Goal: Information Seeking & Learning: Learn about a topic

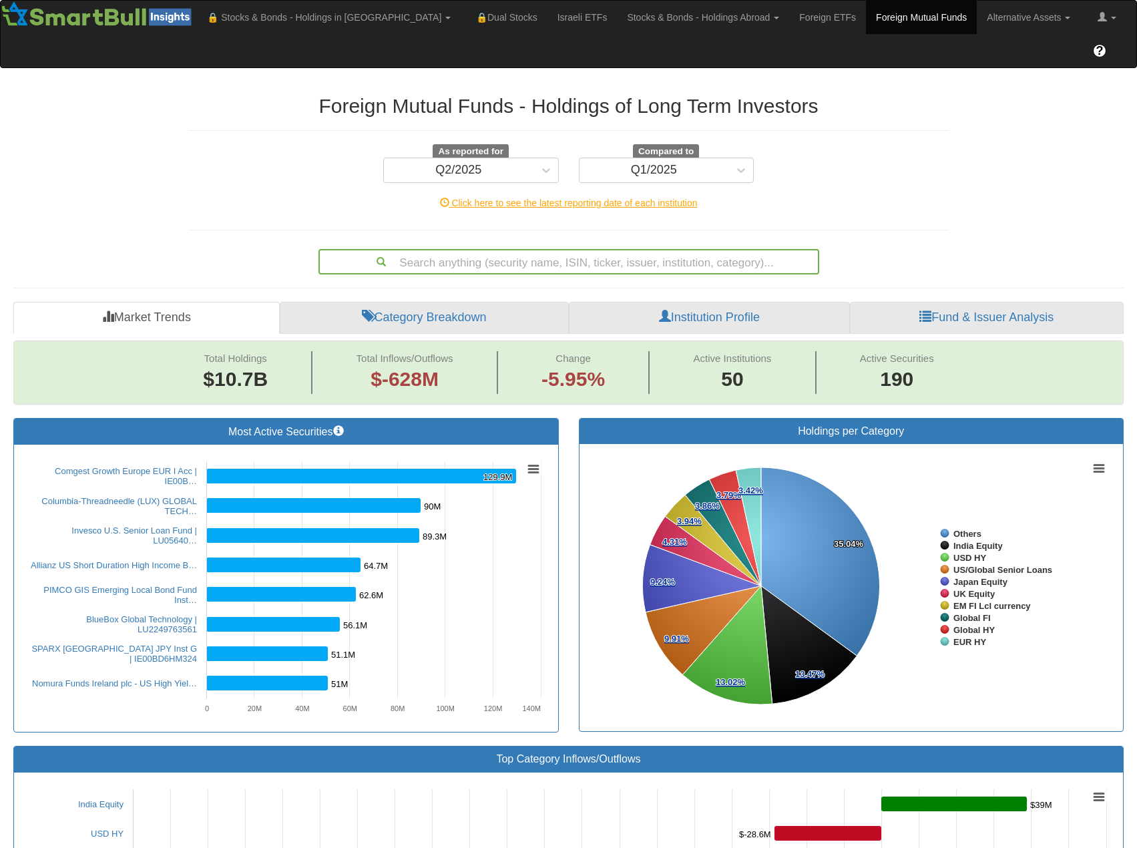
click at [784, 302] on link "Institution Profile" at bounding box center [709, 318] width 280 height 32
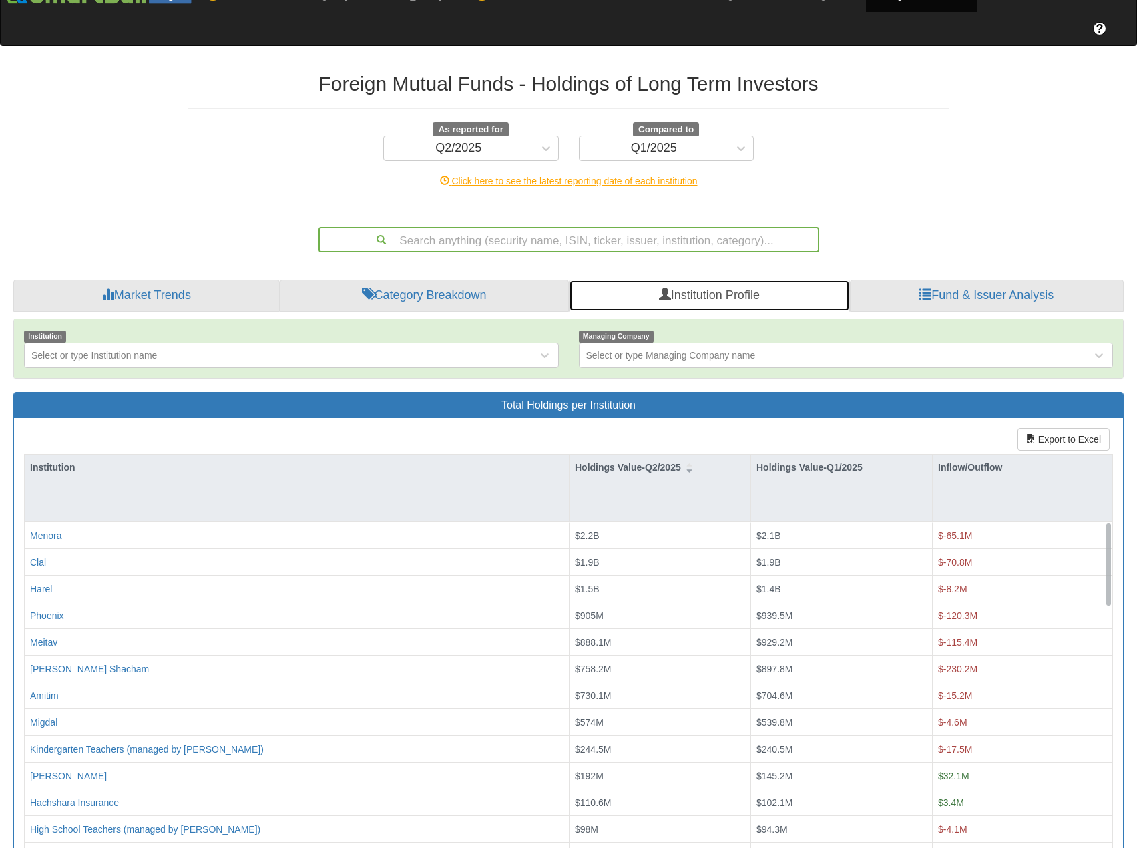
scroll to position [23, 0]
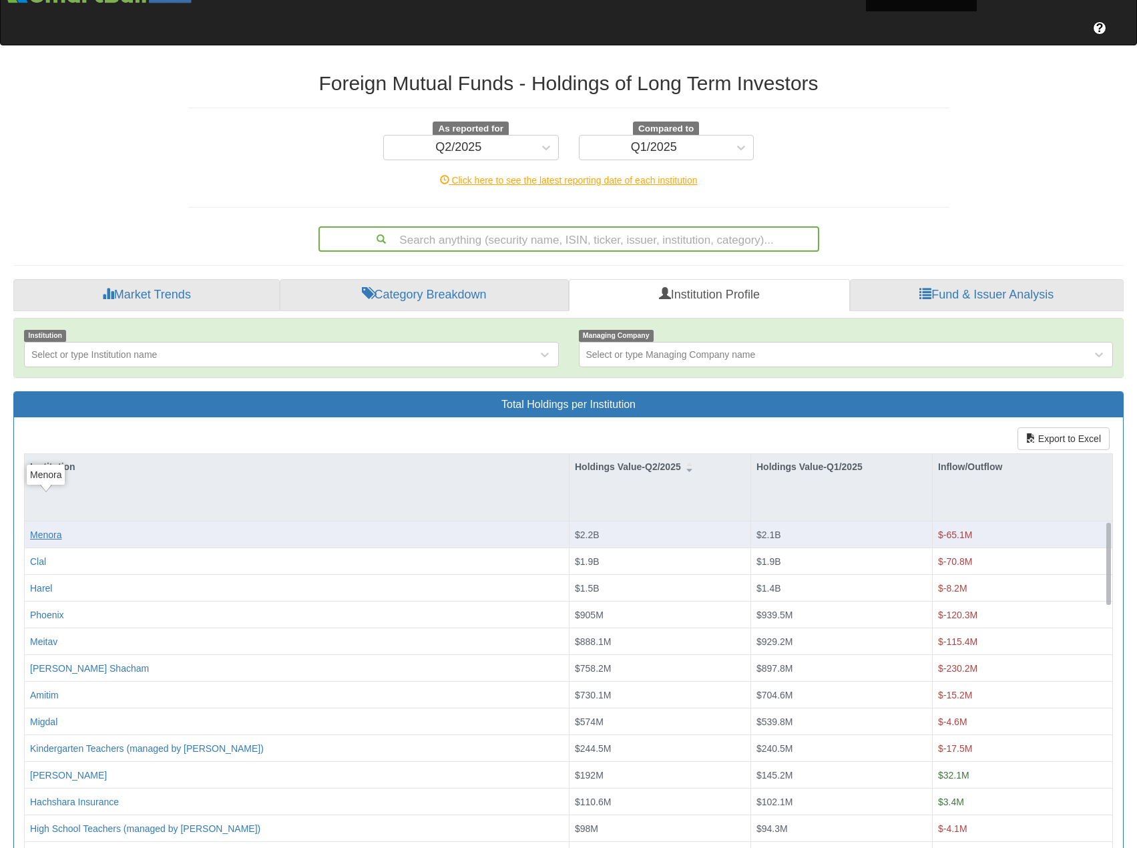
click at [51, 528] on div "Menora" at bounding box center [45, 534] width 31 height 13
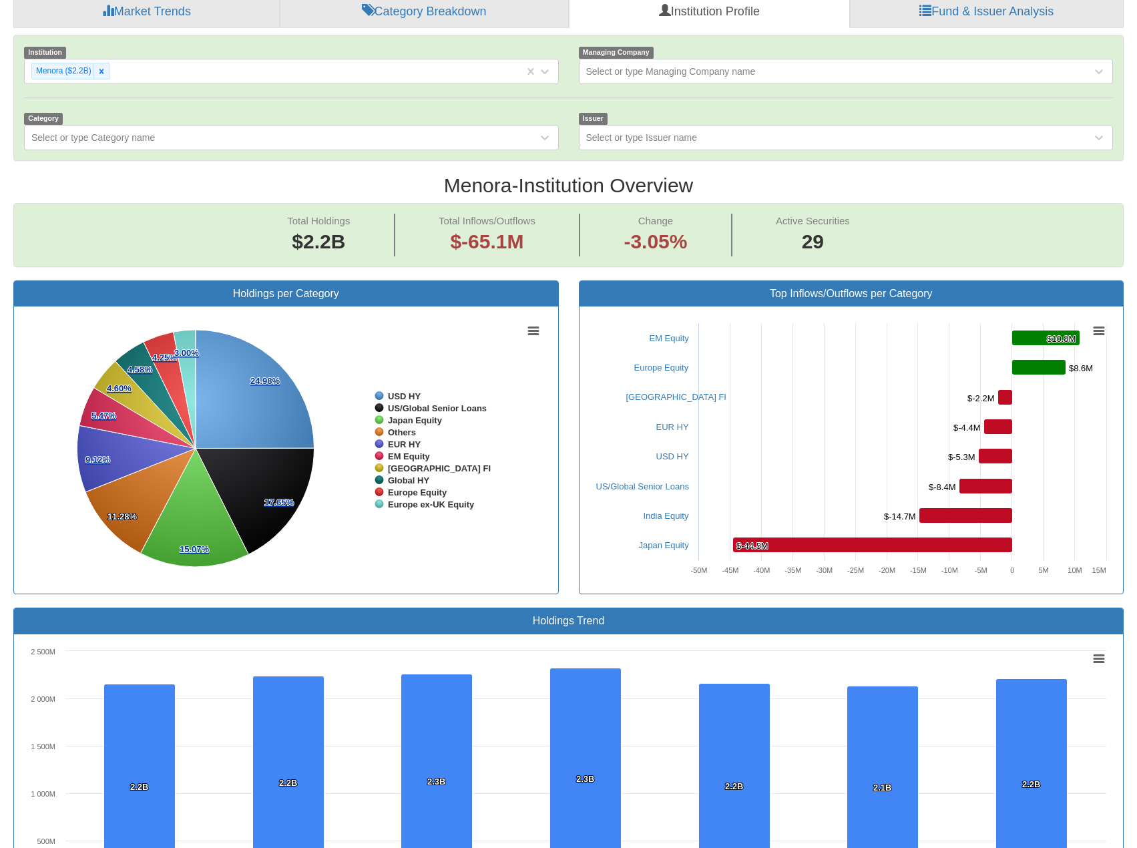
scroll to position [200, 0]
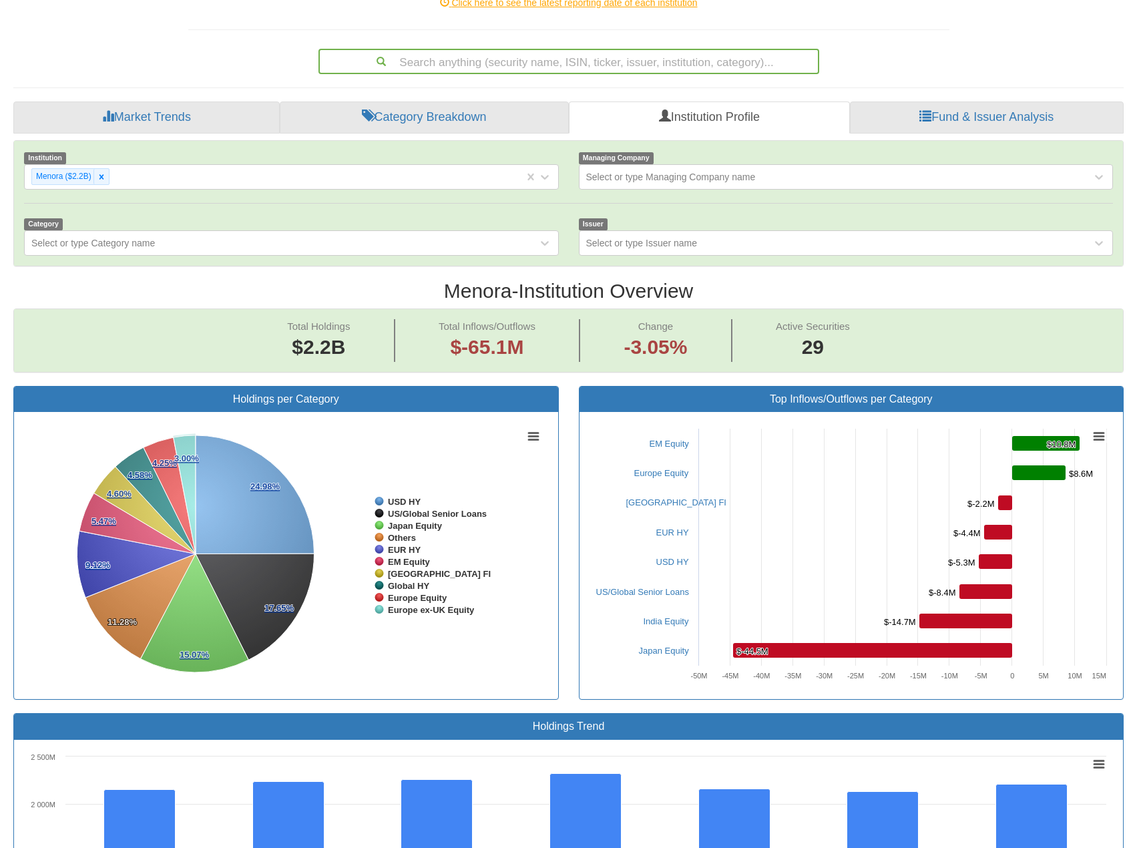
click at [419, 625] on rect at bounding box center [285, 555] width 523 height 267
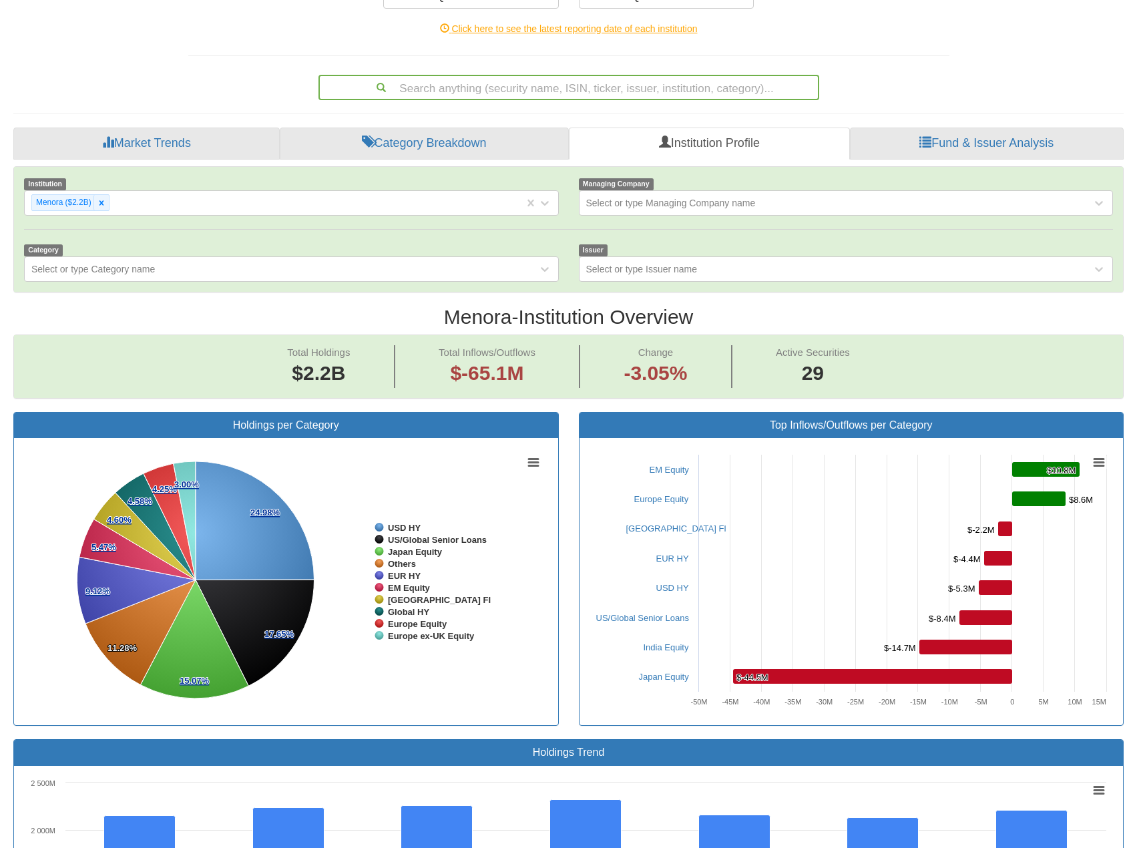
scroll to position [219, 0]
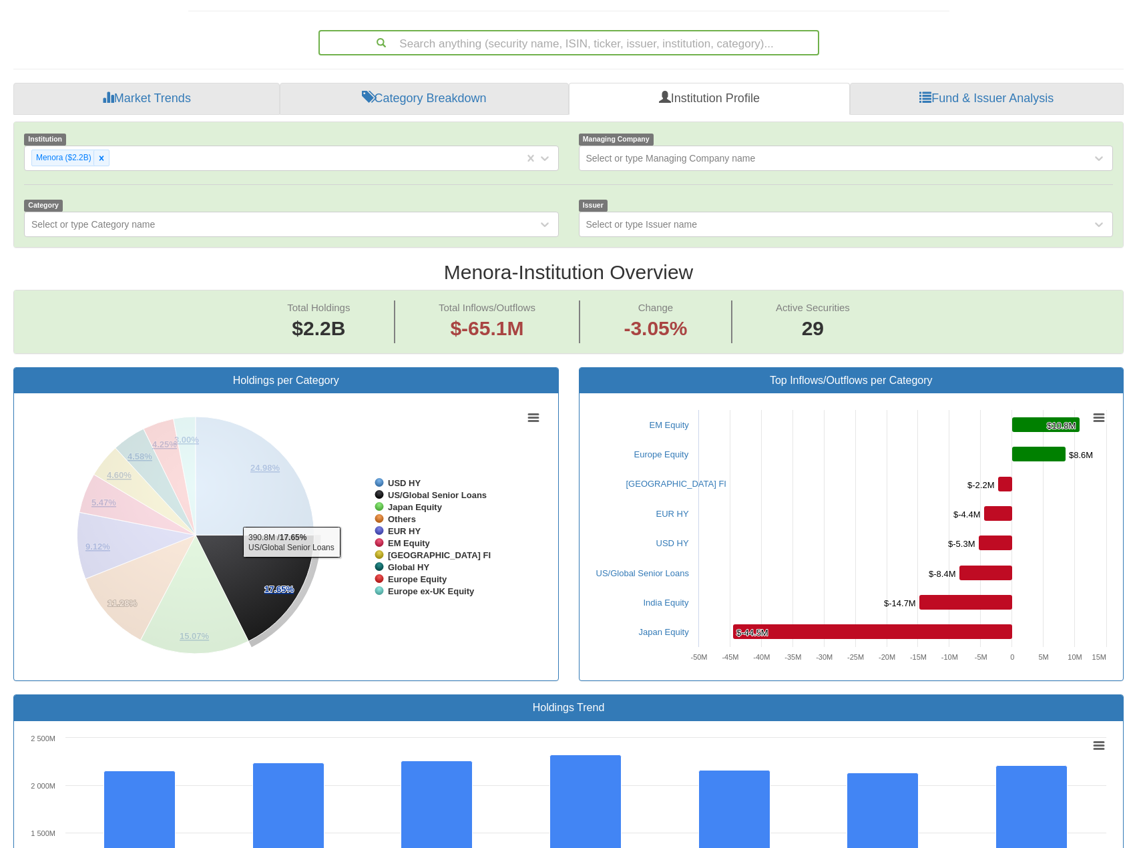
click at [291, 535] on icon at bounding box center [255, 588] width 119 height 106
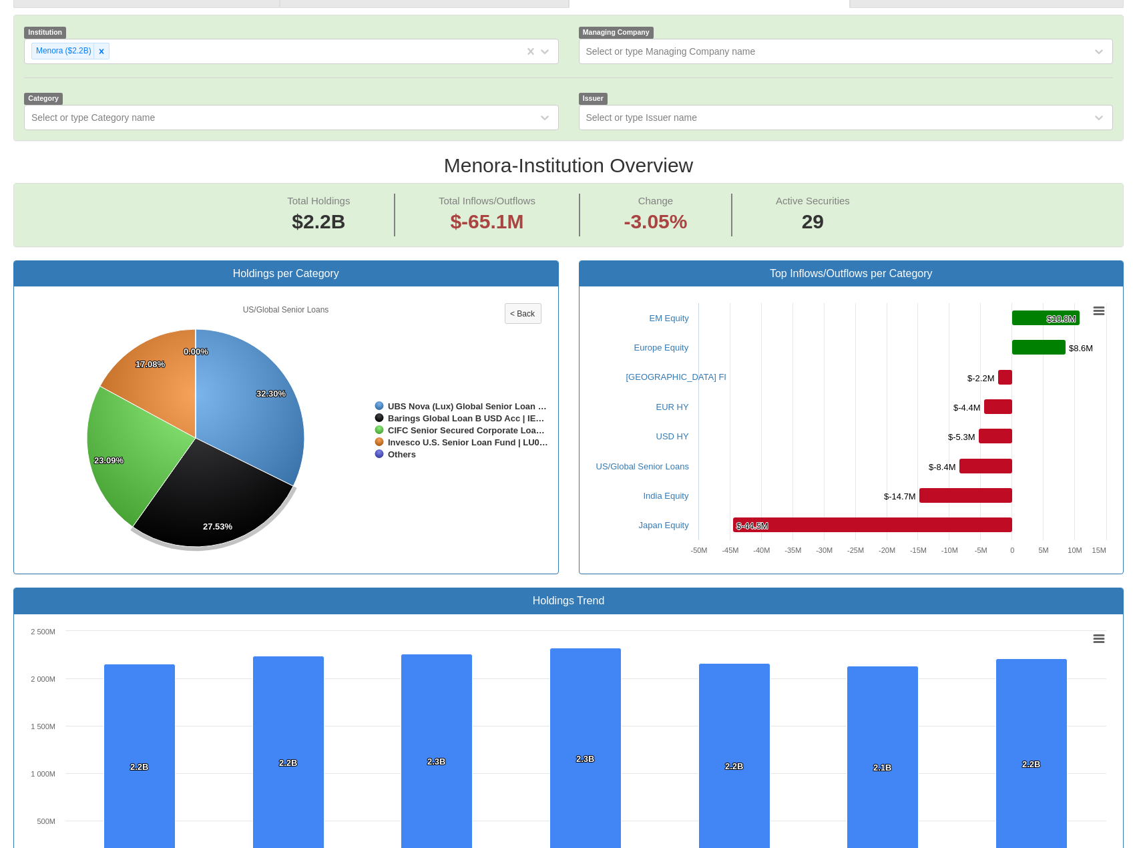
scroll to position [352, 0]
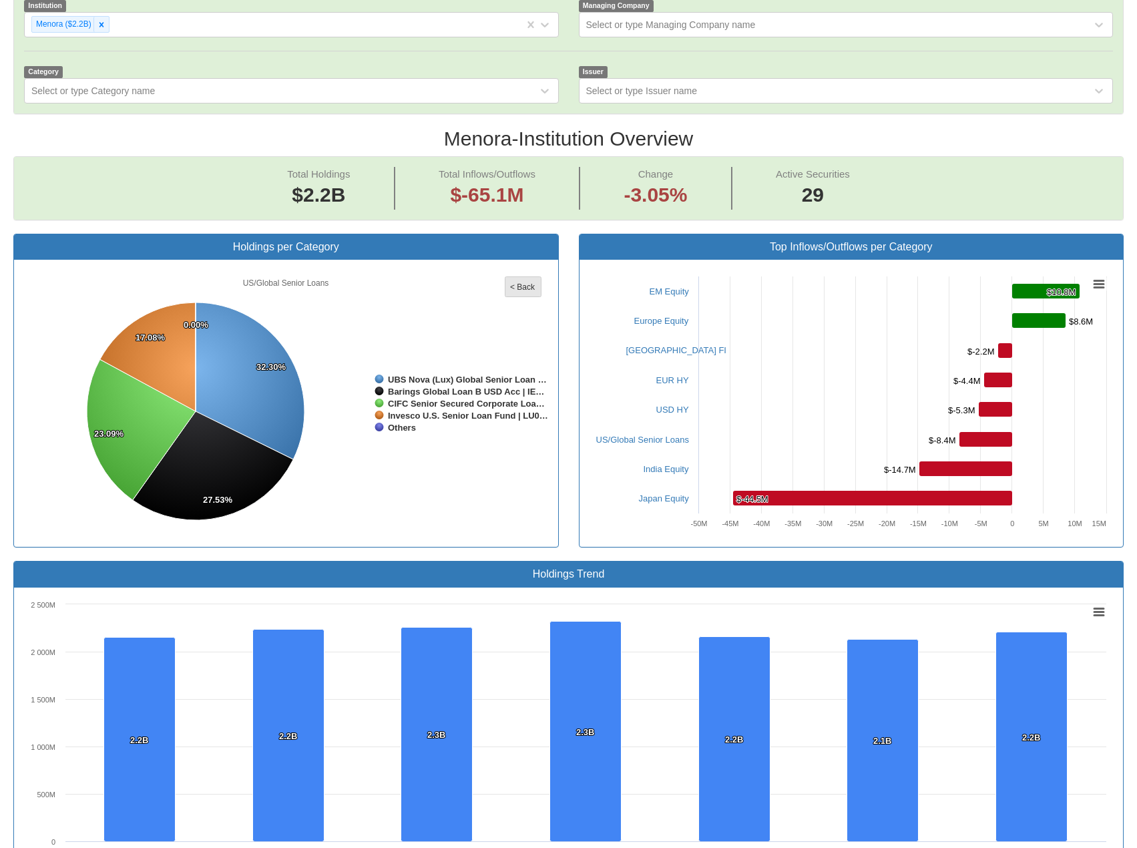
click at [529, 277] on rect at bounding box center [523, 287] width 36 height 20
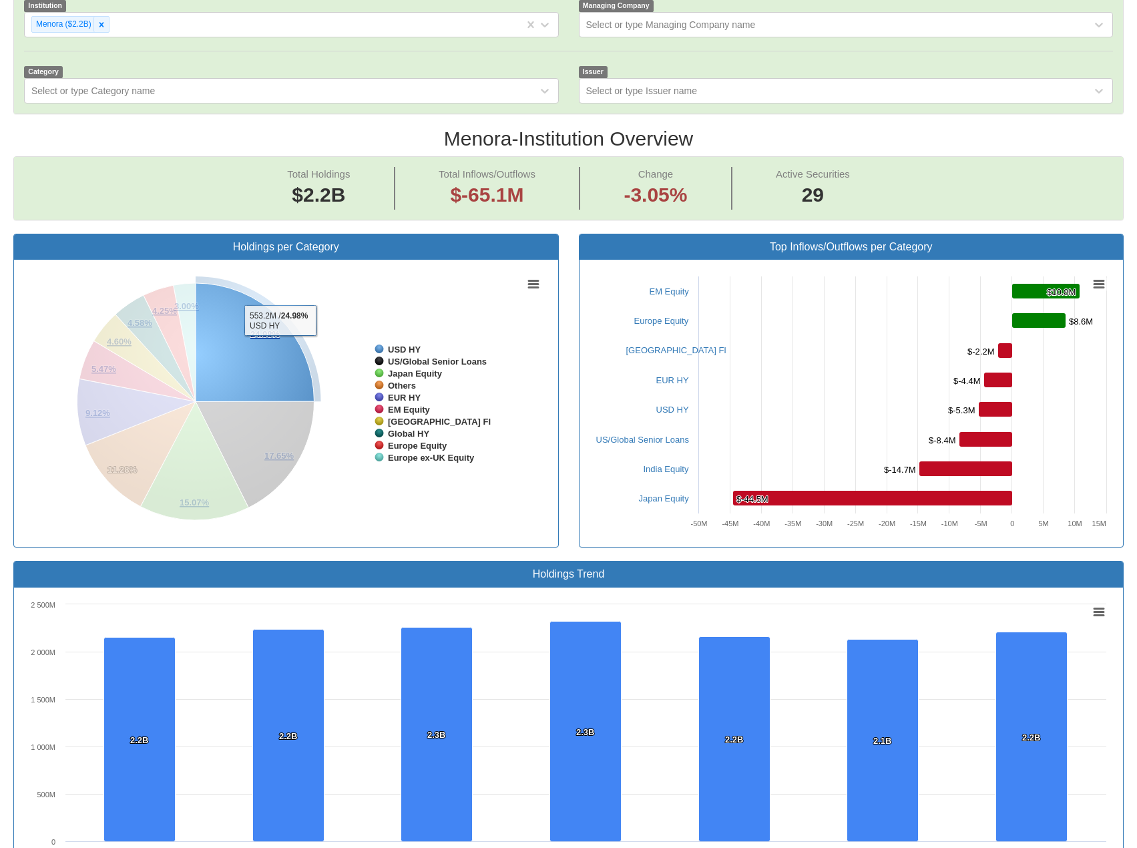
click at [276, 309] on icon at bounding box center [255, 342] width 119 height 119
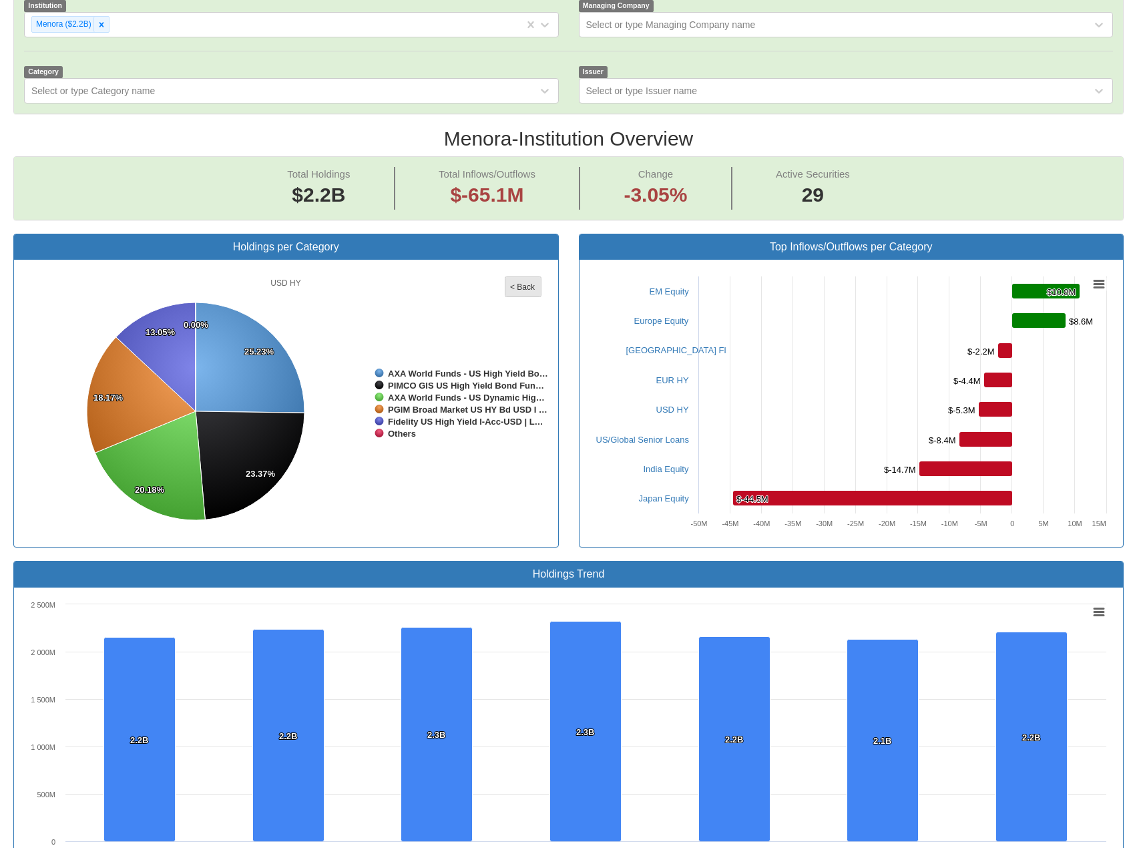
click at [526, 282] on tspan "< Back" at bounding box center [522, 286] width 25 height 9
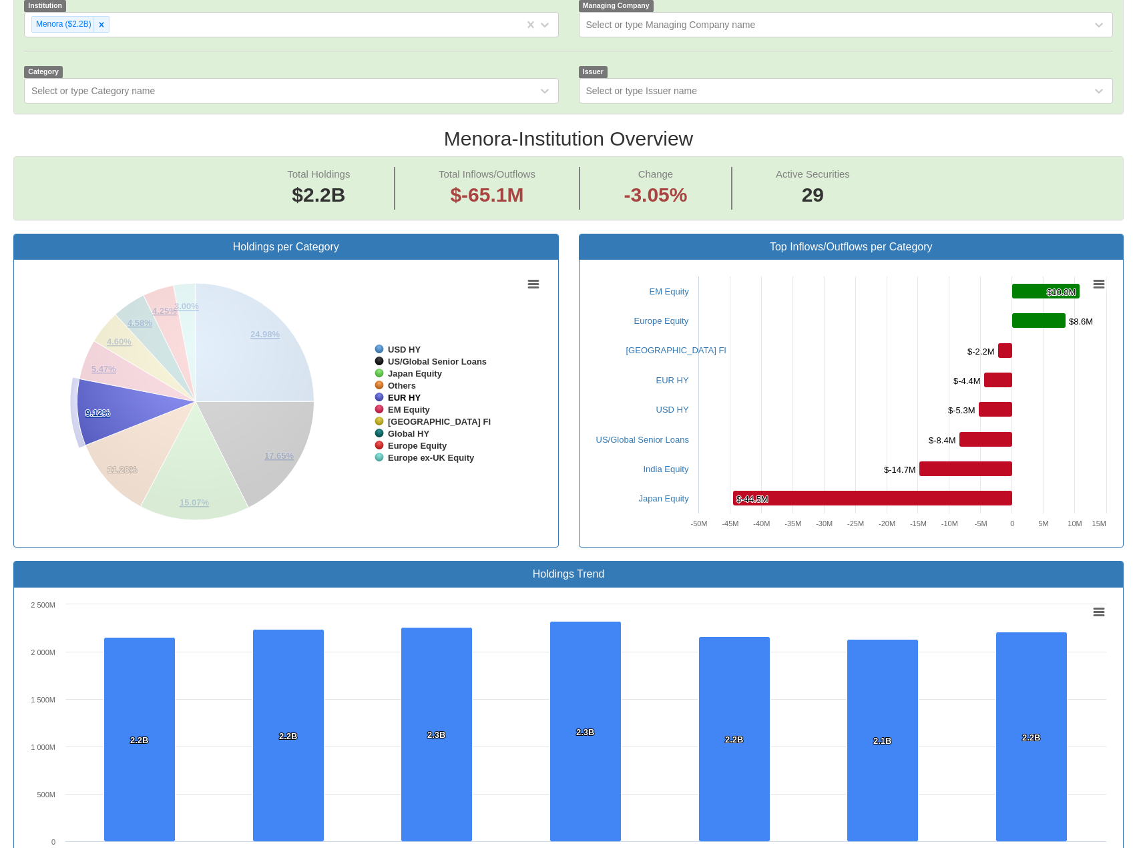
click at [410, 393] on tspan "EUR HY" at bounding box center [404, 398] width 33 height 10
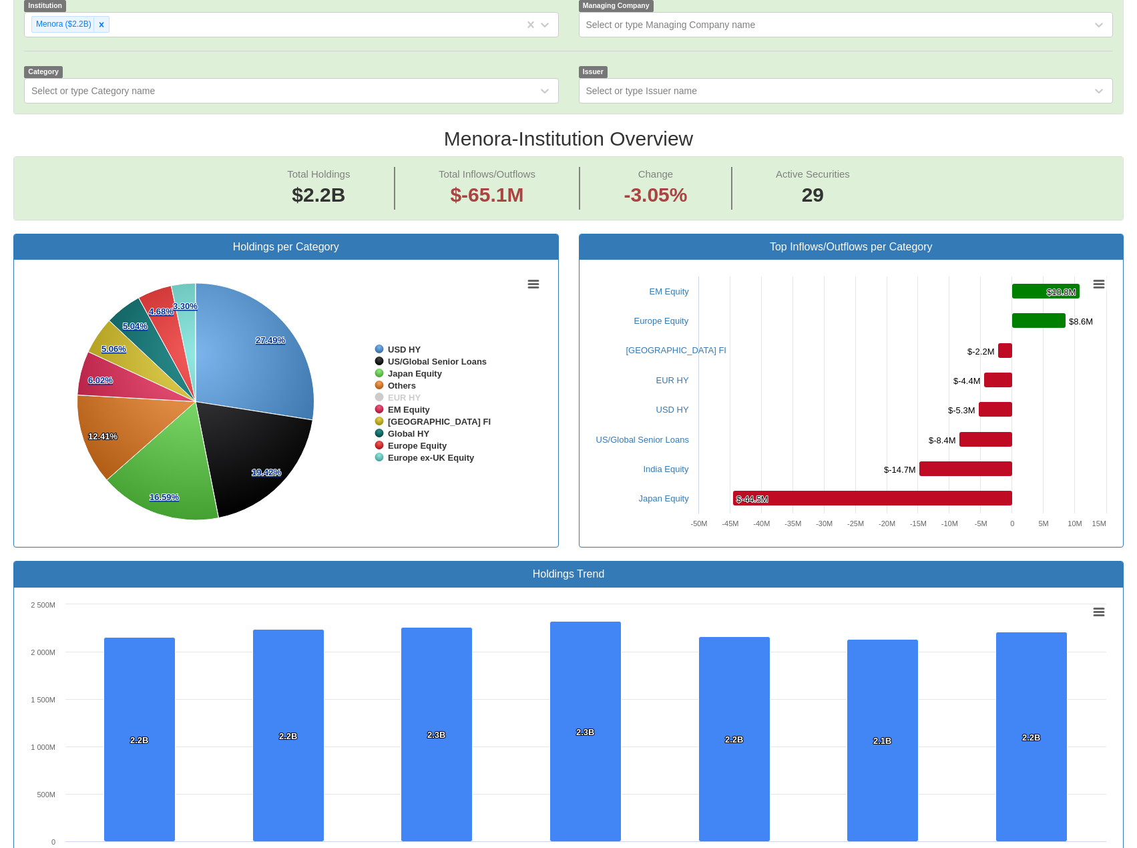
click at [410, 393] on tspan "EUR HY" at bounding box center [404, 398] width 33 height 10
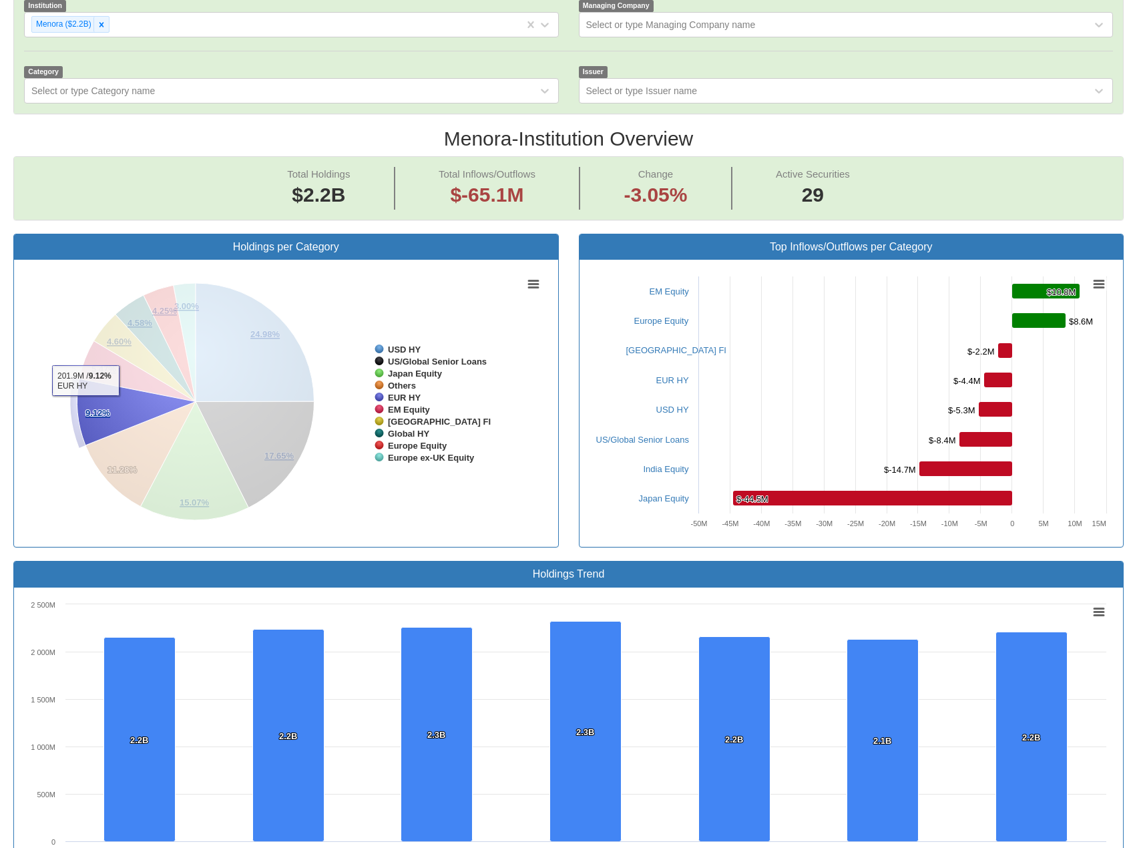
click at [85, 379] on icon at bounding box center [136, 412] width 119 height 67
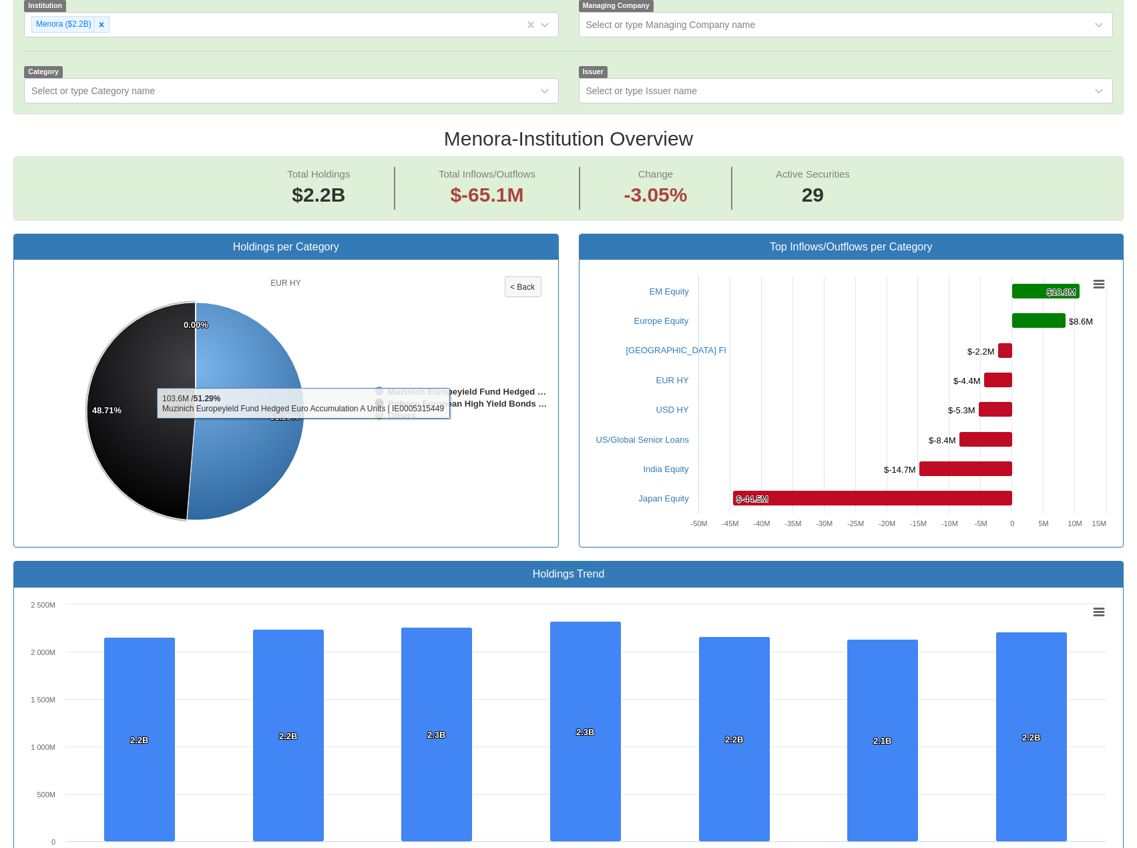
click at [385, 300] on rect at bounding box center [285, 403] width 523 height 267
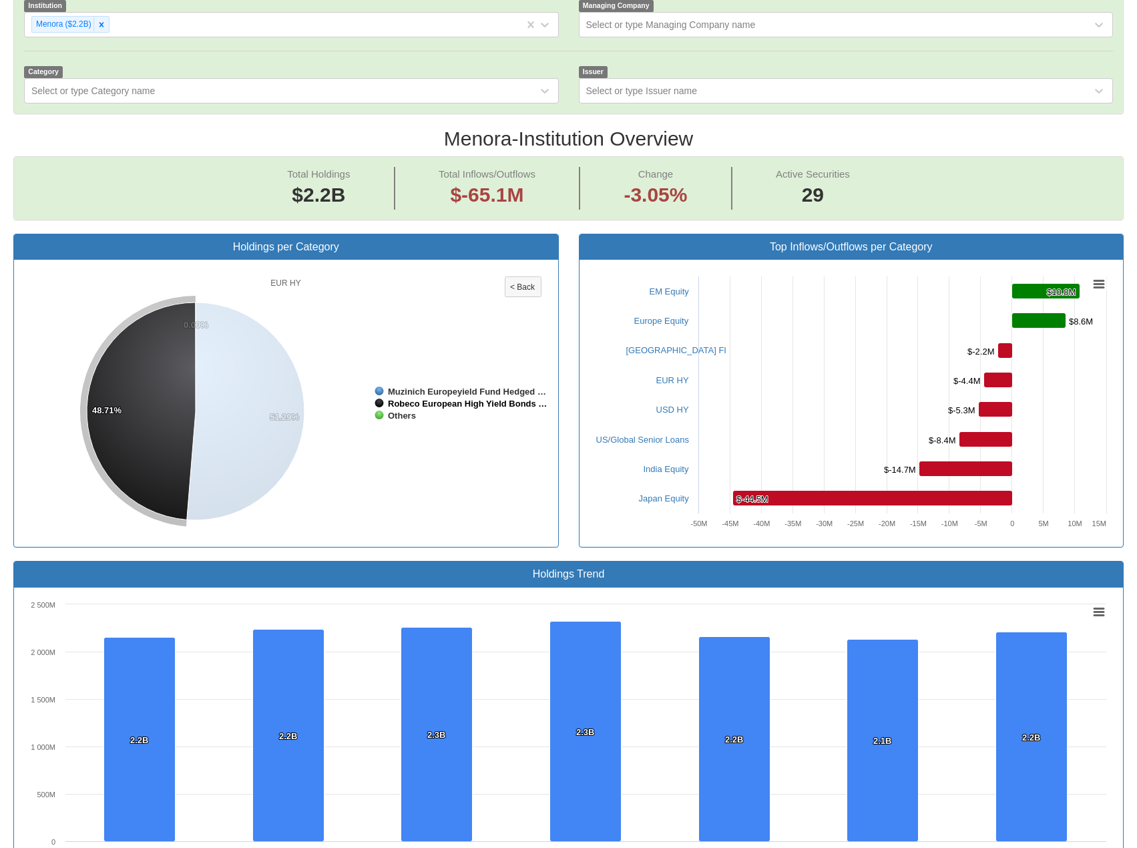
drag, startPoint x: 387, startPoint y: 354, endPoint x: 542, endPoint y: 366, distance: 155.4
click at [542, 366] on icon "Created with Highcharts 8.2.2 Chart context menu EUR HY 51.29% 51.29% 48.71% 48…" at bounding box center [285, 403] width 523 height 267
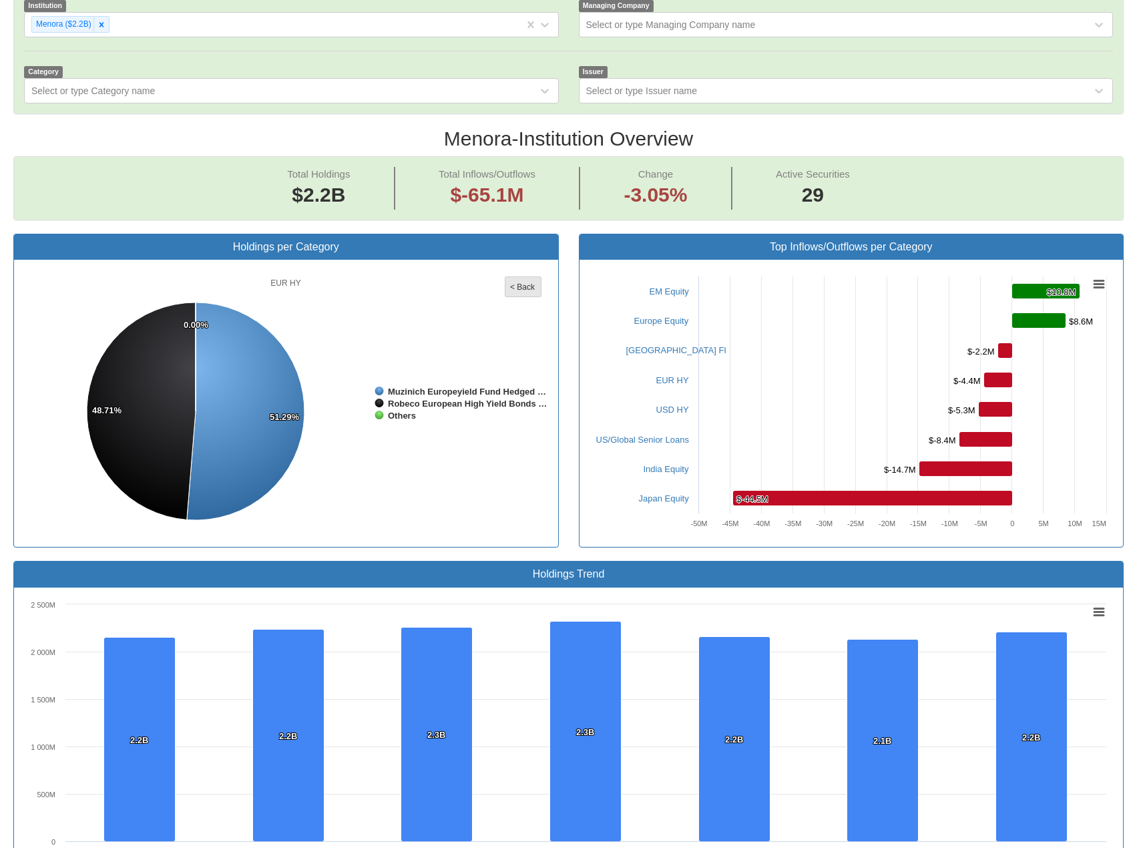
click at [529, 282] on tspan "< Back" at bounding box center [522, 286] width 25 height 9
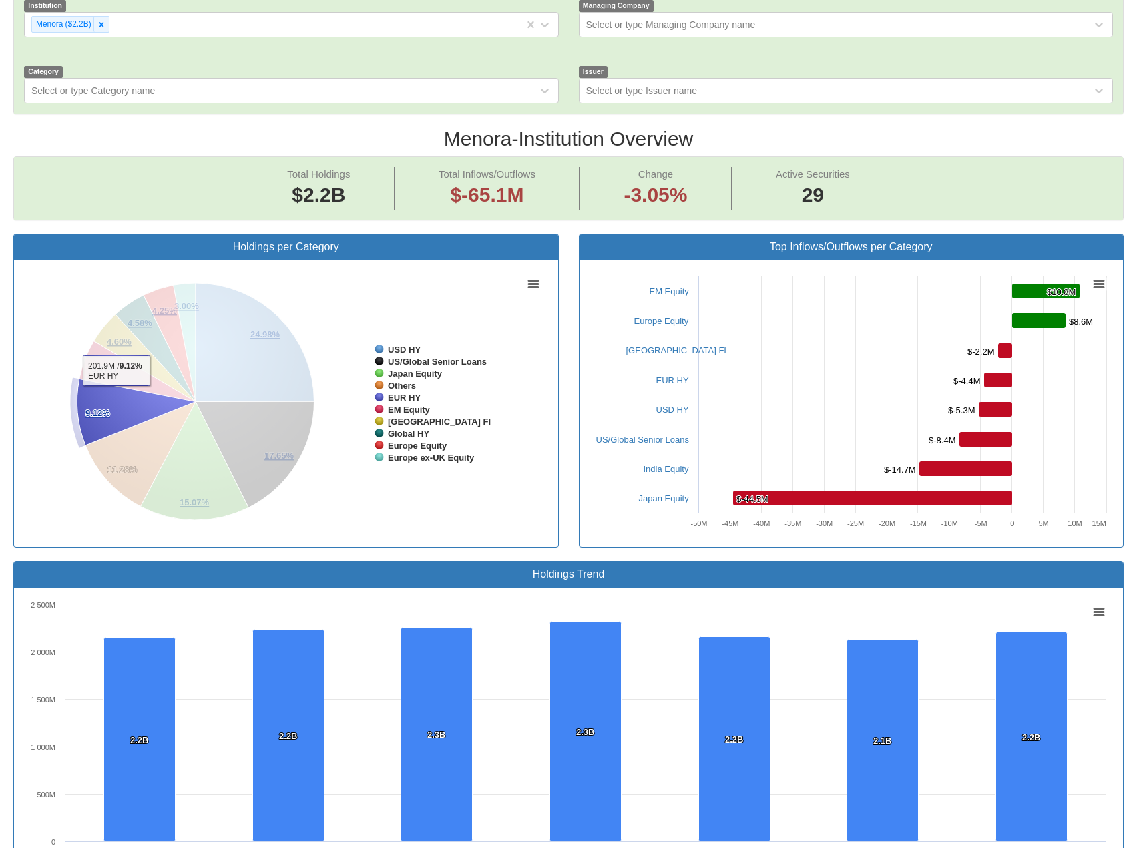
click at [107, 379] on icon at bounding box center [136, 412] width 119 height 67
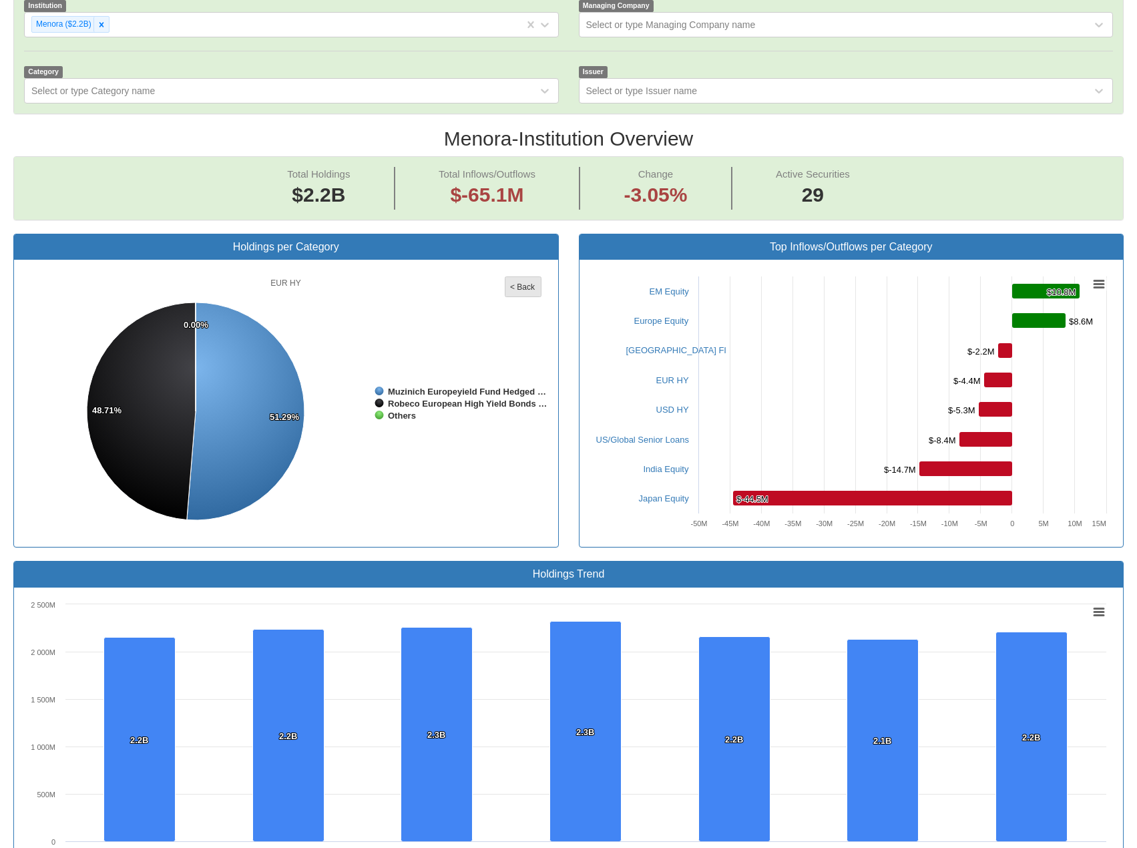
click at [515, 282] on tspan "< Back" at bounding box center [522, 286] width 25 height 9
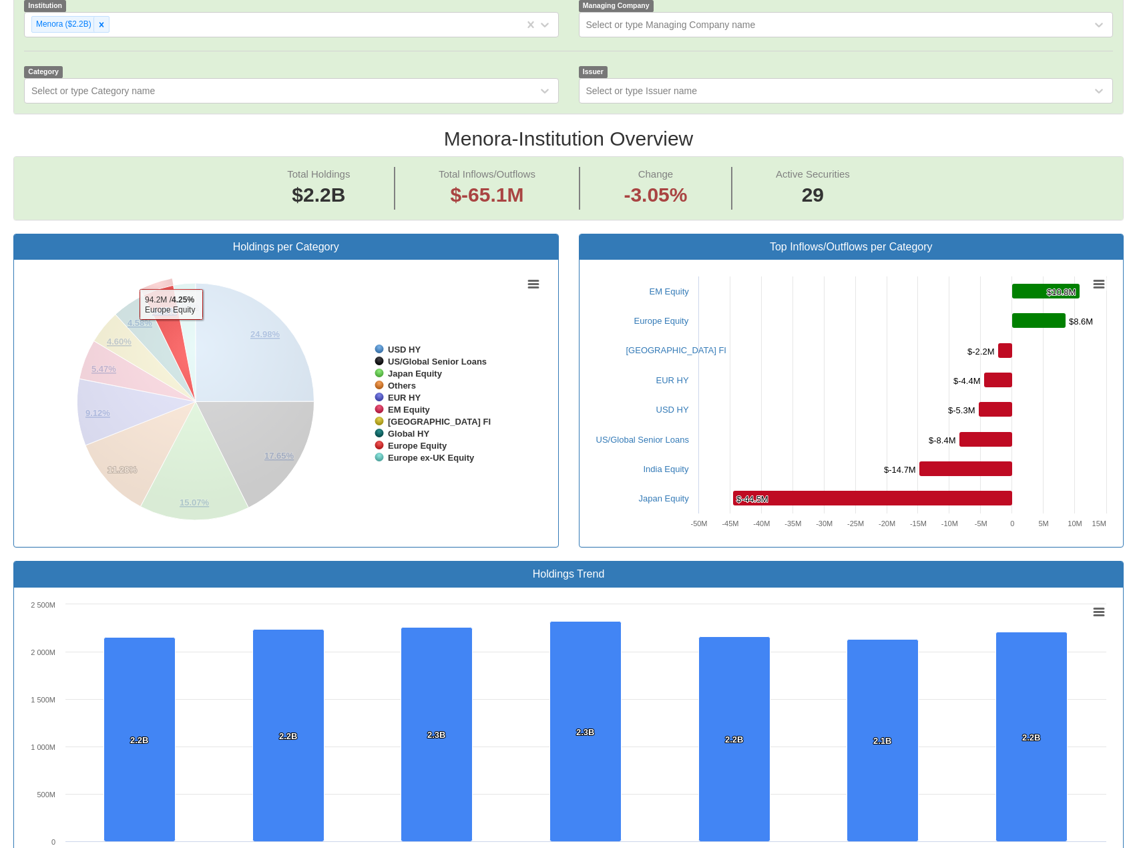
click at [171, 296] on icon at bounding box center [170, 344] width 52 height 116
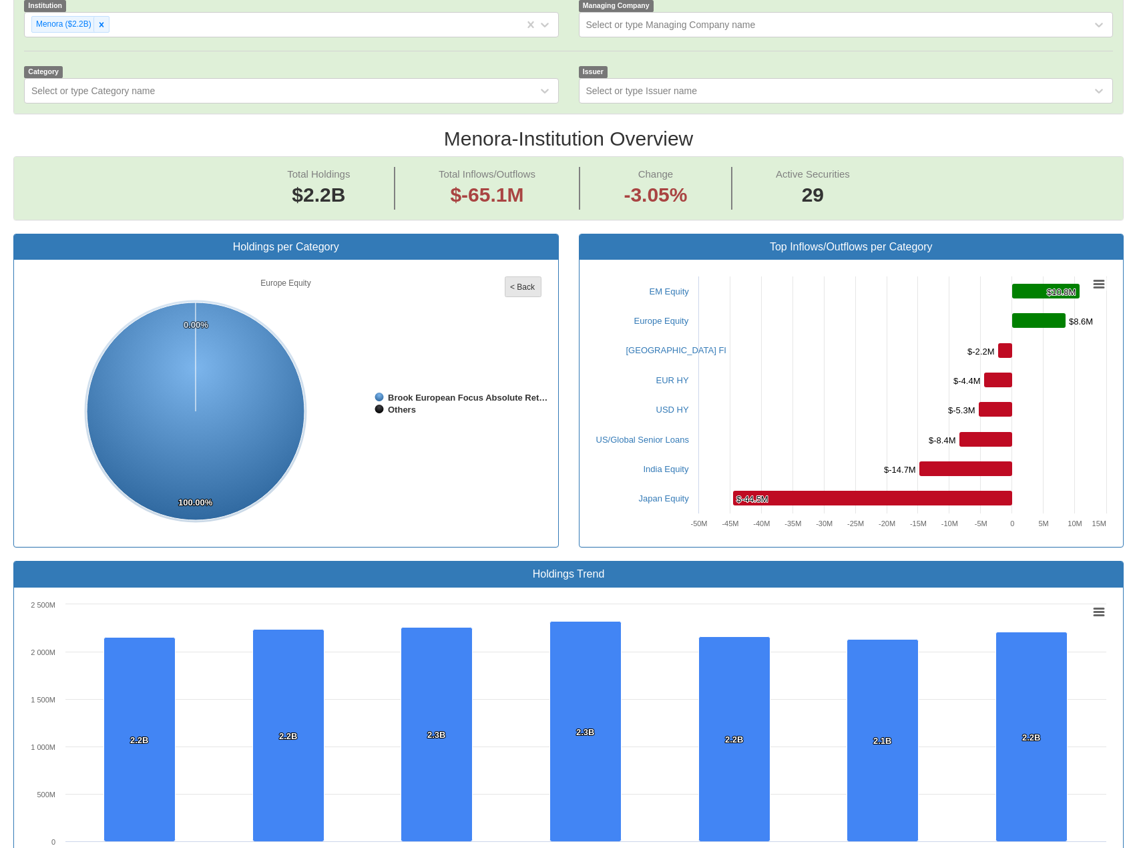
click at [516, 282] on tspan "< Back" at bounding box center [522, 286] width 25 height 9
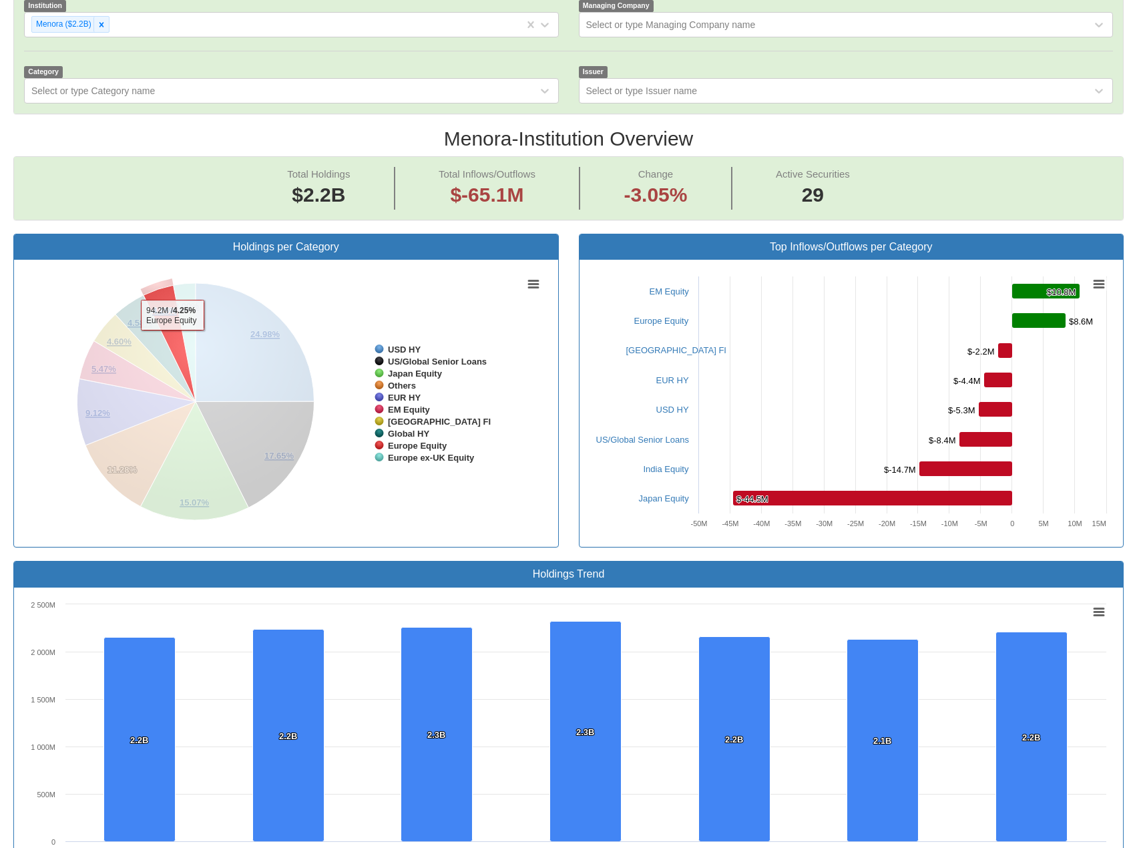
click at [172, 307] on icon at bounding box center [170, 344] width 52 height 116
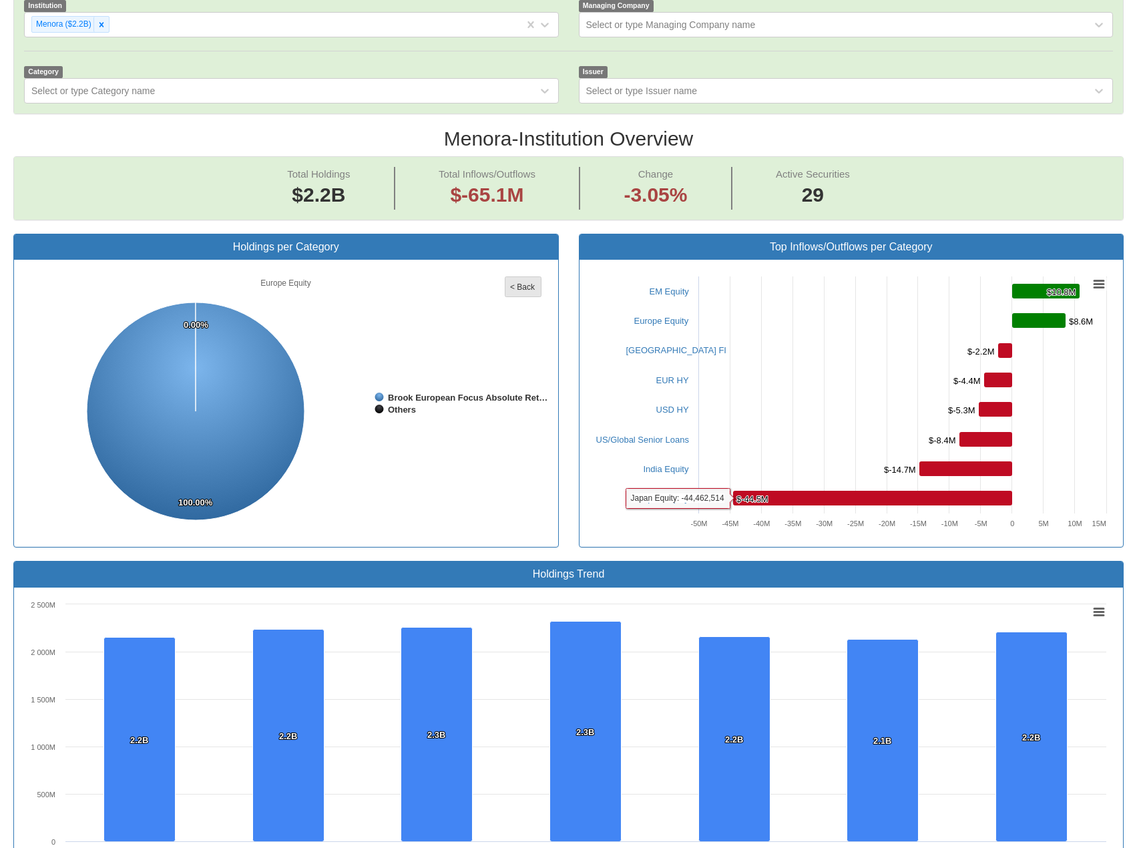
click at [525, 277] on rect at bounding box center [523, 287] width 36 height 20
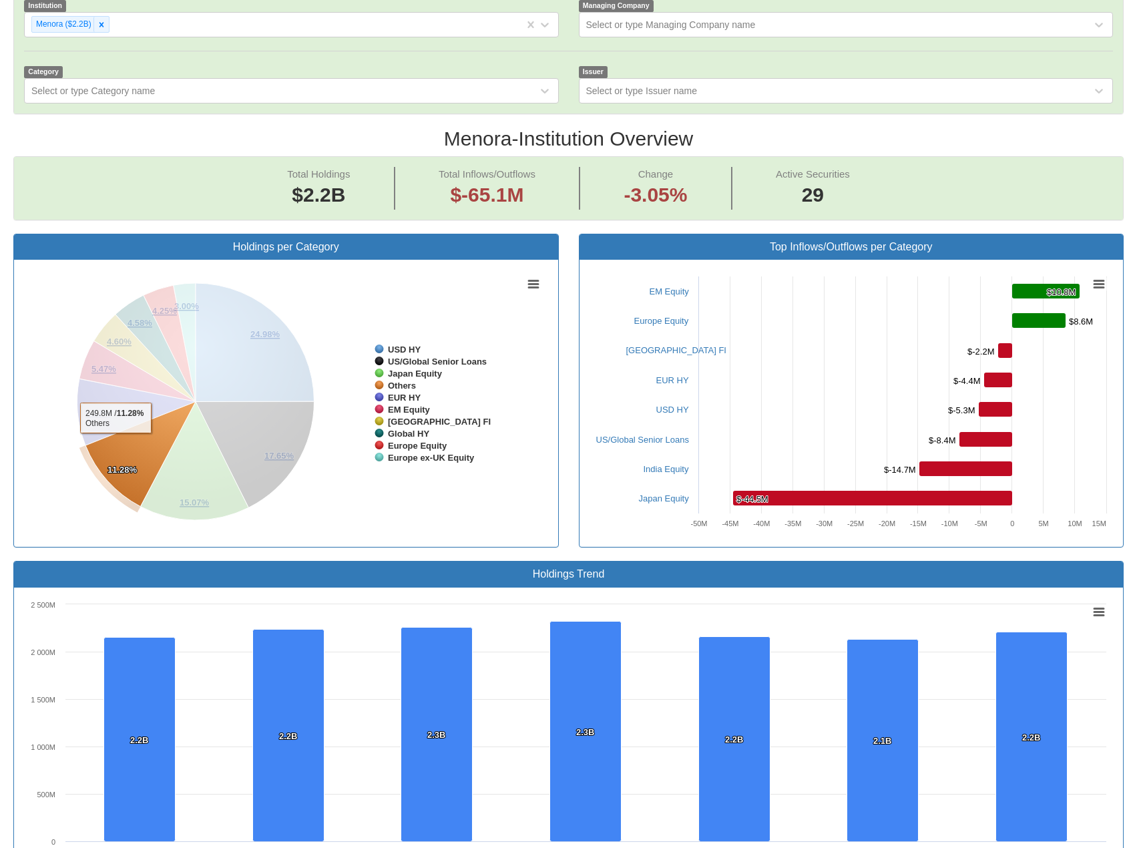
click at [129, 403] on icon at bounding box center [140, 454] width 110 height 105
click at [142, 407] on icon at bounding box center [136, 459] width 110 height 105
click at [117, 428] on icon at bounding box center [140, 454] width 110 height 105
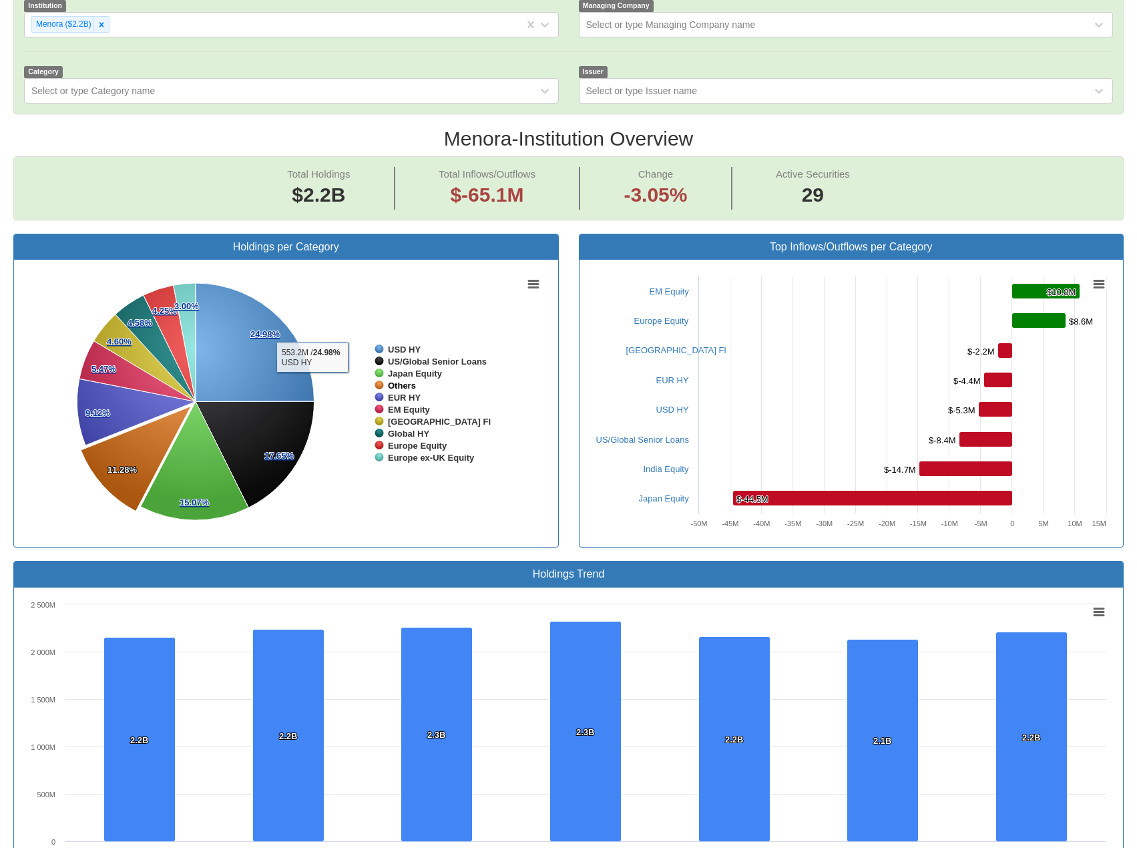
click at [395, 381] on tspan "Others" at bounding box center [402, 386] width 28 height 10
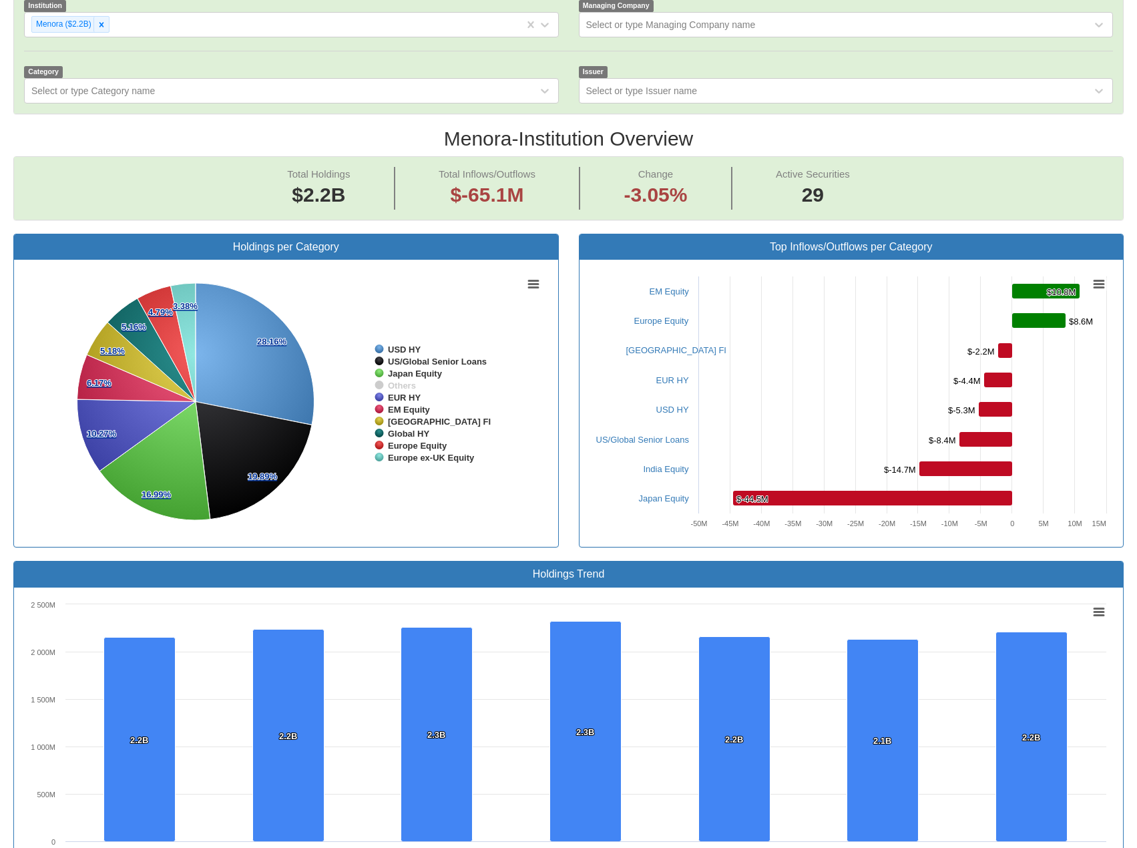
click at [395, 381] on tspan "Others" at bounding box center [402, 386] width 28 height 10
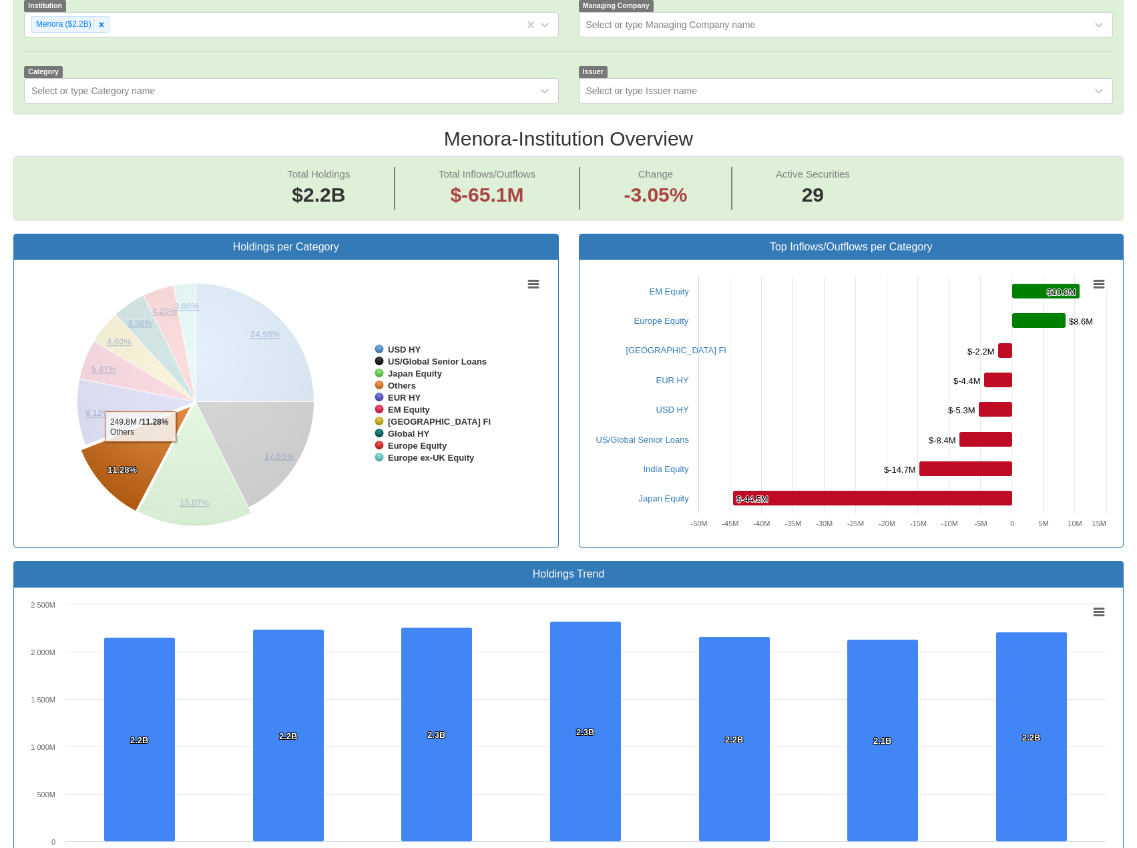
click at [123, 420] on icon at bounding box center [136, 459] width 110 height 105
click at [123, 420] on icon at bounding box center [140, 455] width 110 height 105
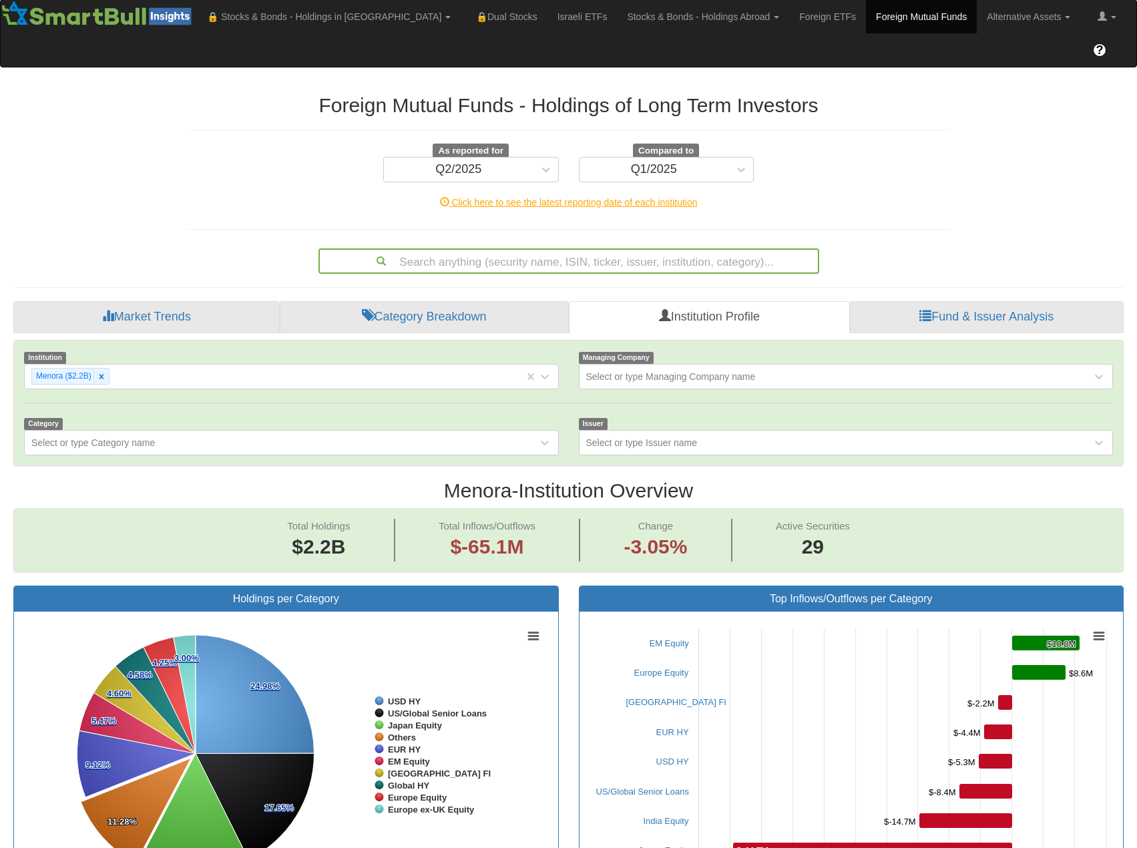
scroll to position [0, 0]
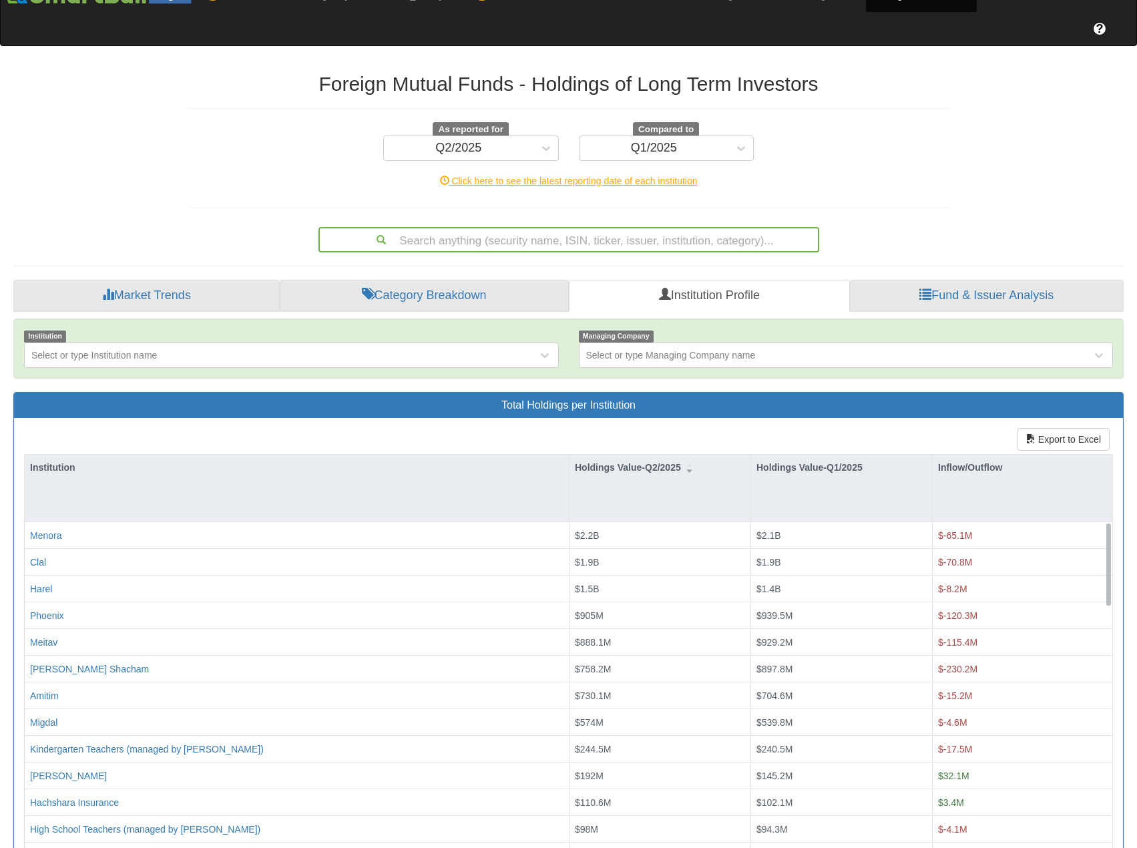
scroll to position [23, 0]
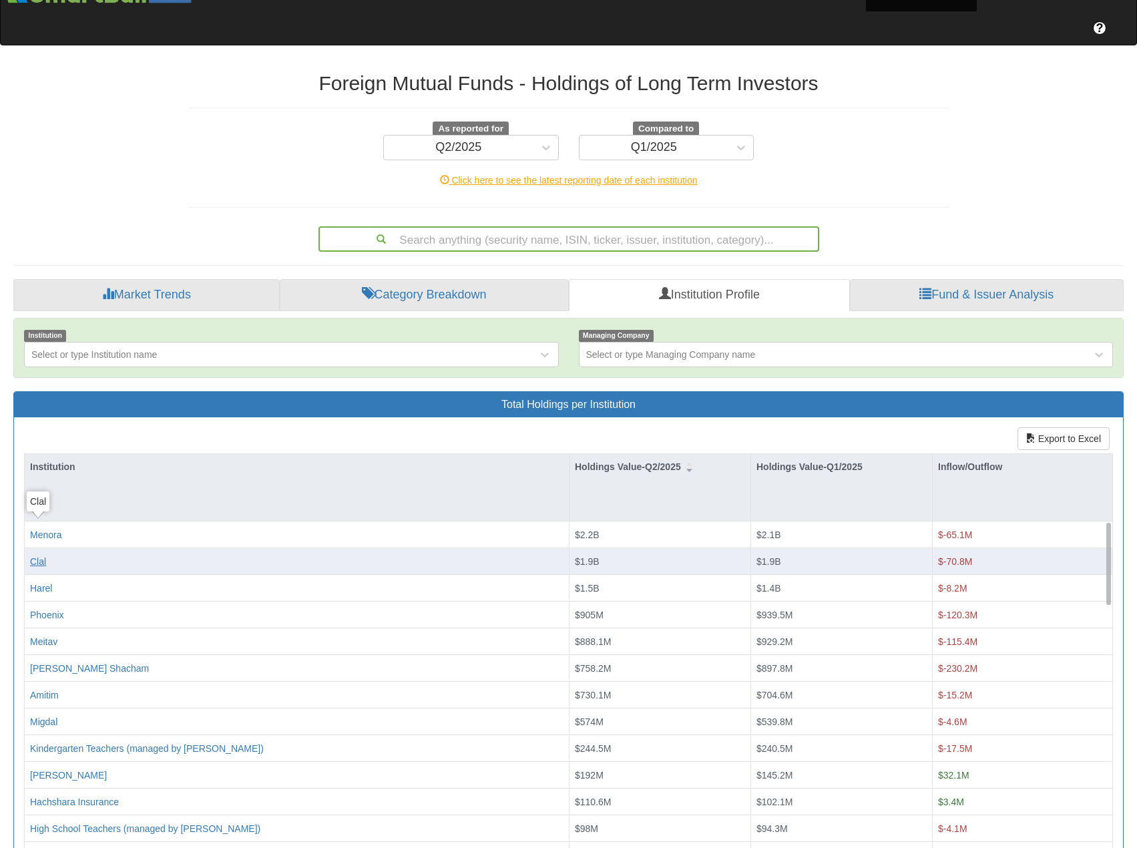
click at [37, 555] on div "Clal" at bounding box center [38, 561] width 16 height 13
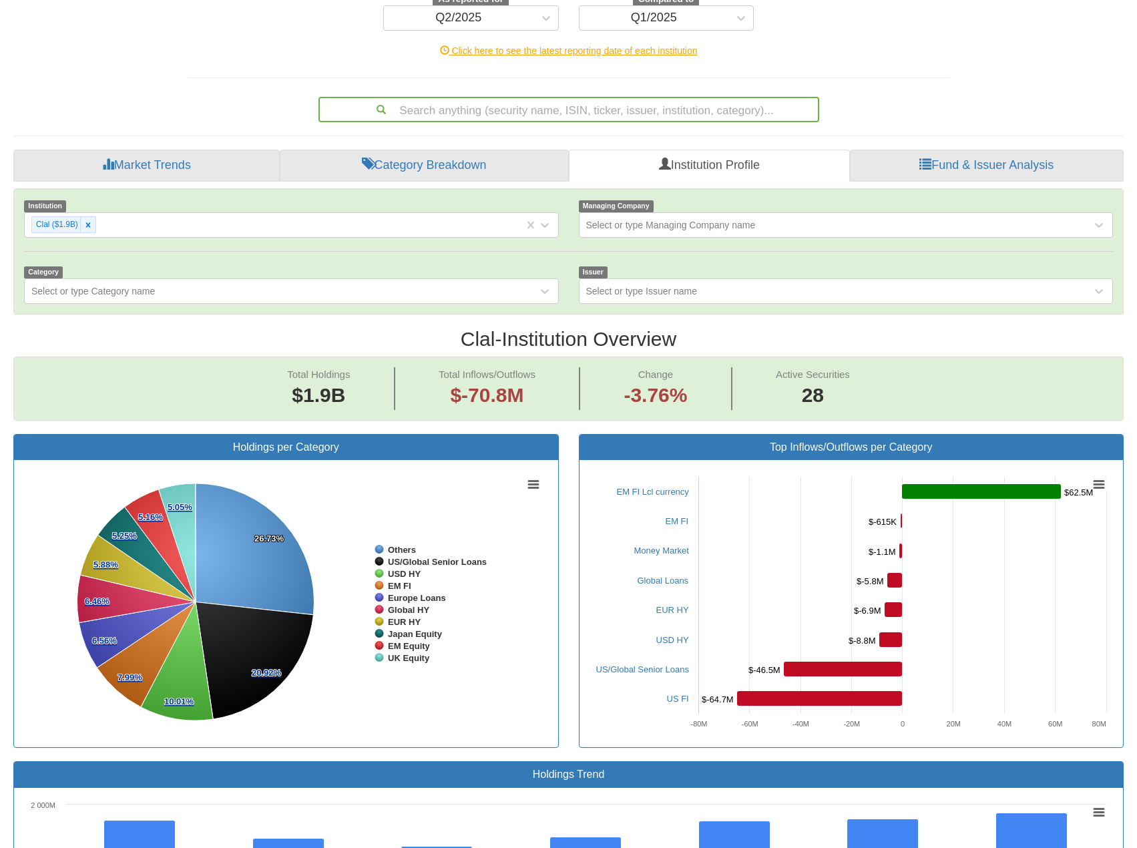
scroll to position [134, 0]
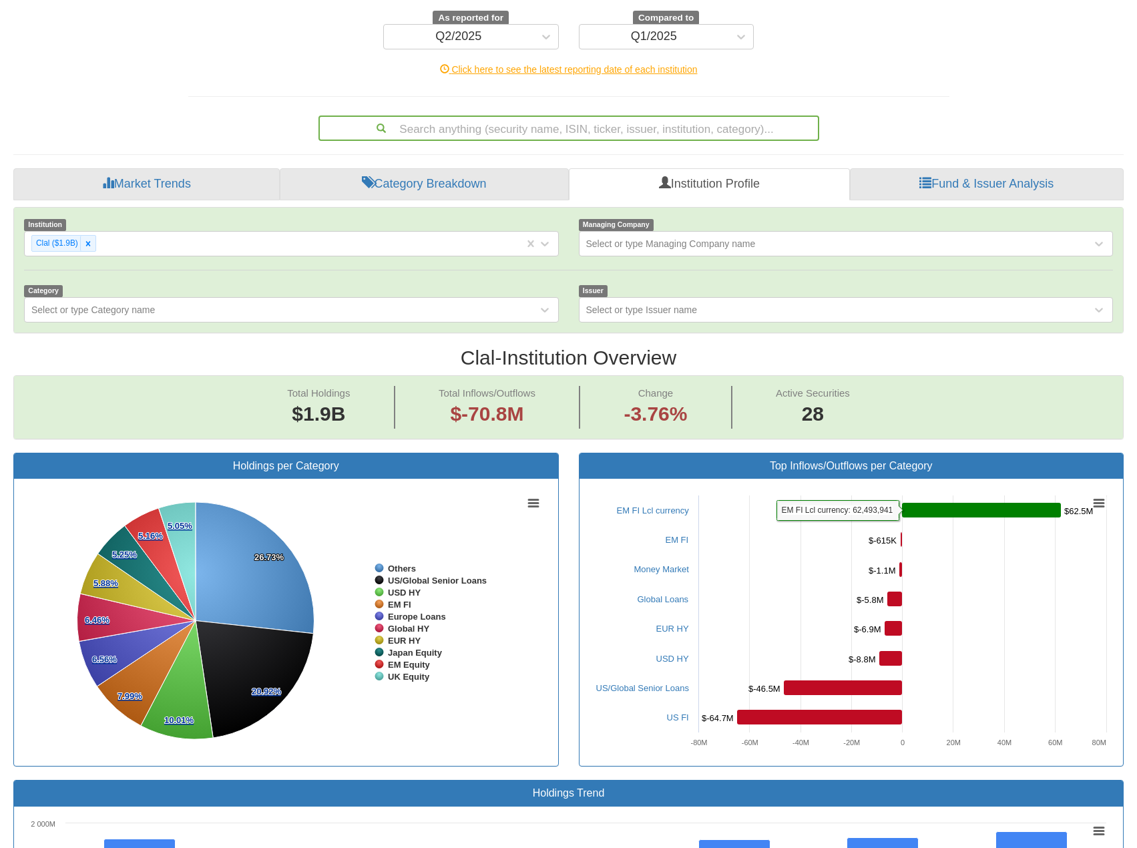
click at [949, 503] on rect at bounding box center [981, 510] width 159 height 15
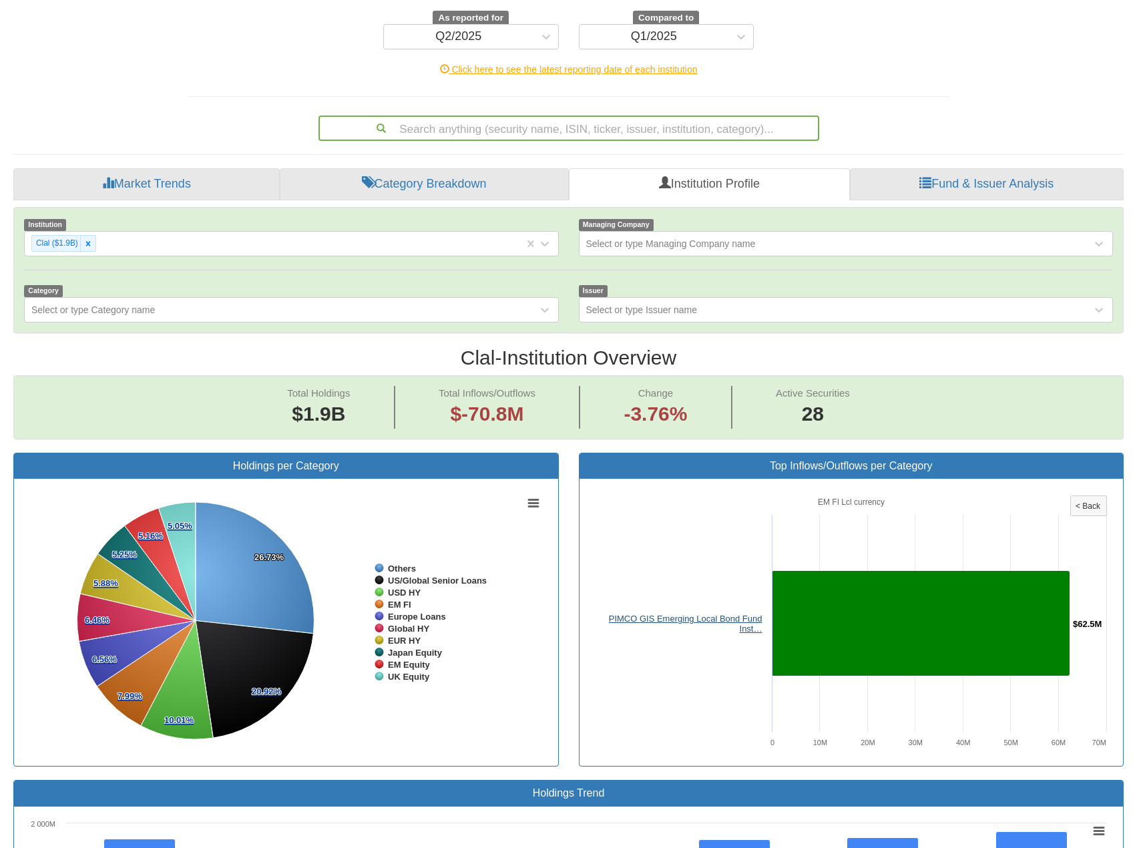
drag, startPoint x: 609, startPoint y: 584, endPoint x: 738, endPoint y: 588, distance: 129.6
click at [738, 613] on link "PIMCO GIS Emerging Local Bond Fund Inst…" at bounding box center [686, 623] width 154 height 20
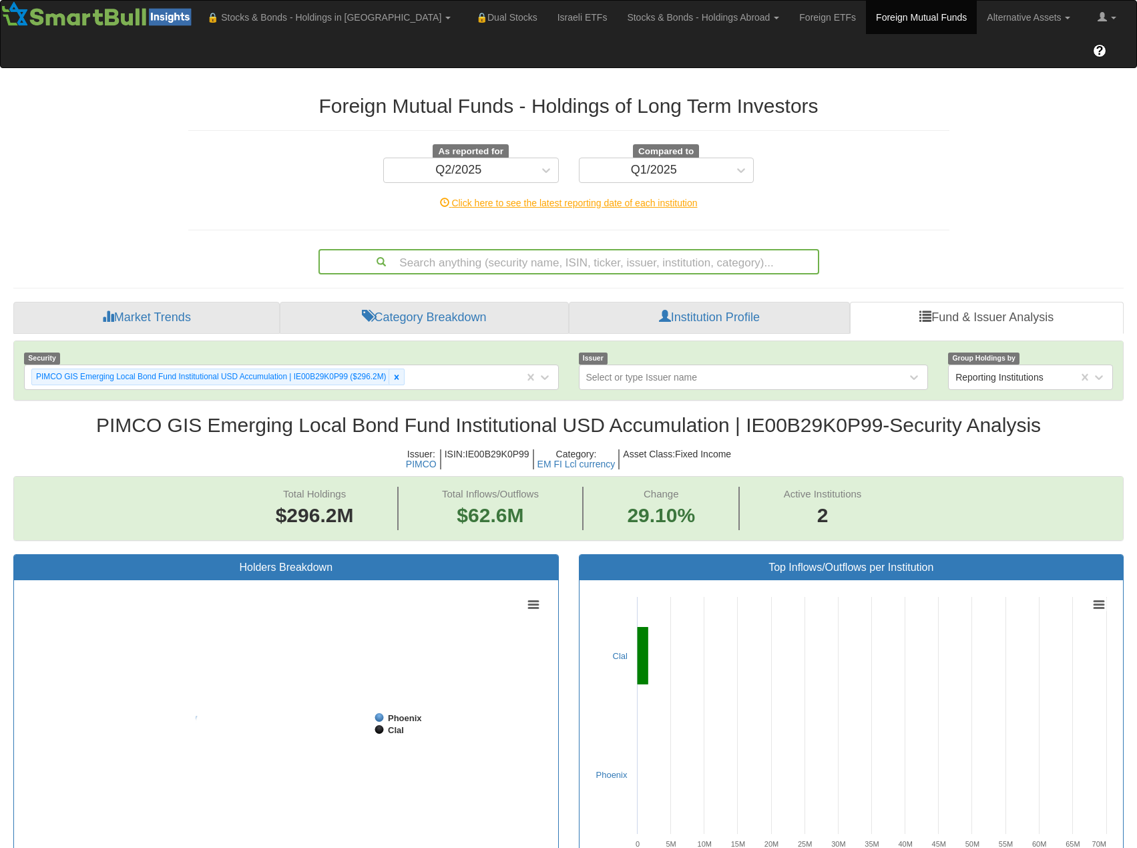
scroll to position [27, 1085]
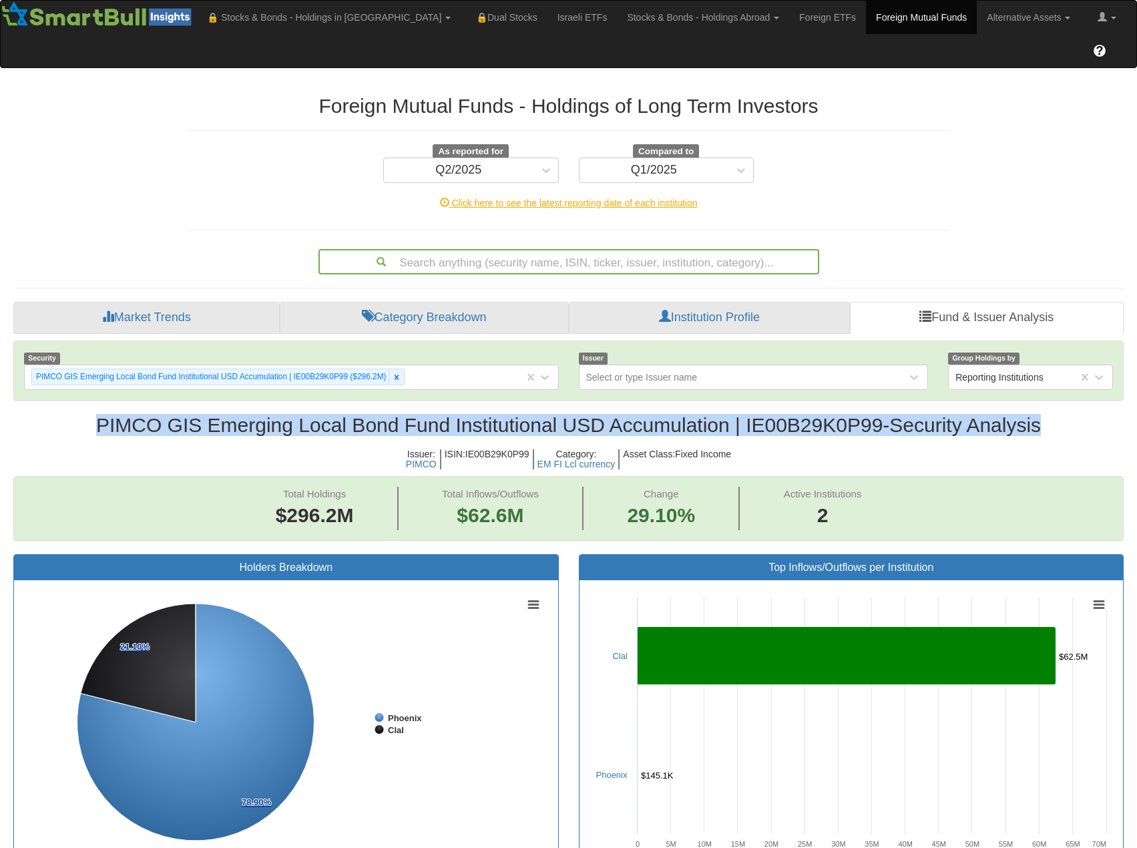
drag, startPoint x: 93, startPoint y: 393, endPoint x: 1063, endPoint y: 401, distance: 969.3
click at [1063, 414] on h2 "PIMCO GIS Emerging Local Bond Fund Institutional USD Accumulation | IE00B29K0P9…" at bounding box center [568, 425] width 1110 height 22
copy h2 "PIMCO GIS Emerging Local Bond Fund Institutional USD Accumulation | IE00B29K0P9…"
click at [971, 443] on span "Issuer : PIMCO ISIN : IE00B29K0P99 Category : EM FI Lcl currency Asset Class : …" at bounding box center [568, 460] width 1110 height 34
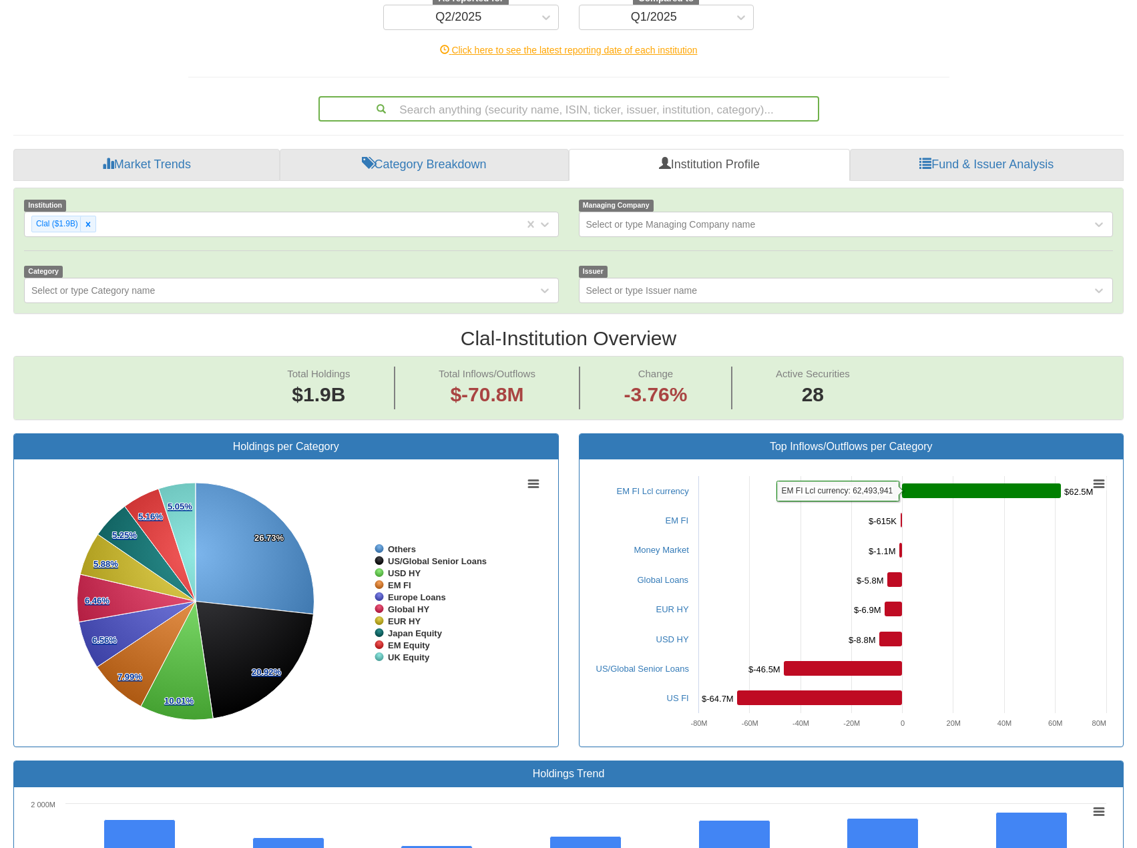
scroll to position [134, 0]
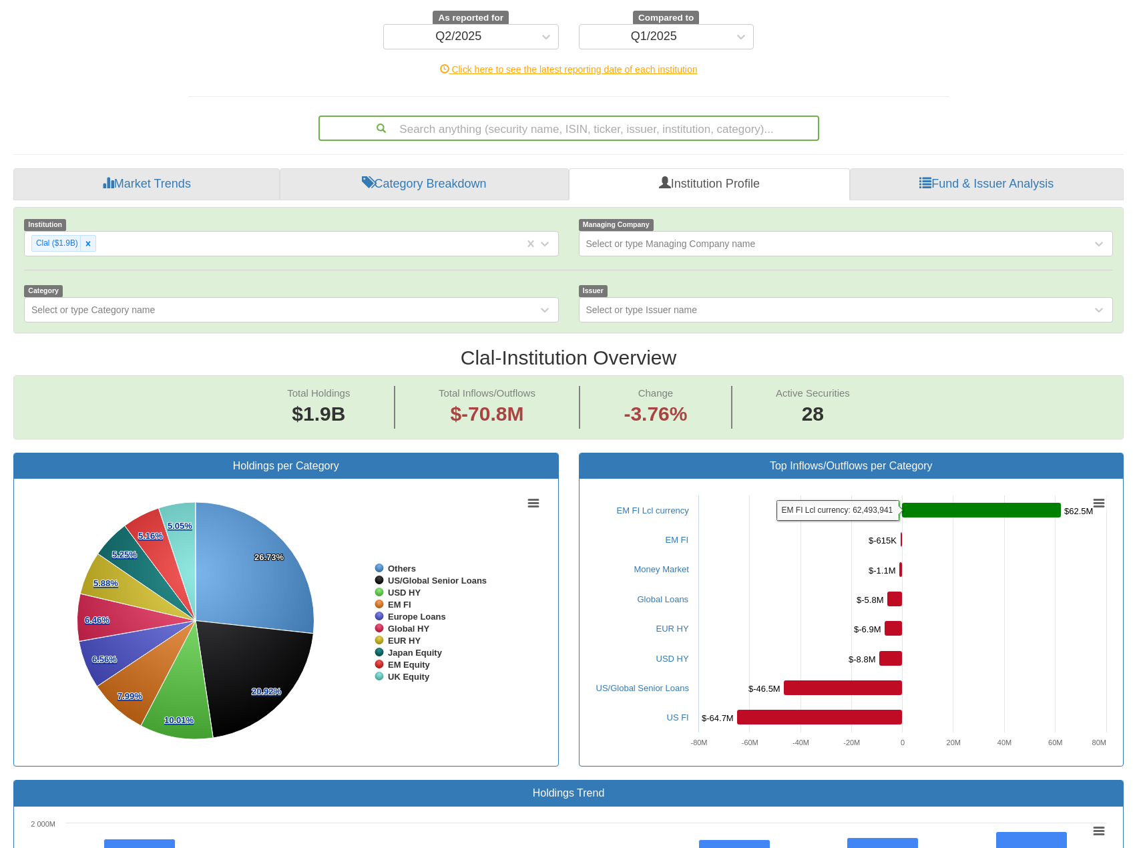
click at [971, 503] on rect at bounding box center [981, 510] width 159 height 15
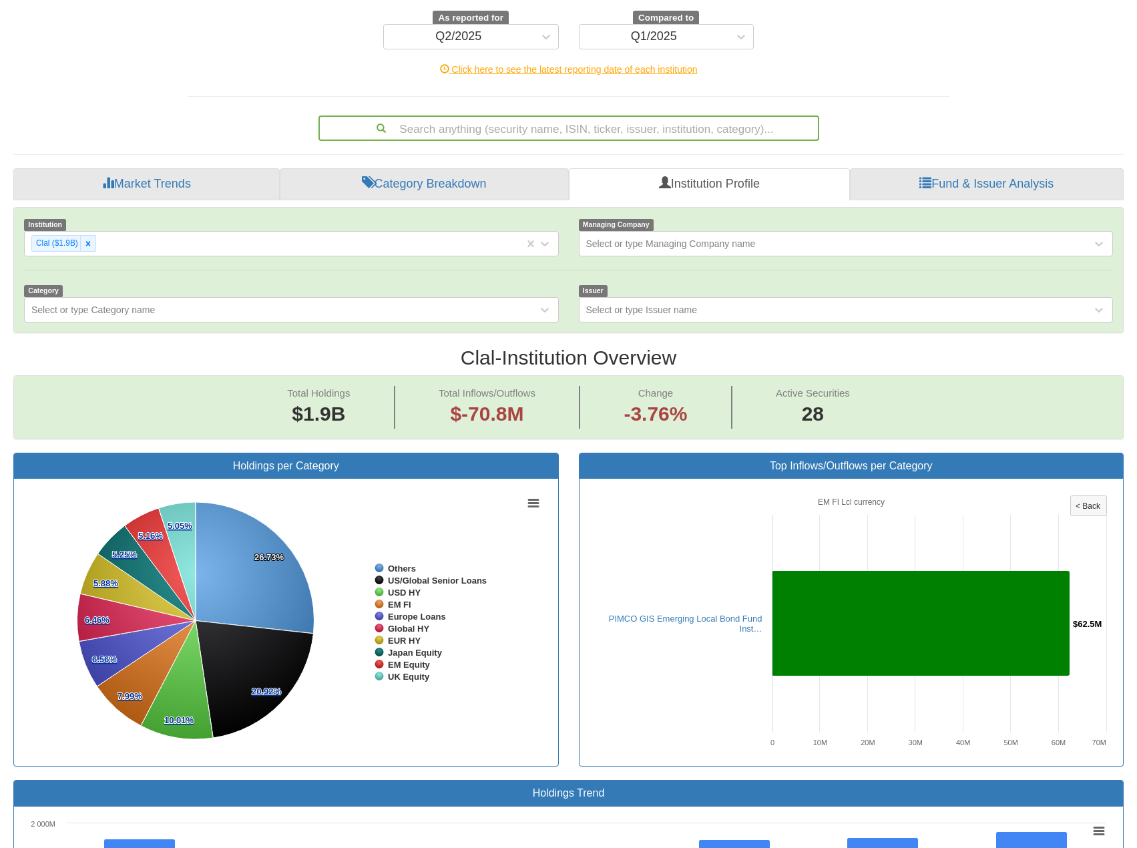
drag, startPoint x: 605, startPoint y: 584, endPoint x: 707, endPoint y: 575, distance: 102.6
click at [707, 575] on div "Created with Highcharts 8.2.2 Chart context menu EM FI Lcl currency $62.5M $62.…" at bounding box center [850, 622] width 523 height 267
drag, startPoint x: 607, startPoint y: 583, endPoint x: 675, endPoint y: 587, distance: 67.6
click at [675, 613] on span "PIMCO GIS Emerging Local Bond Fund Inst…" at bounding box center [679, 623] width 166 height 20
click at [681, 613] on link "PIMCO GIS Emerging Local Bond Fund Inst…" at bounding box center [686, 623] width 154 height 20
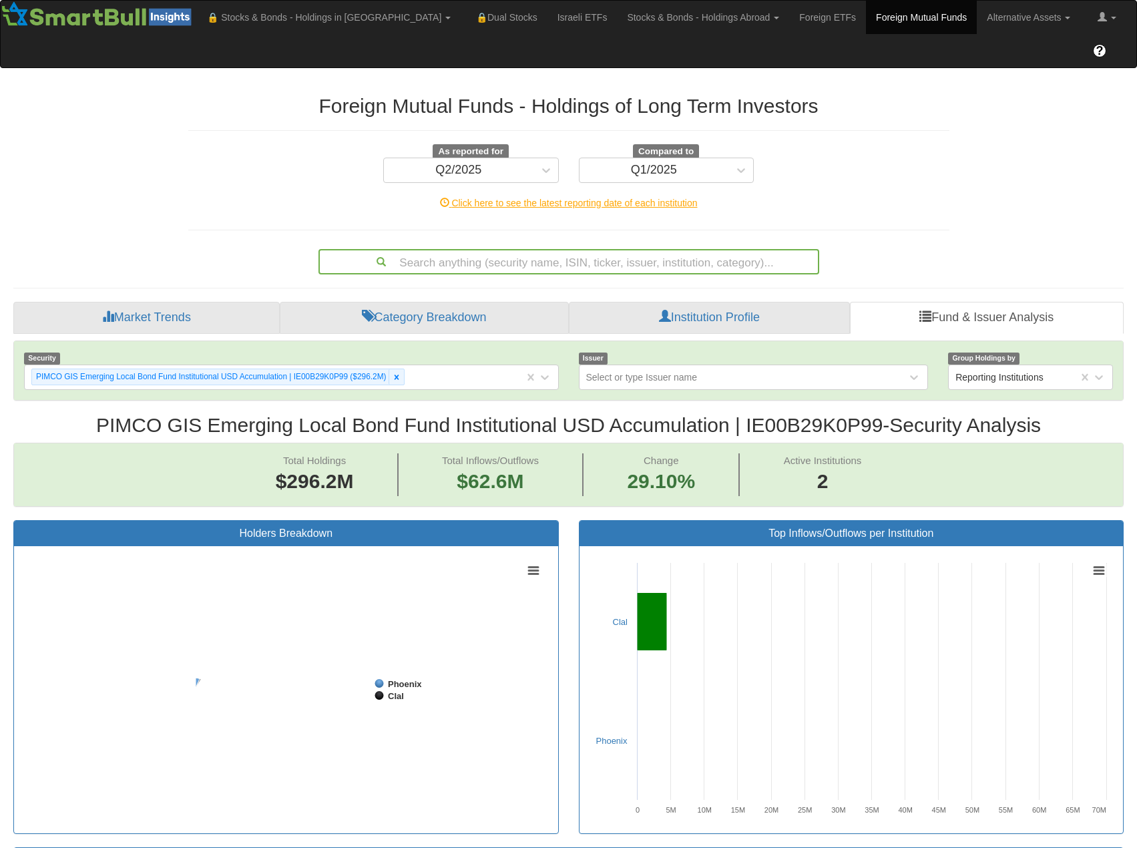
scroll to position [27, 1085]
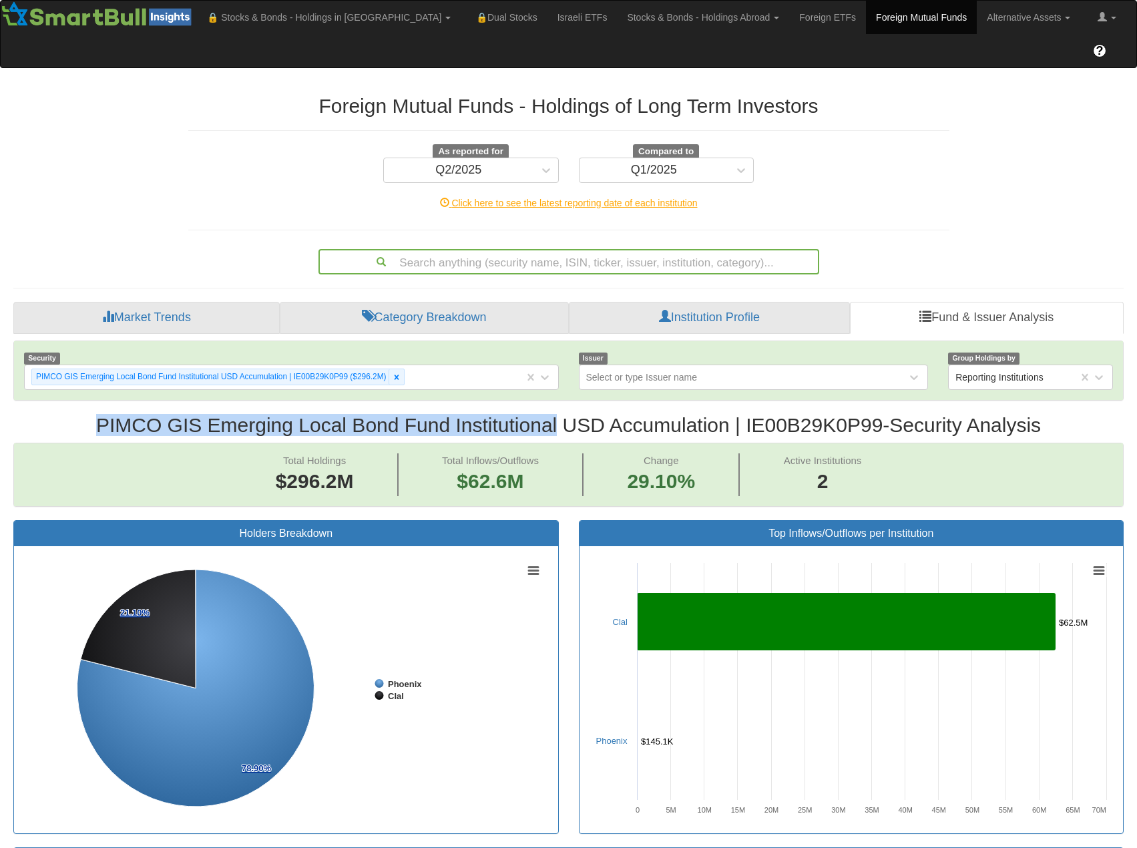
drag, startPoint x: 93, startPoint y: 389, endPoint x: 551, endPoint y: 388, distance: 458.6
click at [551, 414] on h2 "PIMCO GIS Emerging Local Bond Fund Institutional USD Accumulation | IE00B29K0P9…" at bounding box center [568, 425] width 1110 height 22
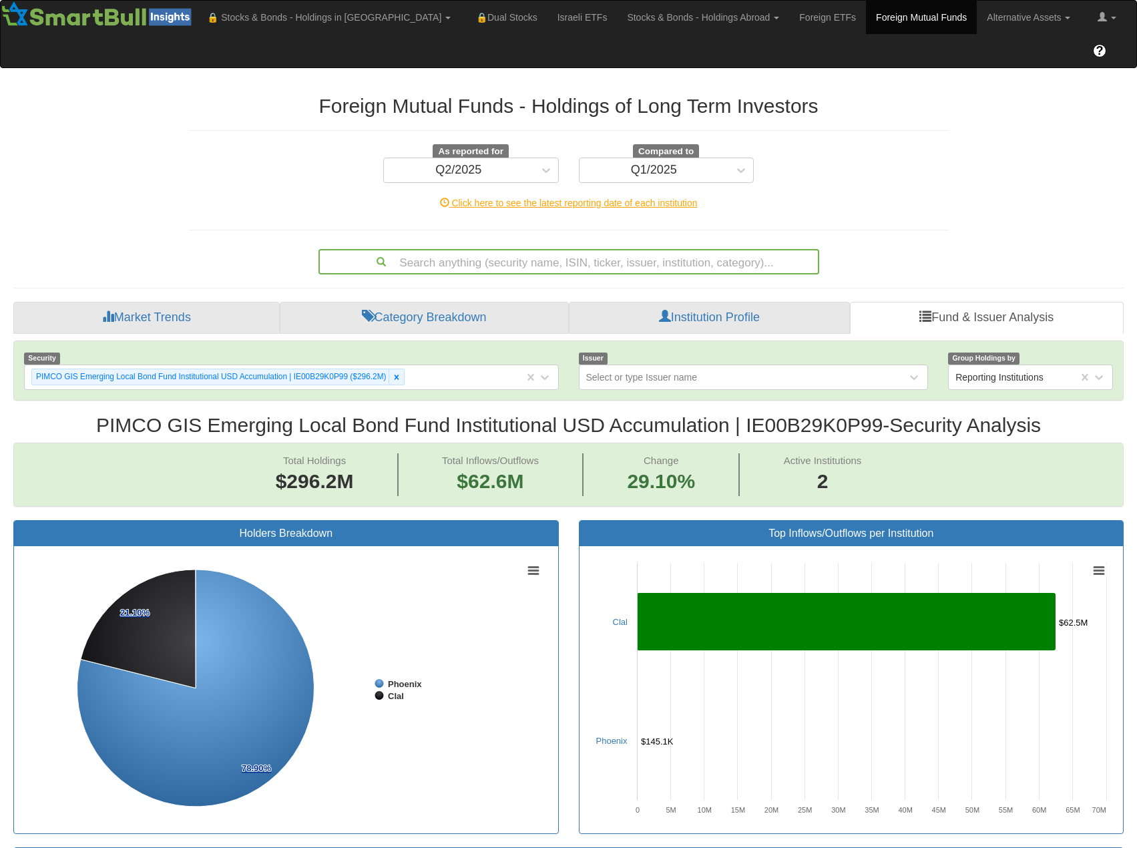
drag, startPoint x: 425, startPoint y: 404, endPoint x: 137, endPoint y: 391, distance: 288.7
click at [224, 414] on h2 "PIMCO GIS Emerging Local Bond Fund Institutional USD Accumulation | IE00B29K0P9…" at bounding box center [568, 425] width 1110 height 22
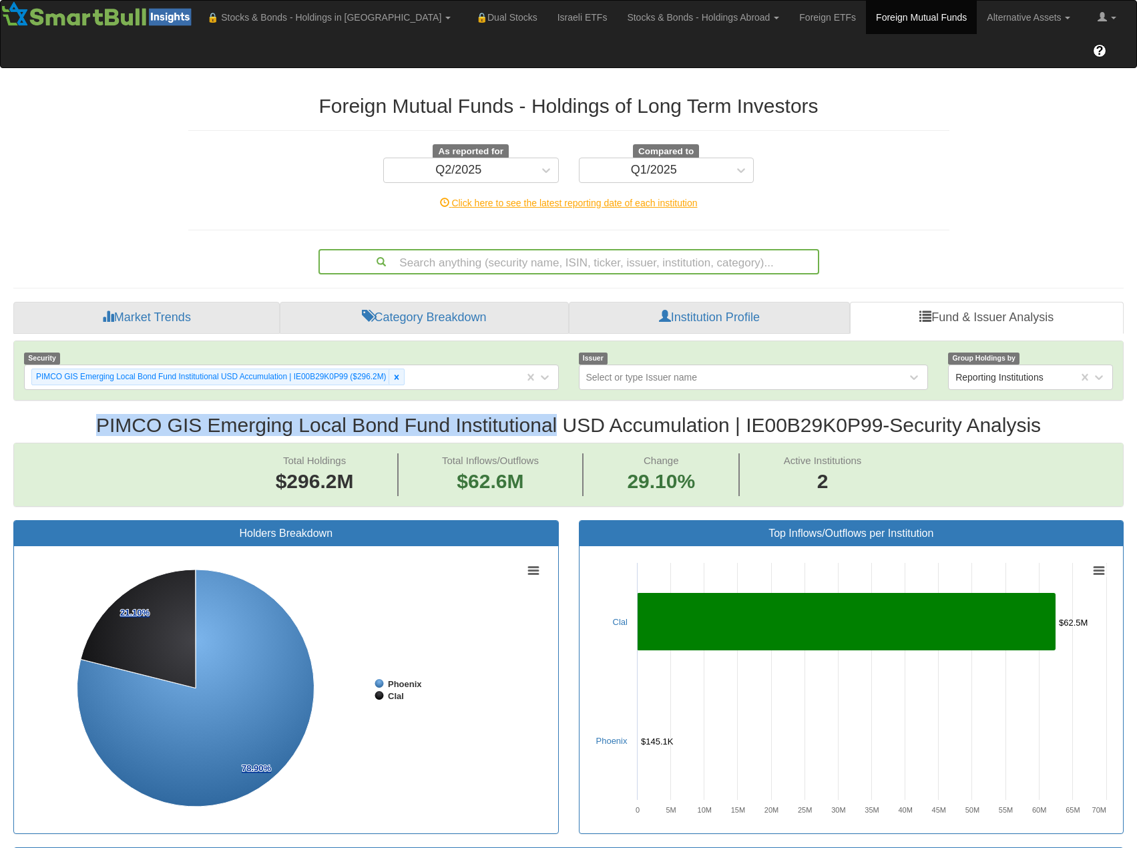
drag, startPoint x: 89, startPoint y: 390, endPoint x: 553, endPoint y: 393, distance: 464.0
click at [553, 414] on h2 "PIMCO GIS Emerging Local Bond Fund Institutional USD Accumulation | IE00B29K0P9…" at bounding box center [568, 425] width 1110 height 22
copy h2 "PIMCO GIS Emerging Local Bond Fund Institutional"
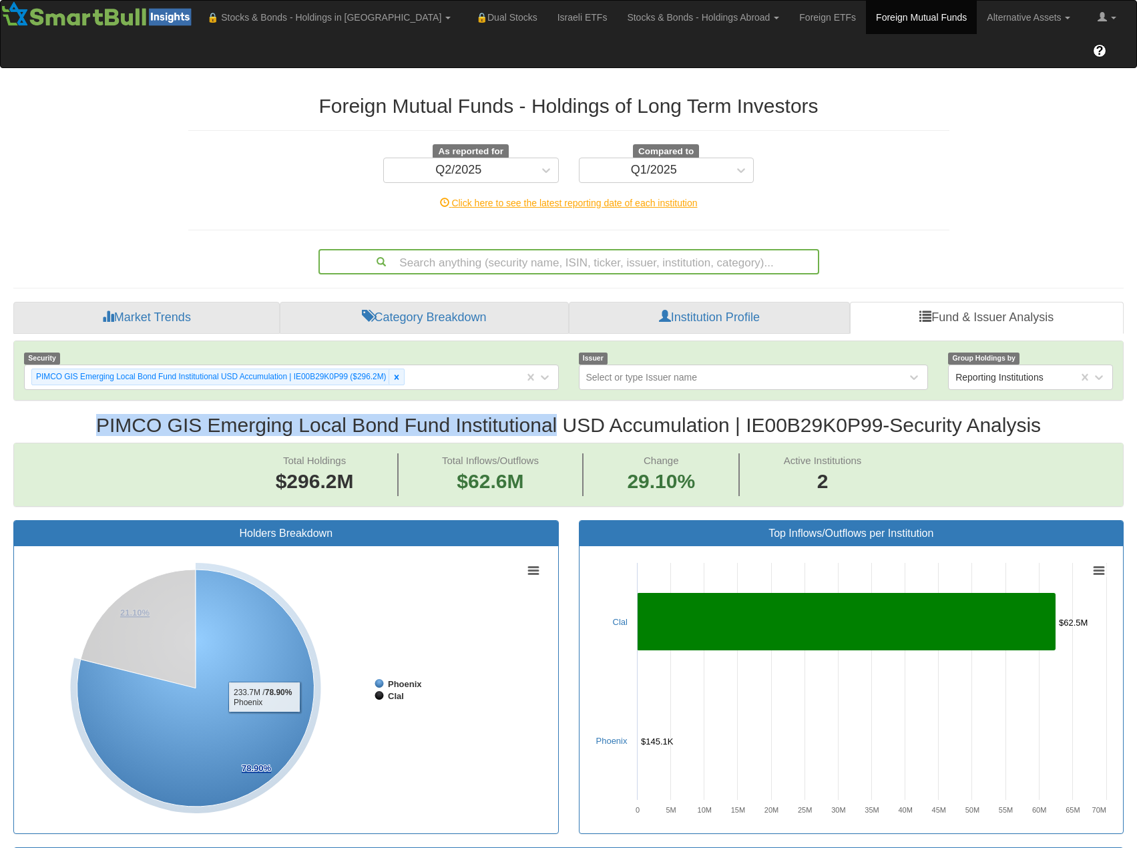
click at [244, 676] on icon at bounding box center [195, 687] width 237 height 237
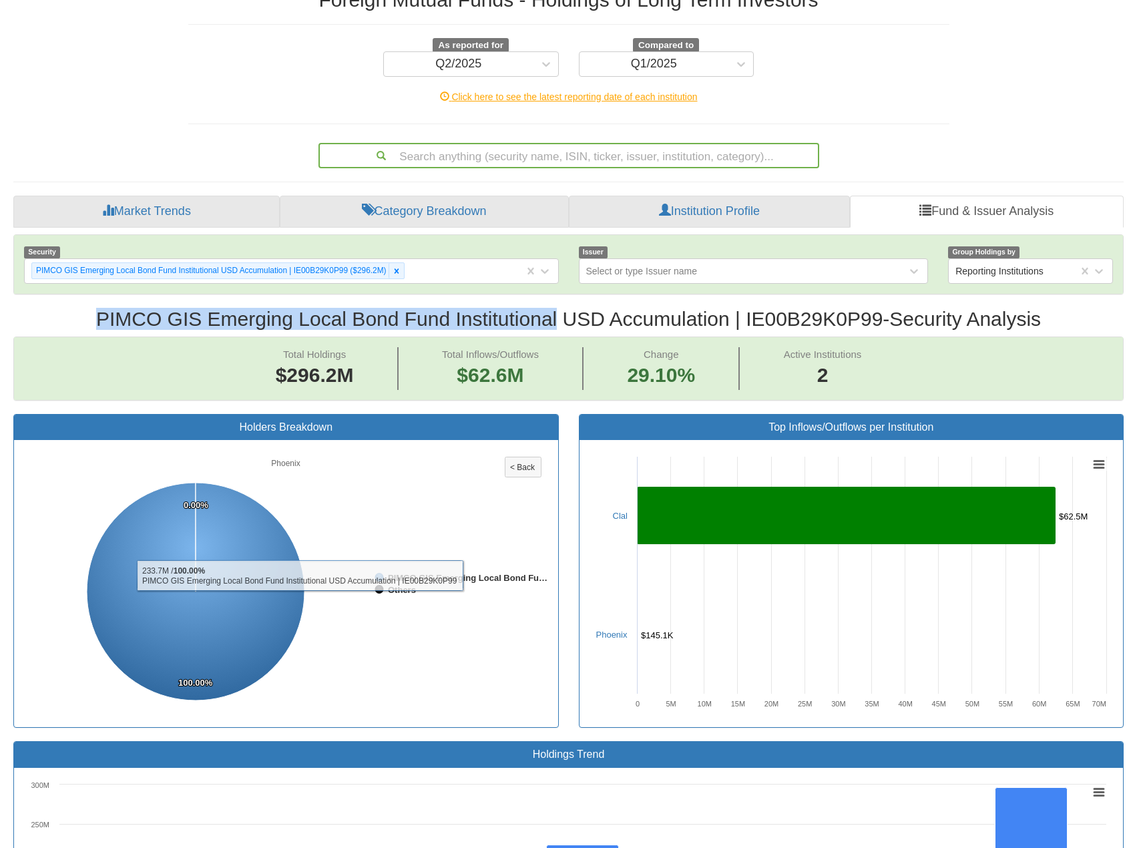
scroll to position [67, 0]
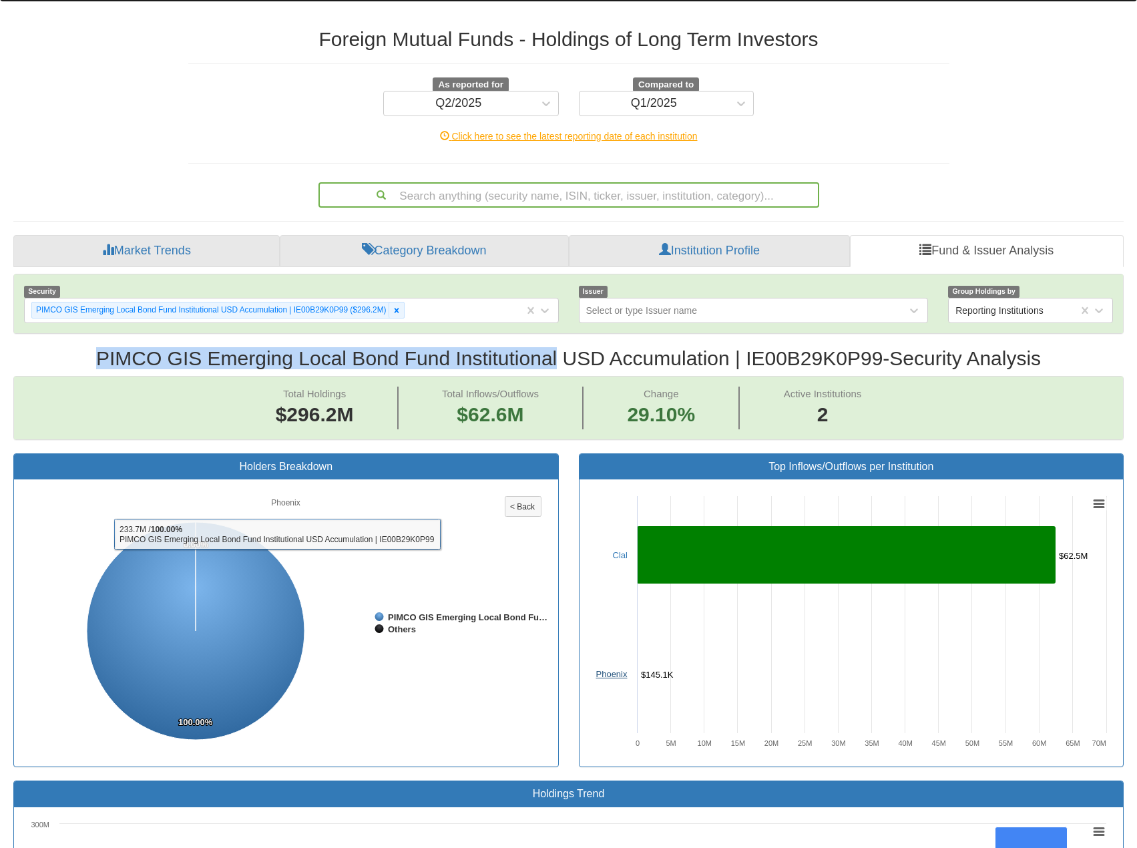
click at [620, 669] on link "Phoenix" at bounding box center [611, 674] width 31 height 10
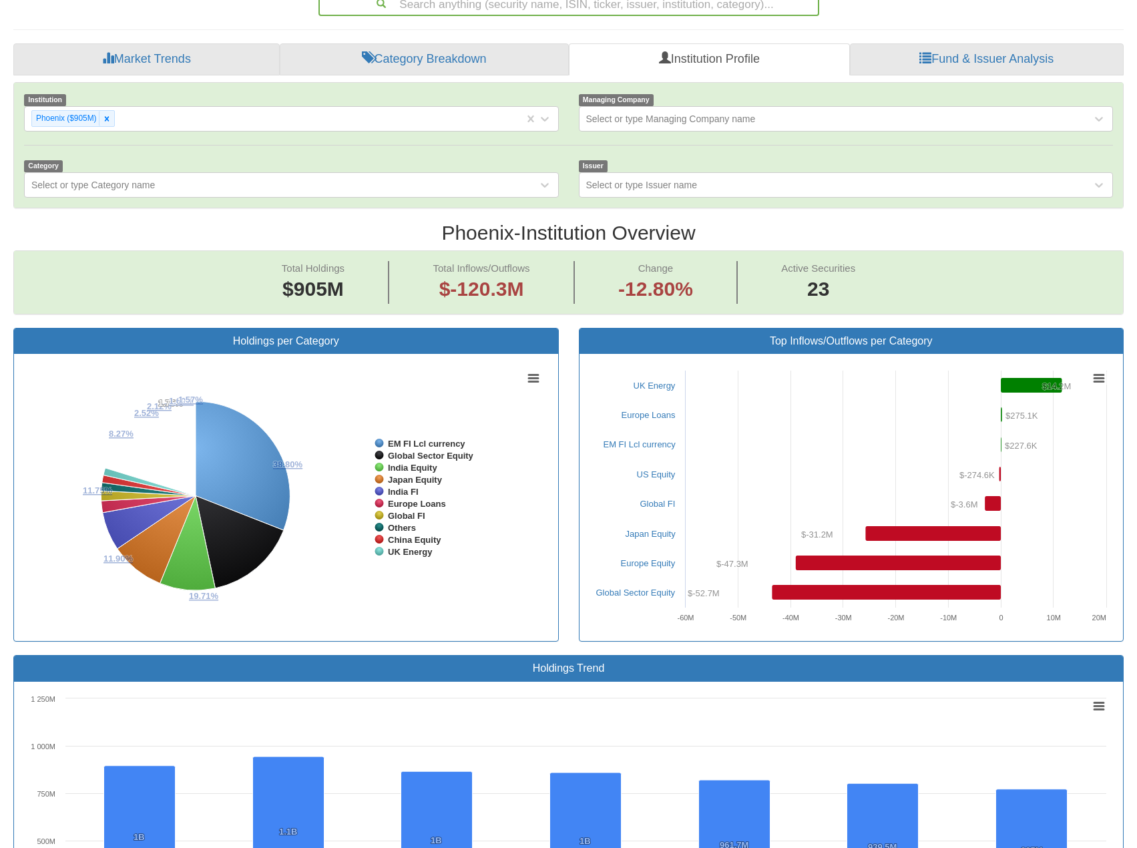
scroll to position [267, 0]
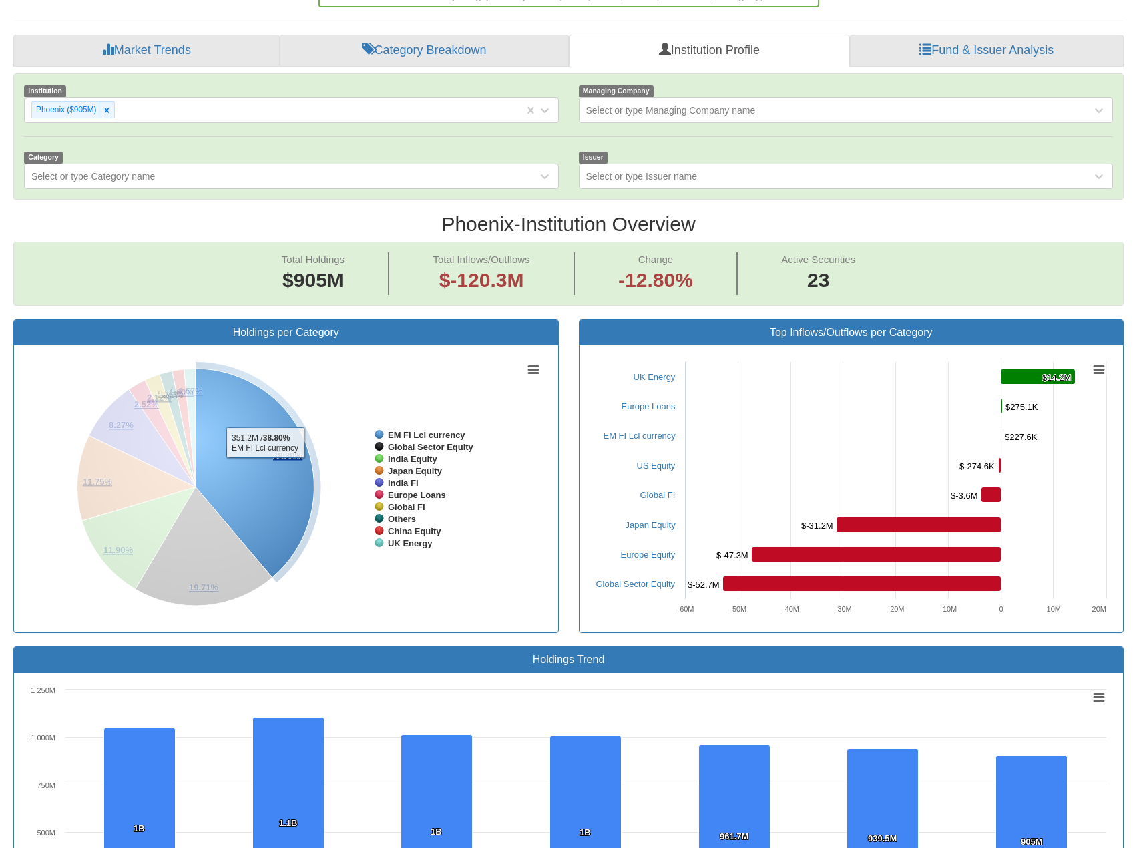
click at [260, 435] on icon at bounding box center [255, 472] width 119 height 209
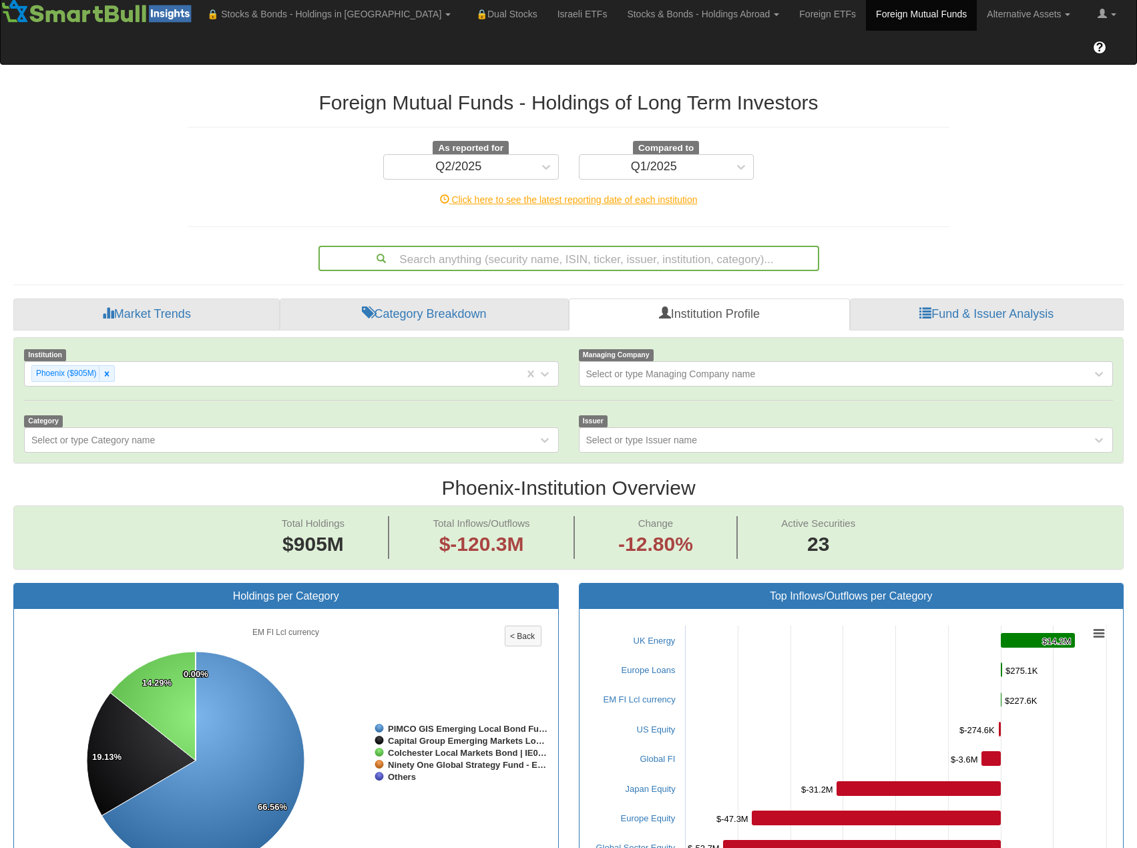
scroll to position [0, 0]
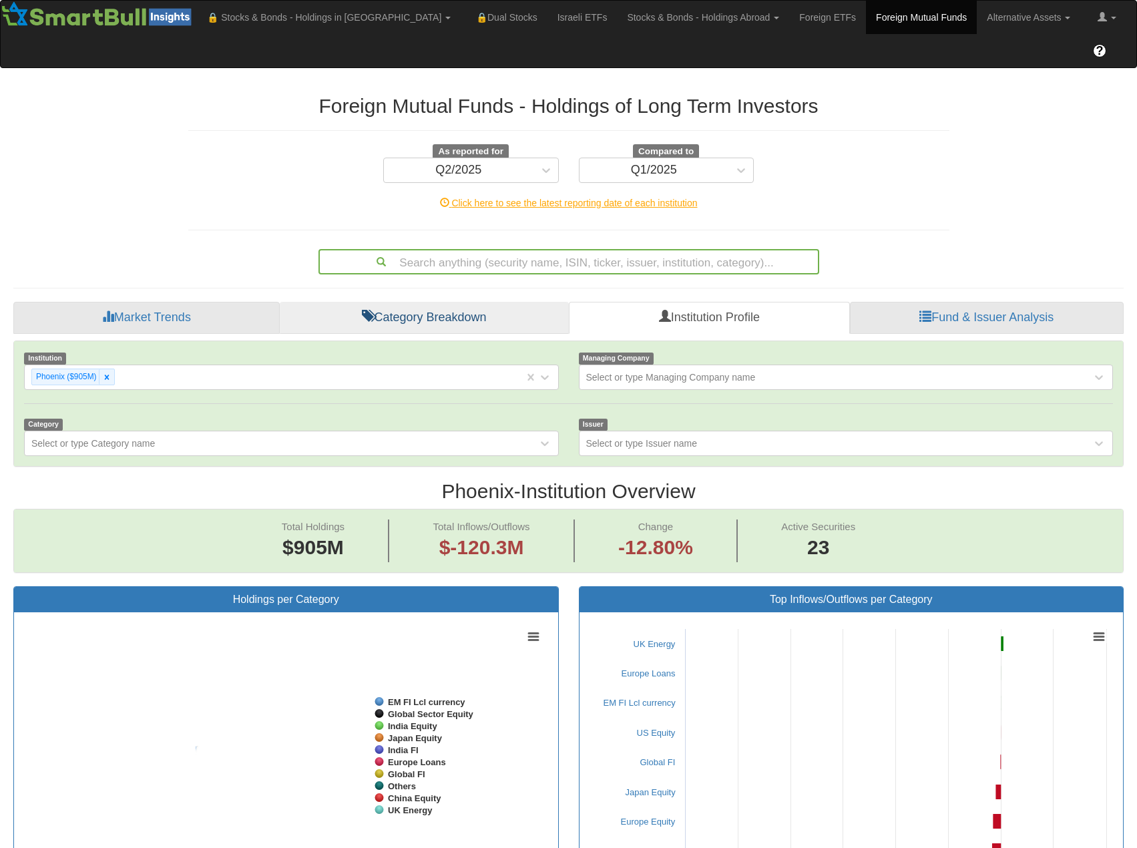
scroll to position [27, 1085]
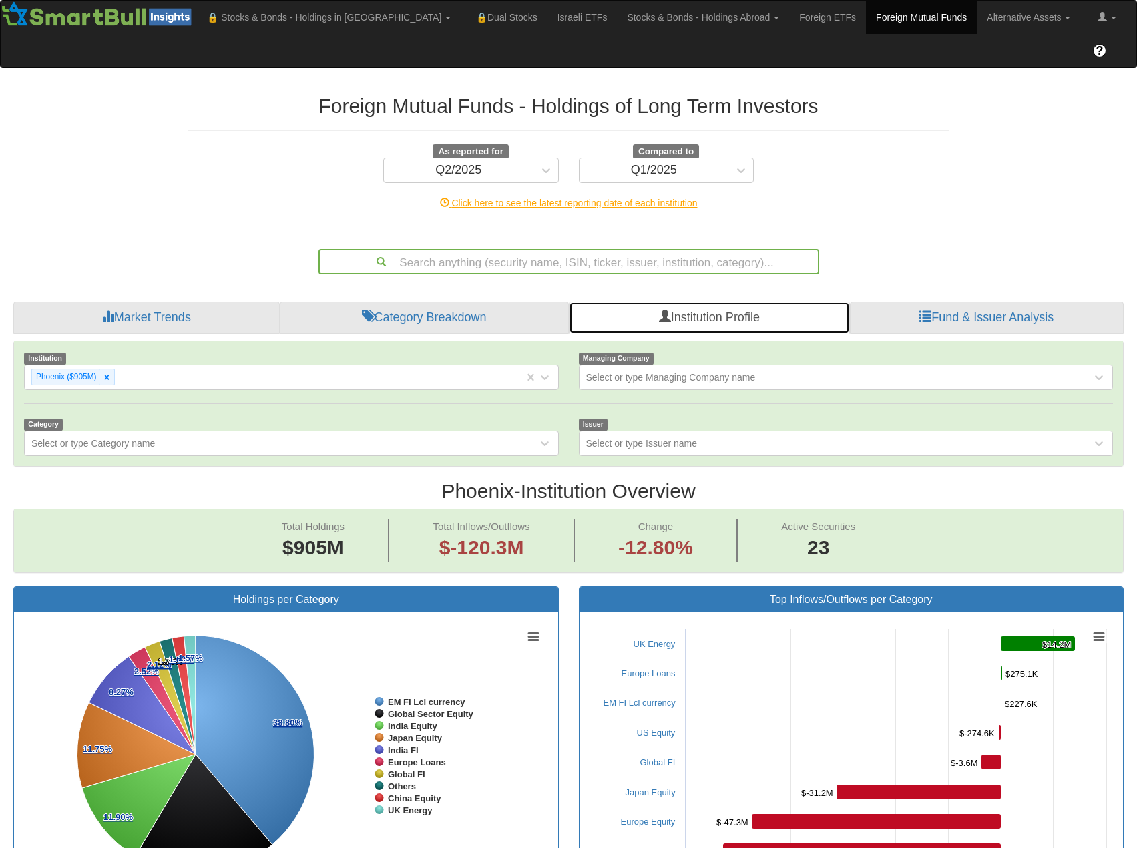
click at [677, 302] on link "Institution Profile" at bounding box center [709, 318] width 280 height 32
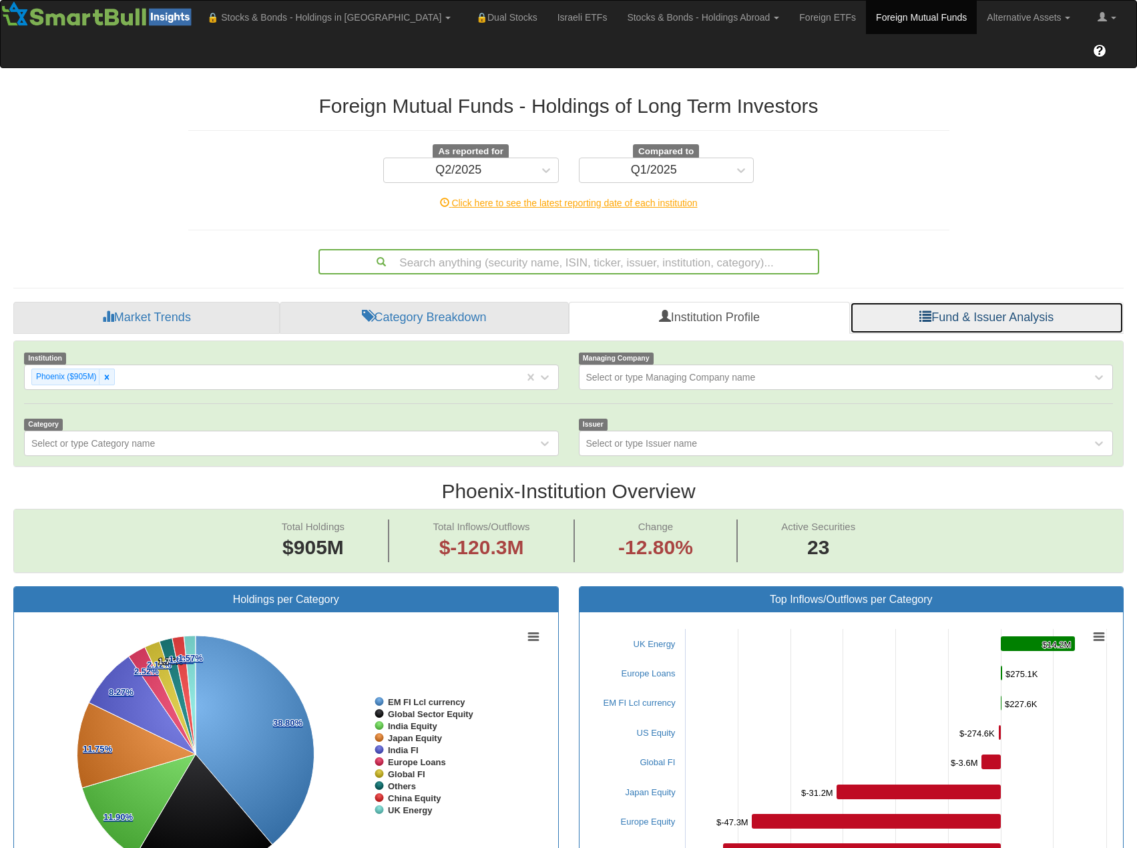
click at [931, 302] on link "Fund & Issuer Analysis" at bounding box center [987, 318] width 274 height 32
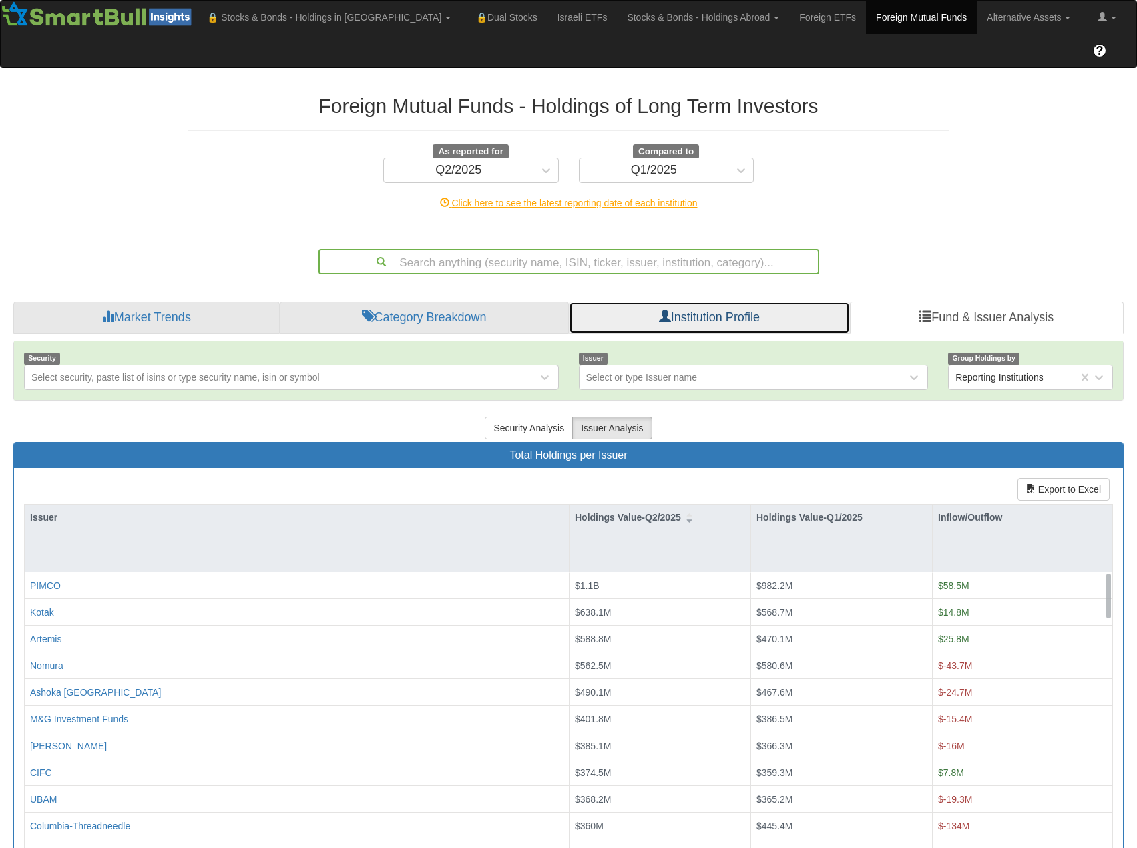
click at [738, 302] on link "Institution Profile" at bounding box center [709, 318] width 280 height 32
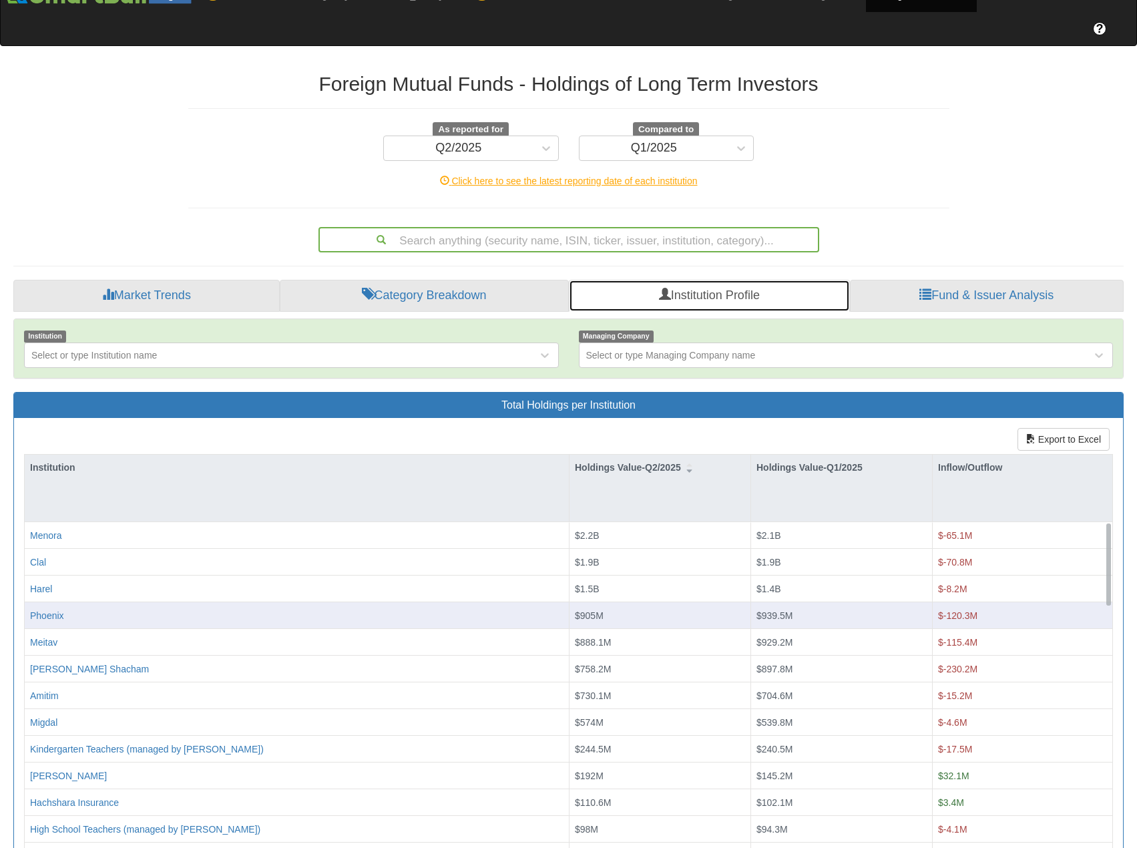
scroll to position [23, 0]
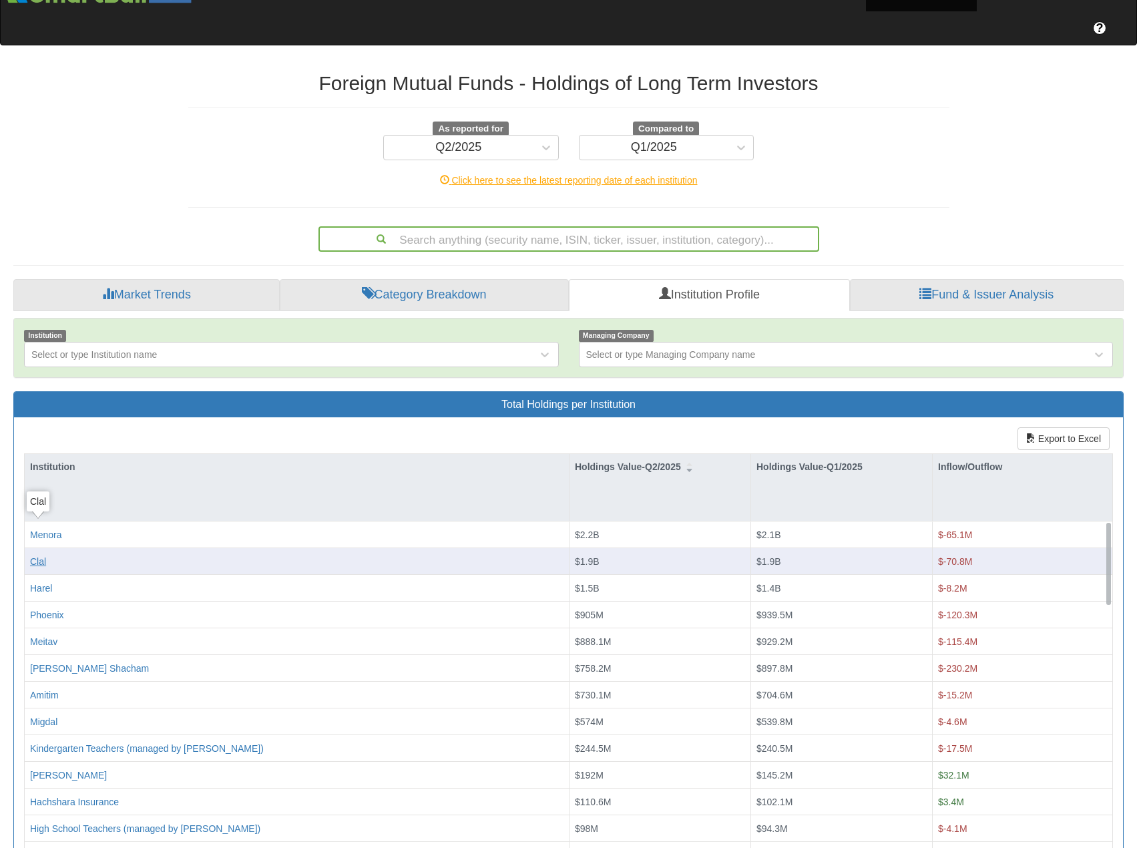
click at [39, 555] on div "Clal" at bounding box center [38, 561] width 16 height 13
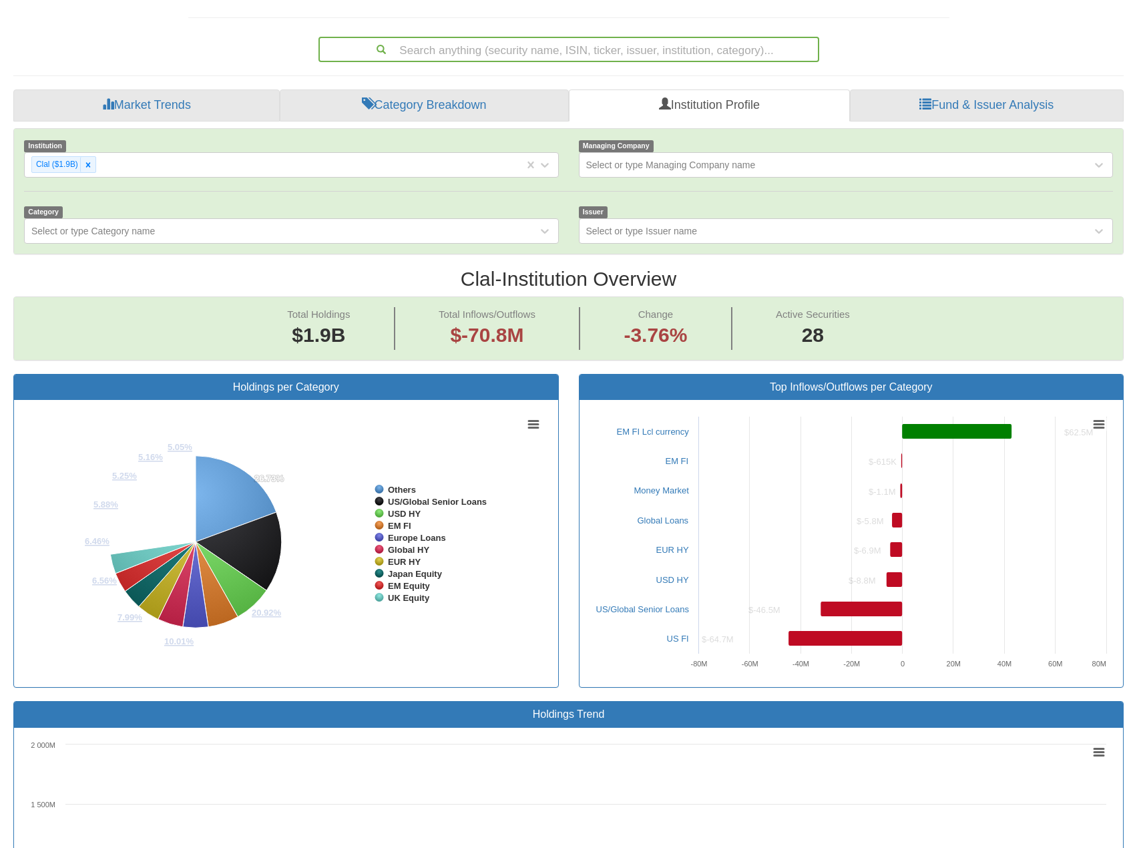
scroll to position [267, 0]
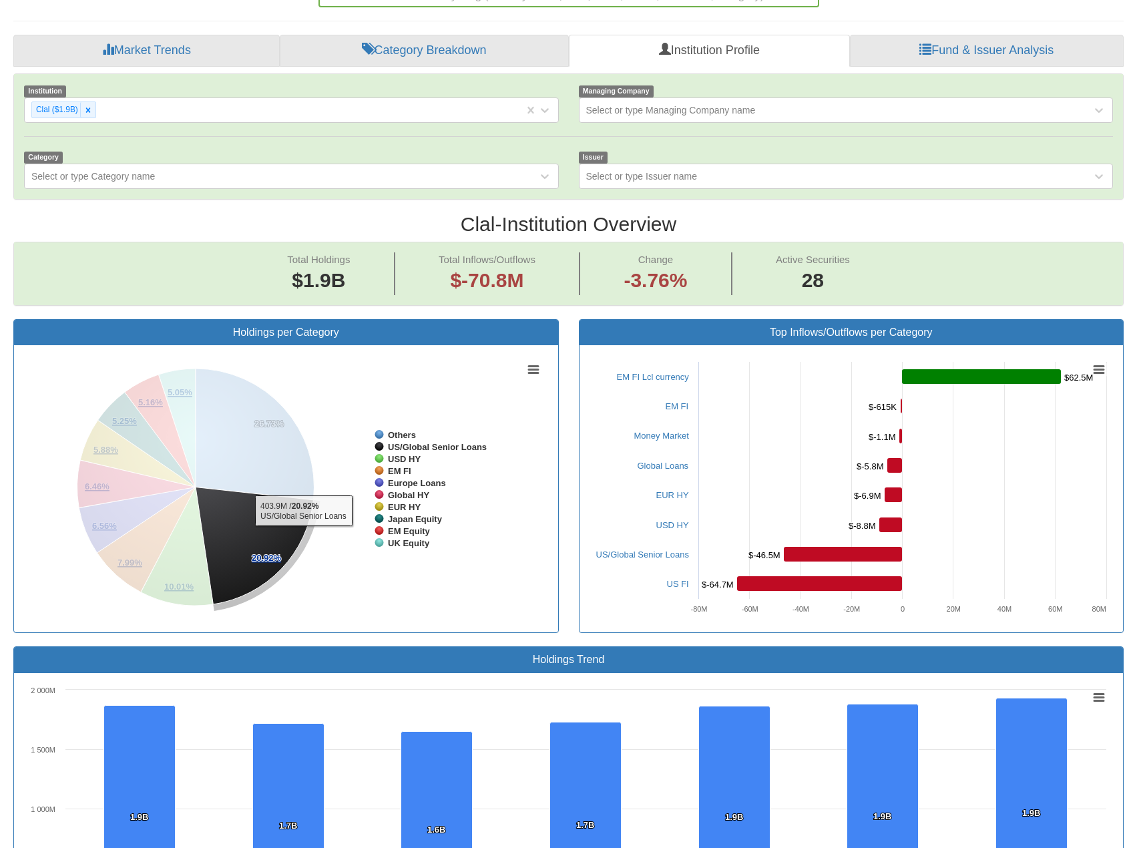
click at [280, 503] on icon at bounding box center [254, 545] width 117 height 117
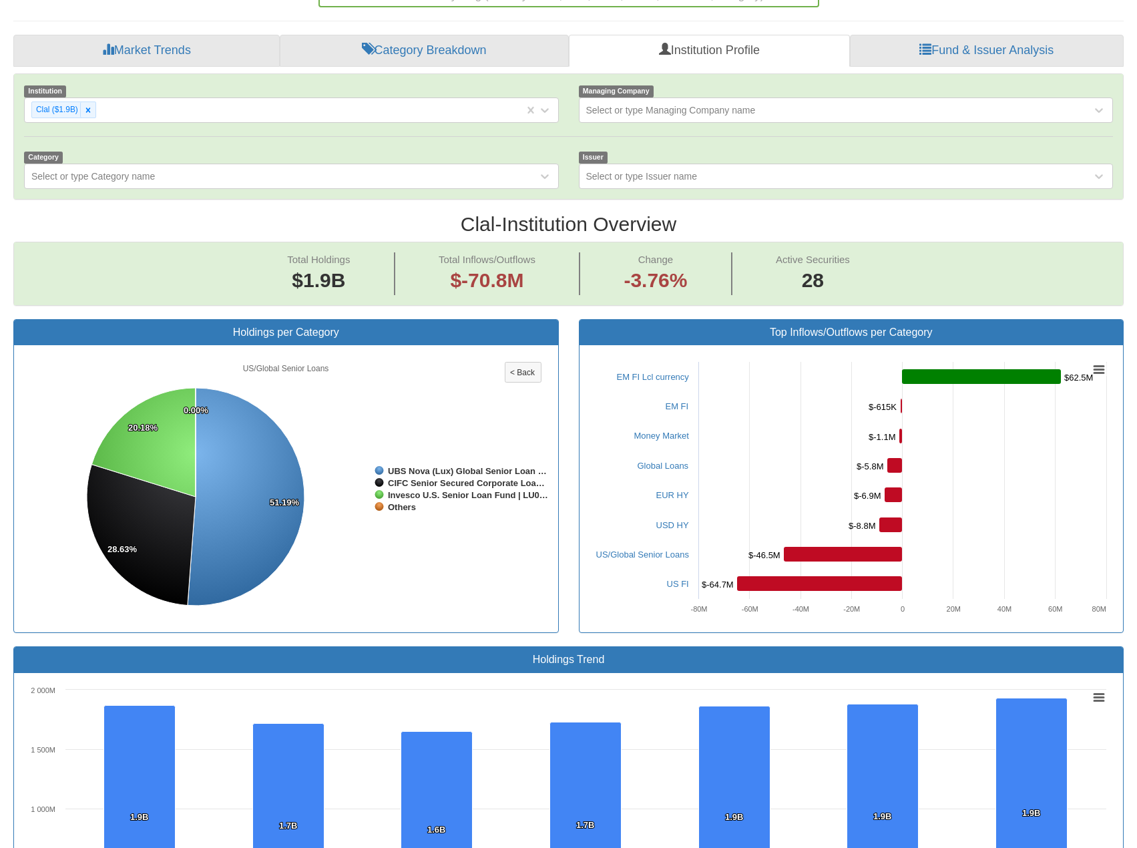
click at [526, 362] on rect at bounding box center [523, 372] width 36 height 20
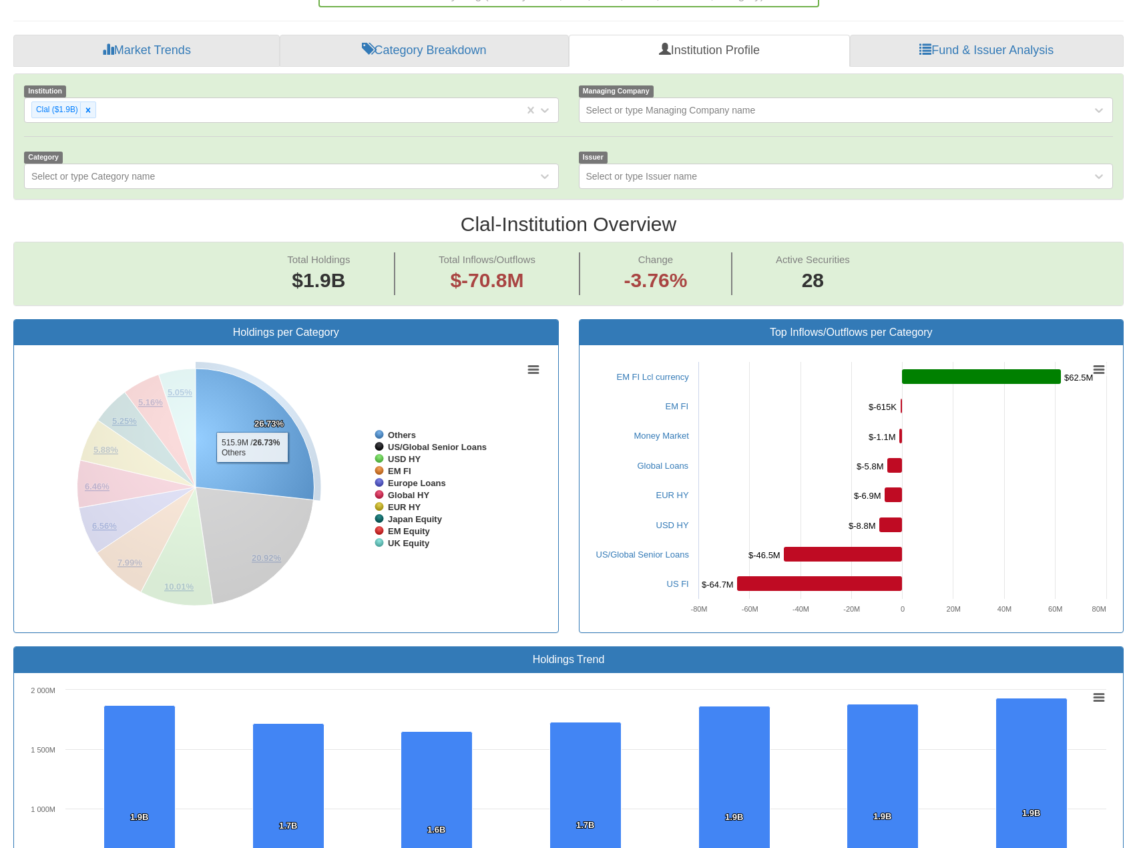
click at [253, 439] on icon at bounding box center [255, 434] width 119 height 132
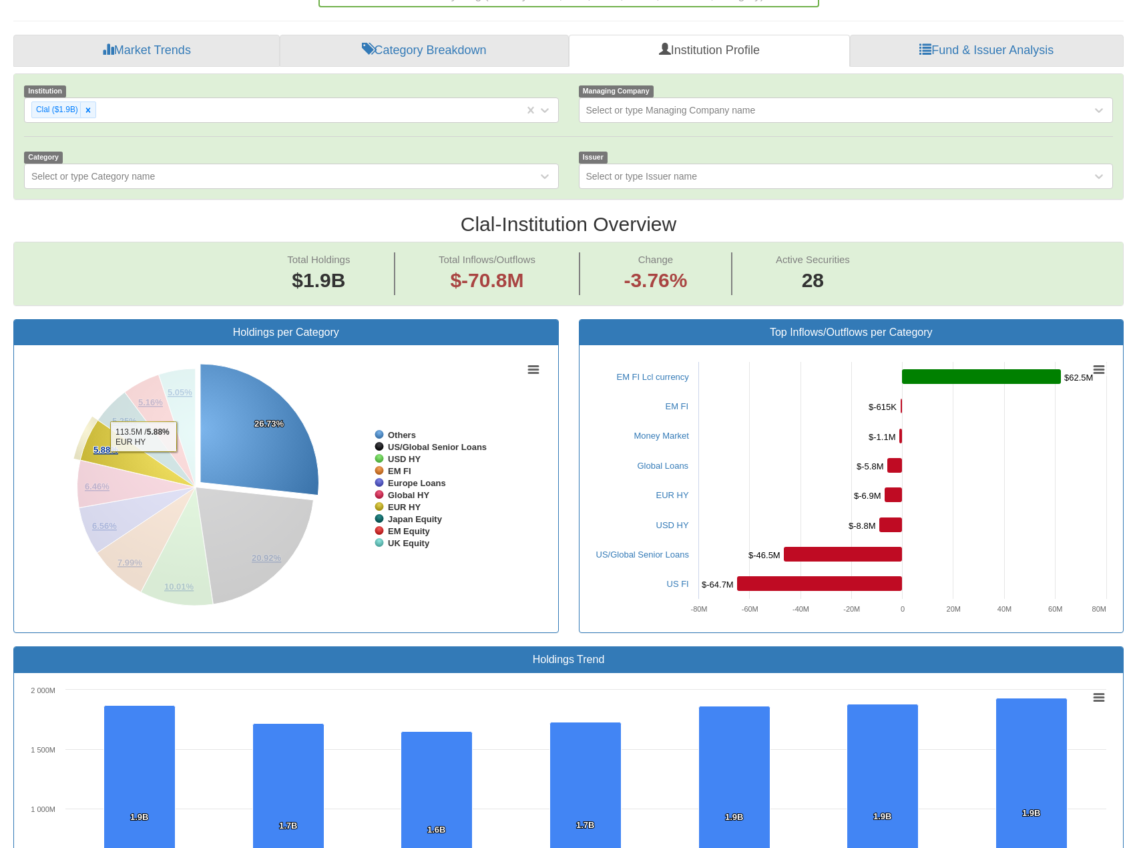
click at [115, 426] on icon at bounding box center [137, 454] width 115 height 67
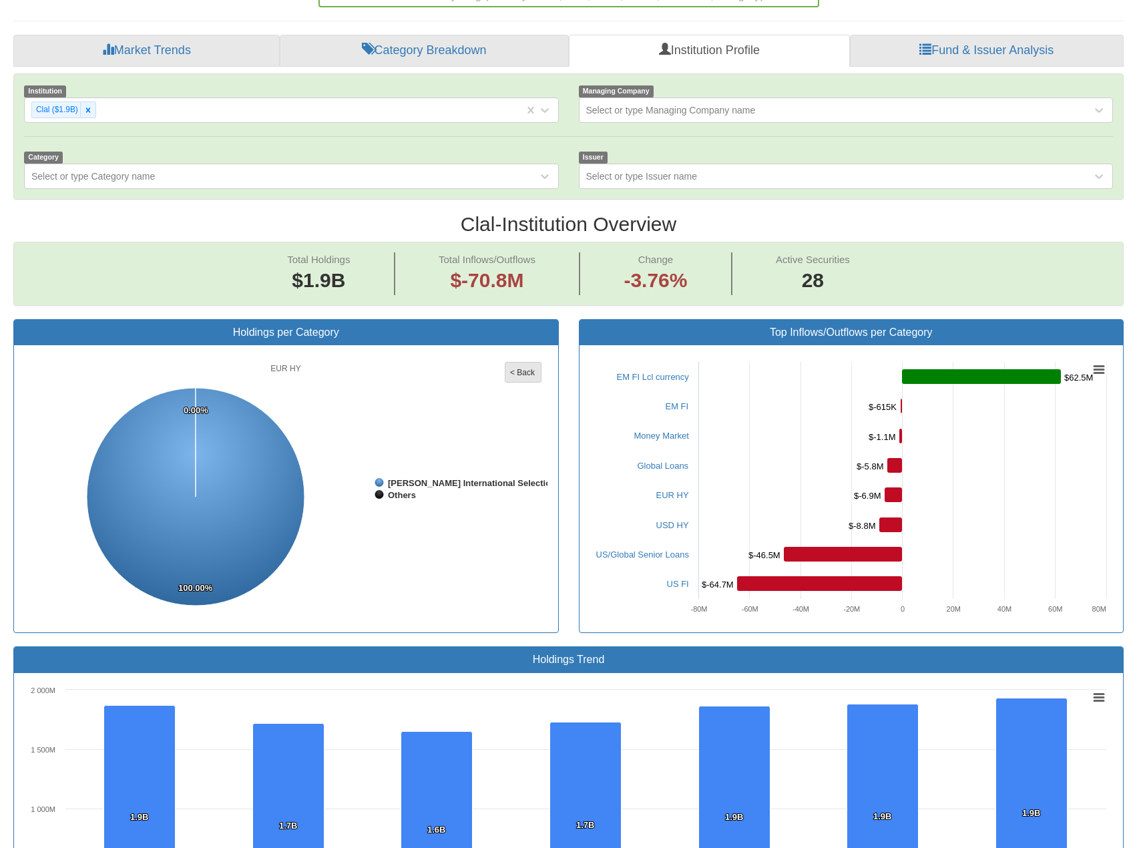
click at [525, 362] on rect at bounding box center [523, 372] width 36 height 20
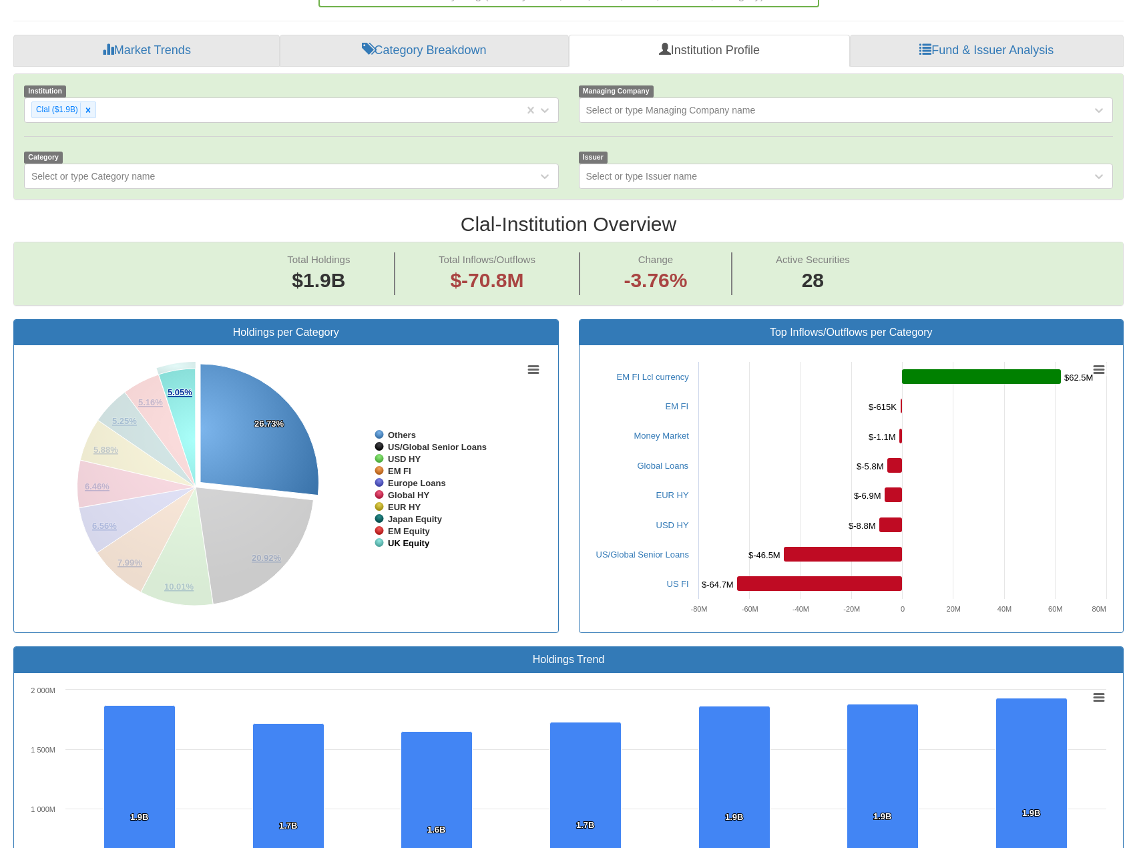
click at [400, 538] on tspan "UK Equity" at bounding box center [409, 543] width 42 height 10
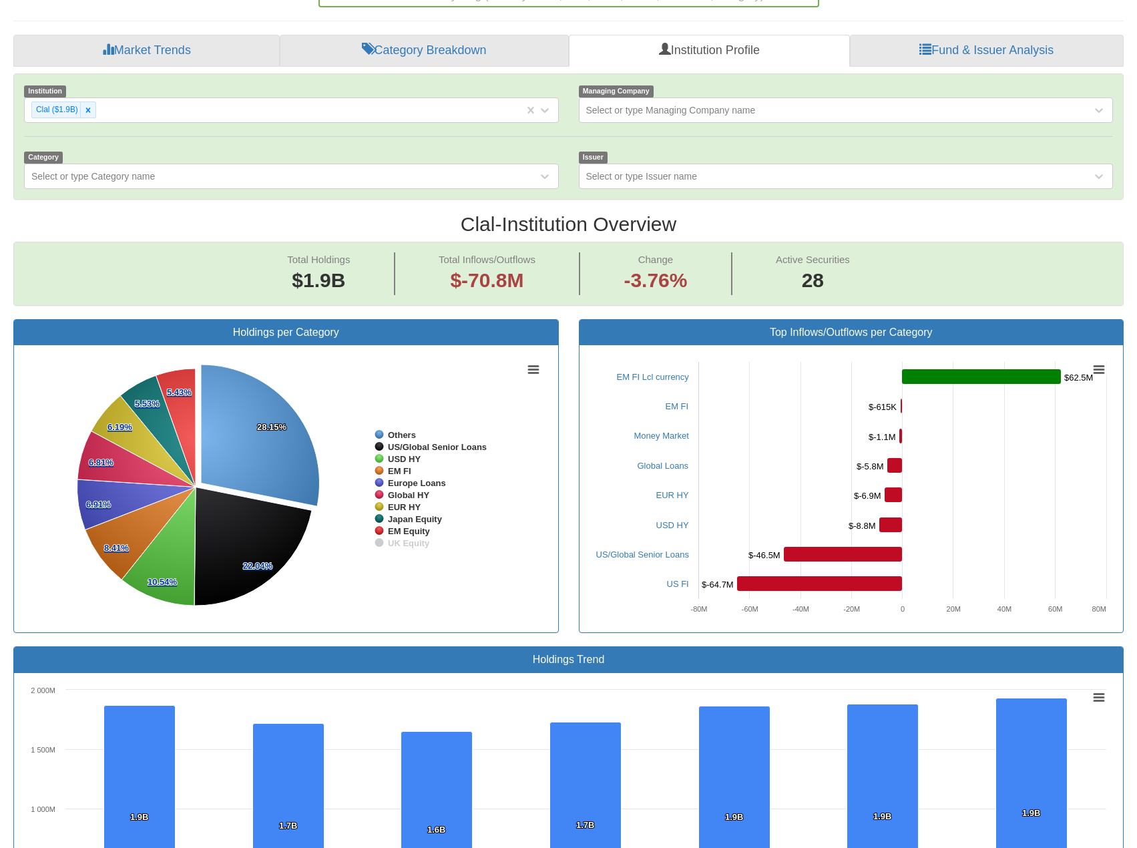
click at [400, 538] on tspan "UK Equity" at bounding box center [409, 543] width 42 height 10
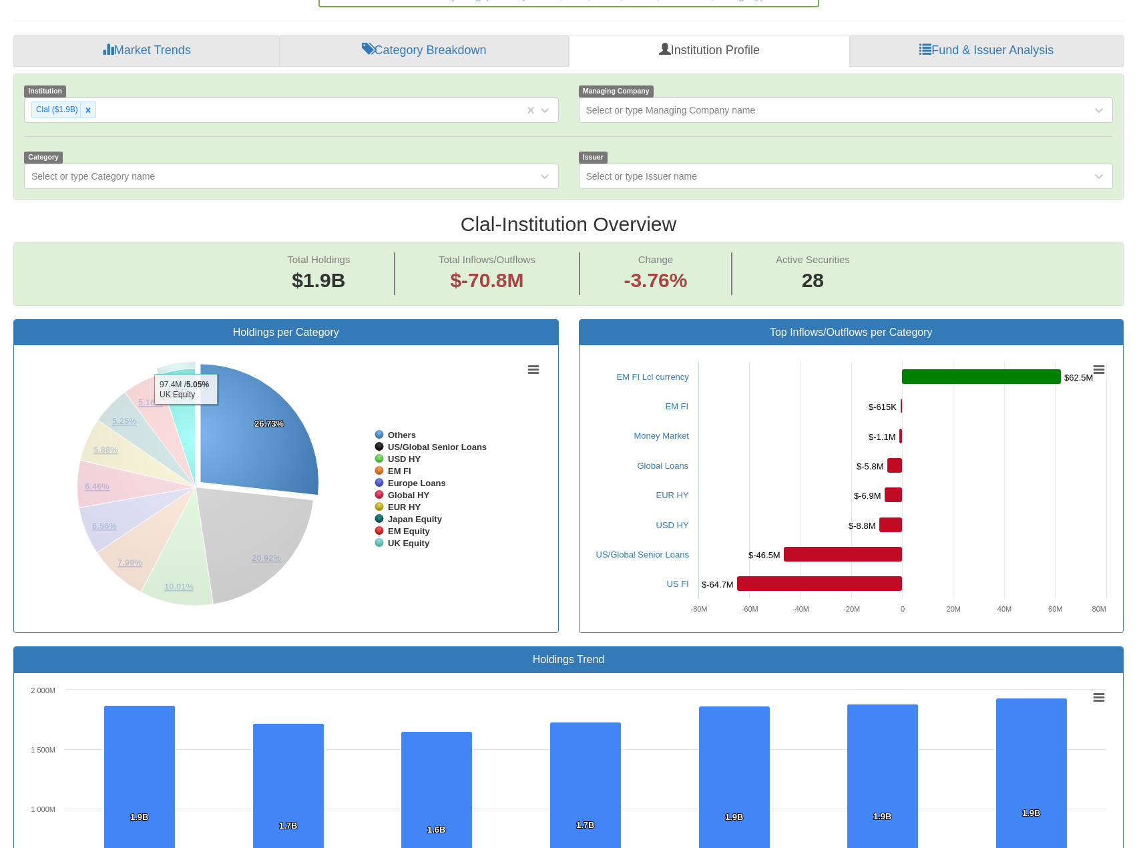
click at [186, 381] on icon at bounding box center [177, 427] width 37 height 118
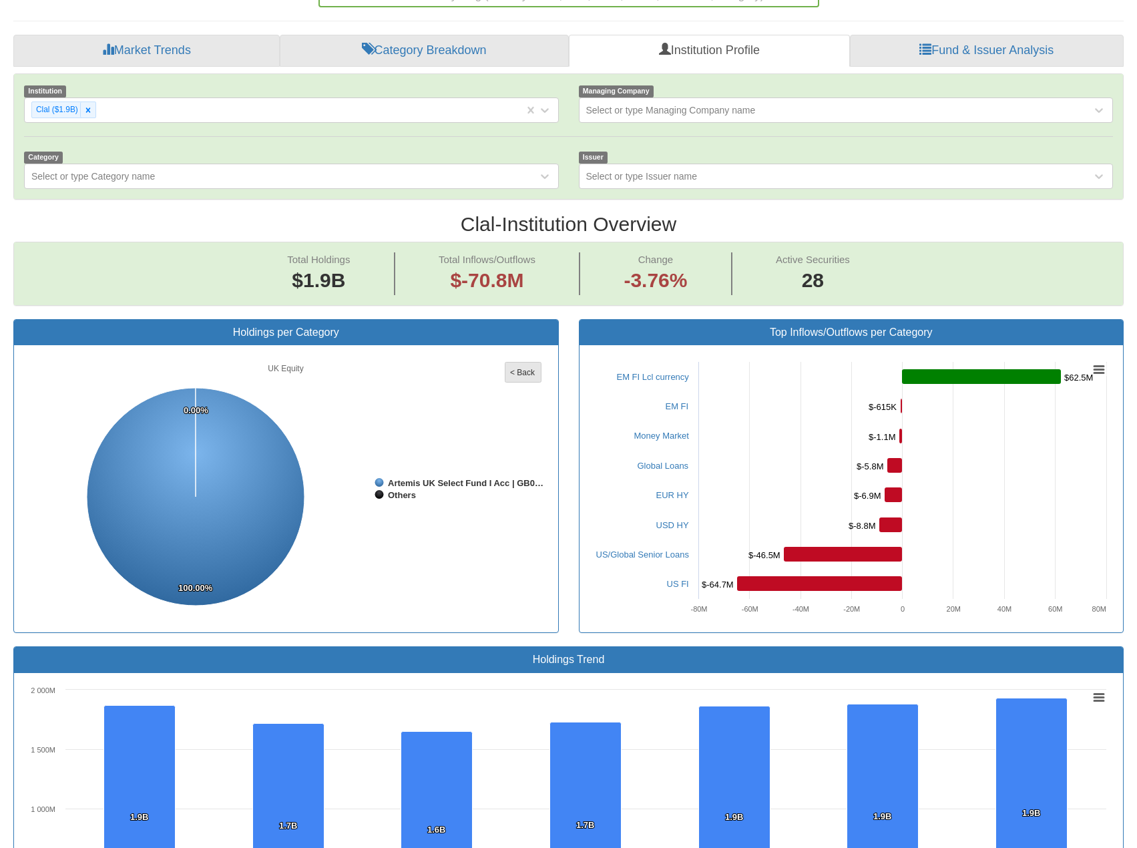
click at [517, 368] on tspan "< Back" at bounding box center [522, 372] width 25 height 9
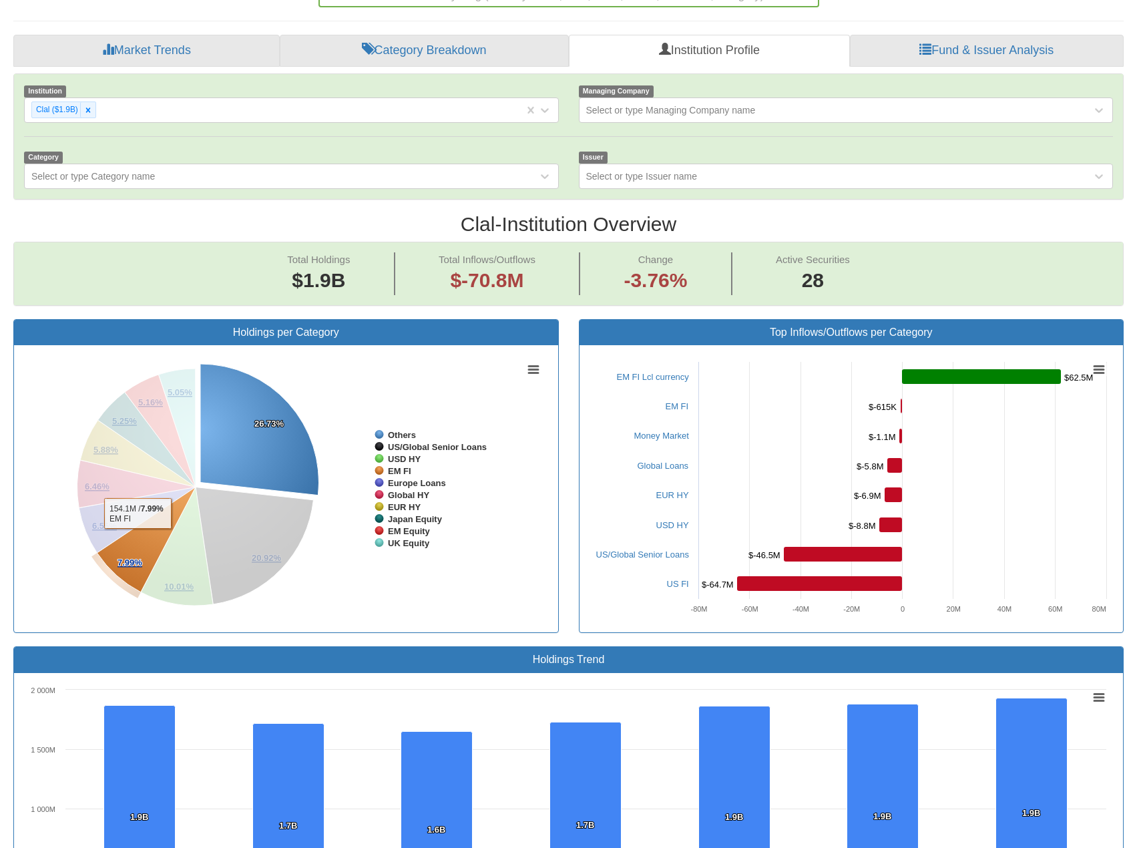
click at [138, 507] on icon at bounding box center [146, 539] width 99 height 105
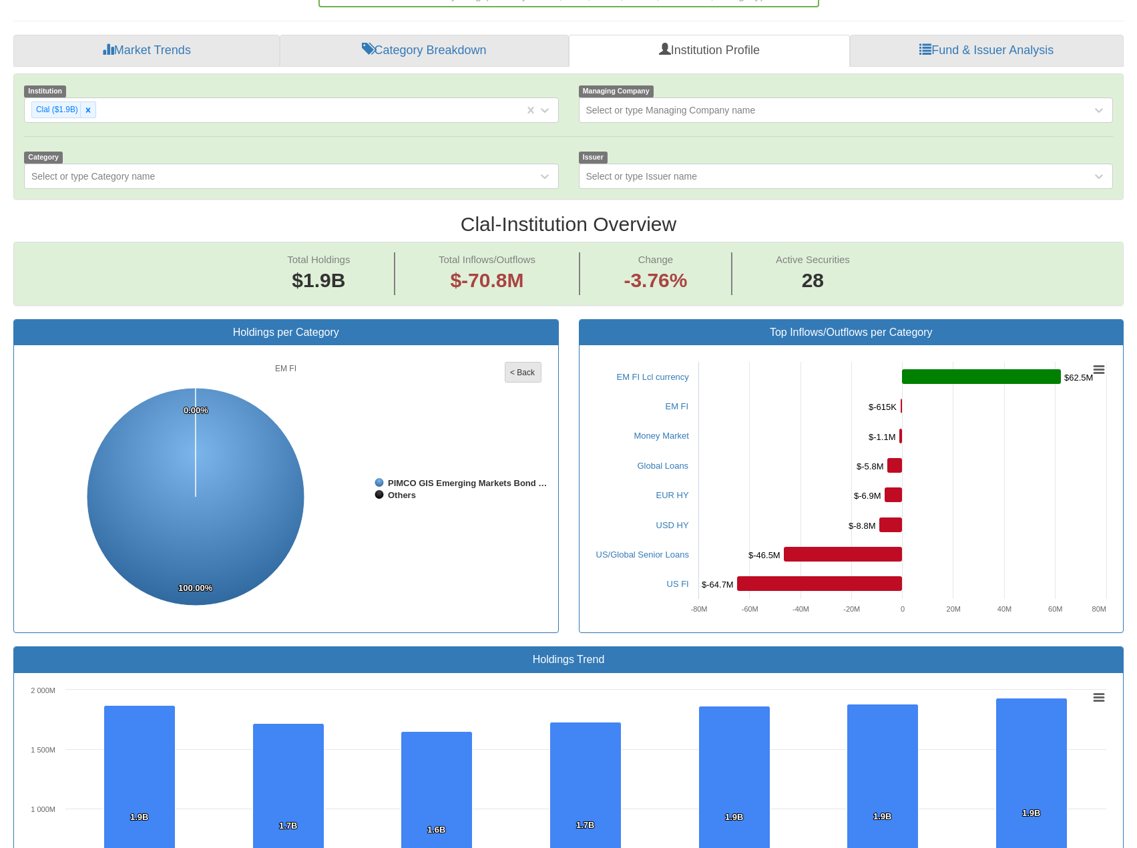
click at [514, 368] on tspan "< Back" at bounding box center [522, 372] width 25 height 9
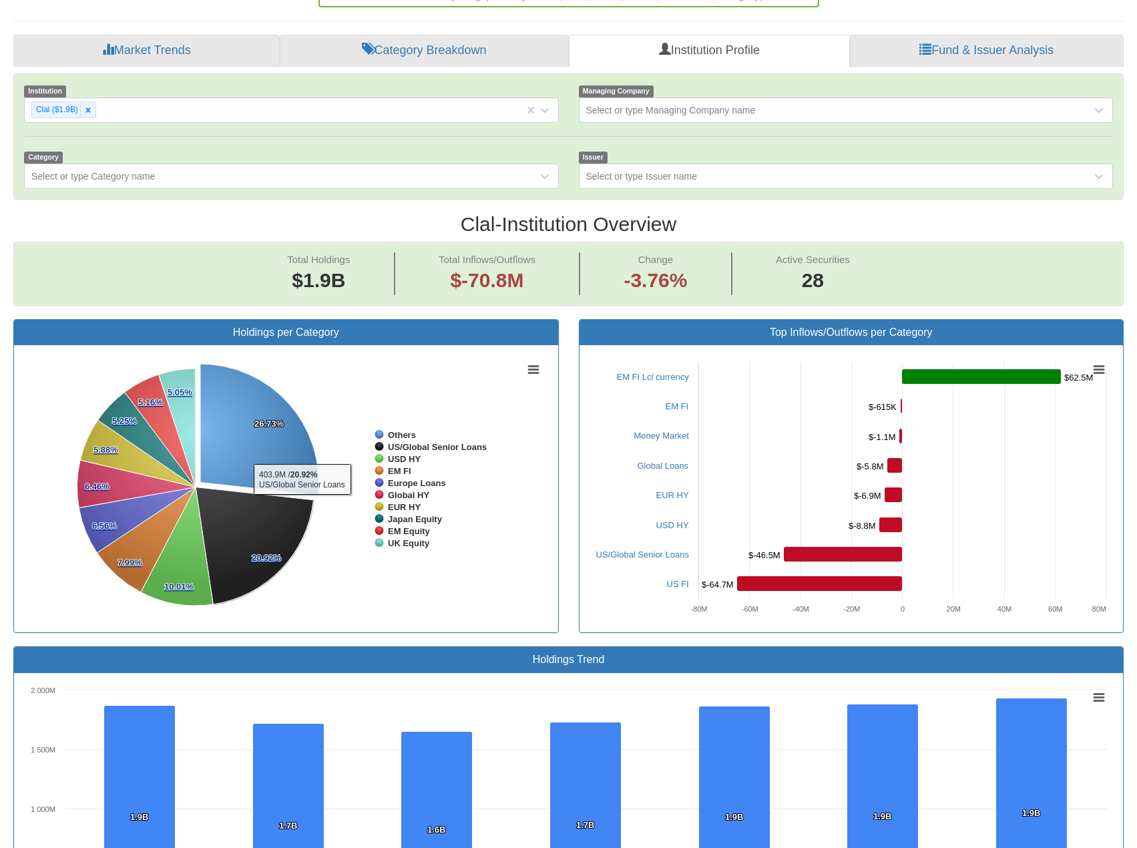
click at [326, 588] on rect at bounding box center [285, 488] width 523 height 267
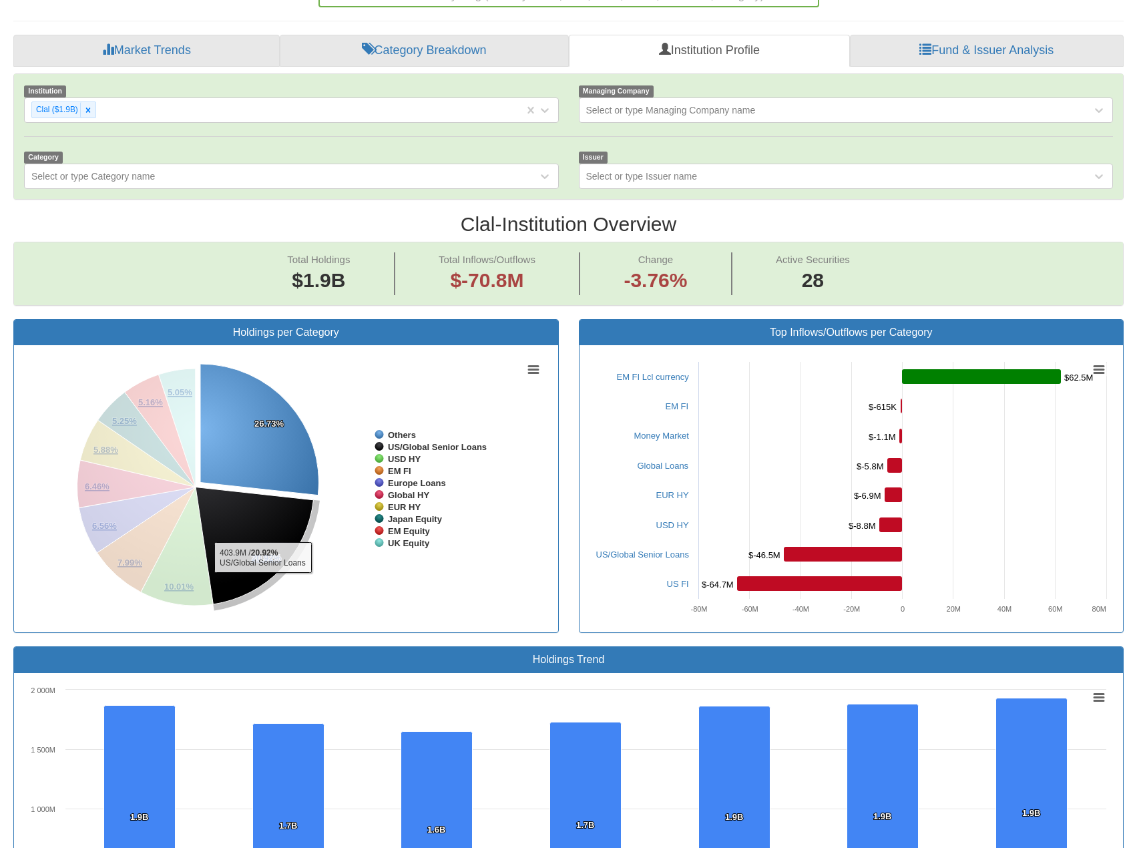
click at [412, 603] on div "Holdings per Category Created with Highcharts 8.2.2 Chart context menu 26.73% 2…" at bounding box center [285, 483] width 565 height 328
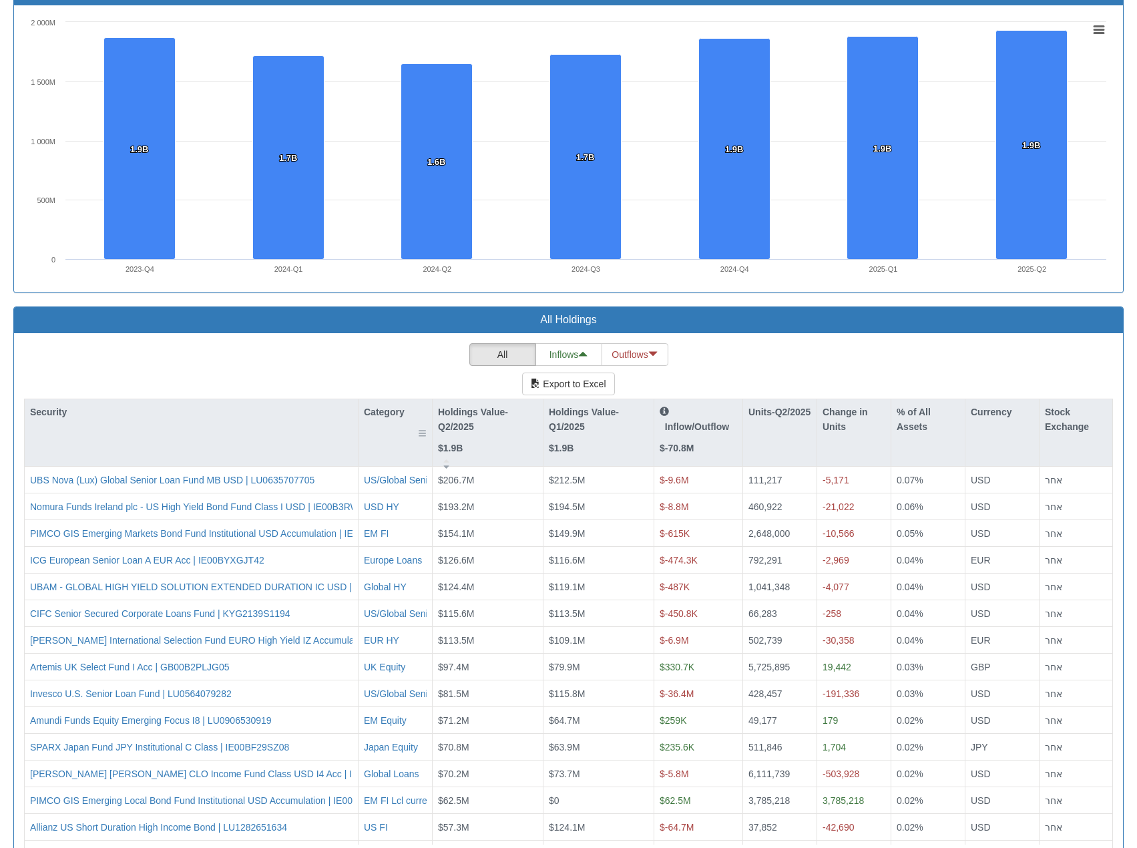
scroll to position [953, 0]
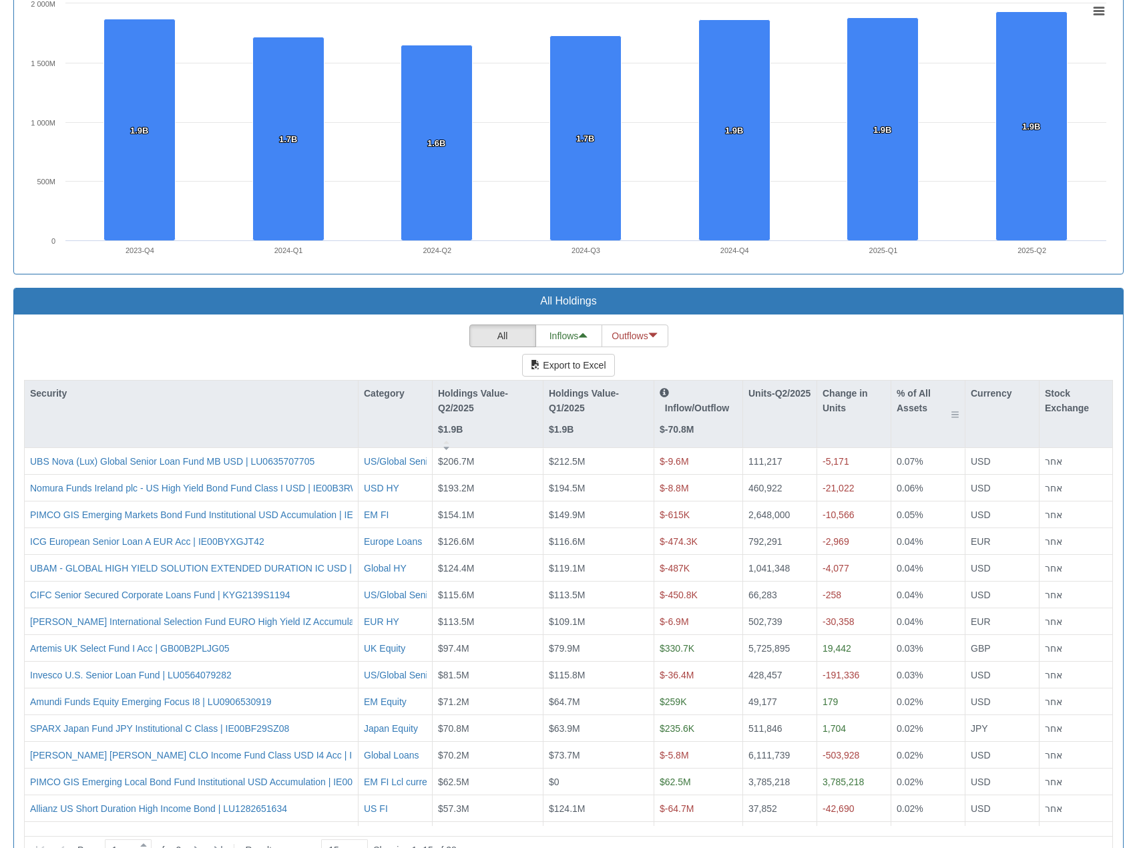
click at [929, 404] on div at bounding box center [935, 408] width 17 height 9
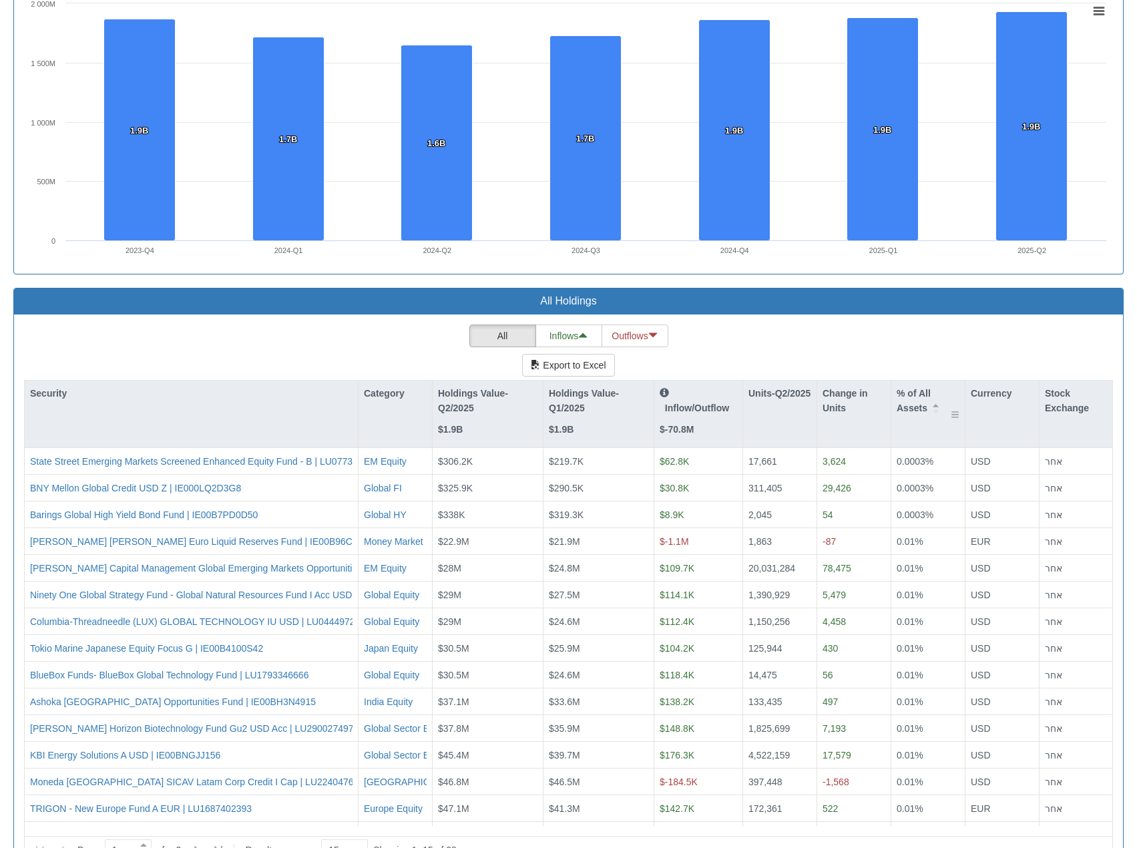
click at [945, 381] on div "% of All Assets" at bounding box center [927, 401] width 73 height 41
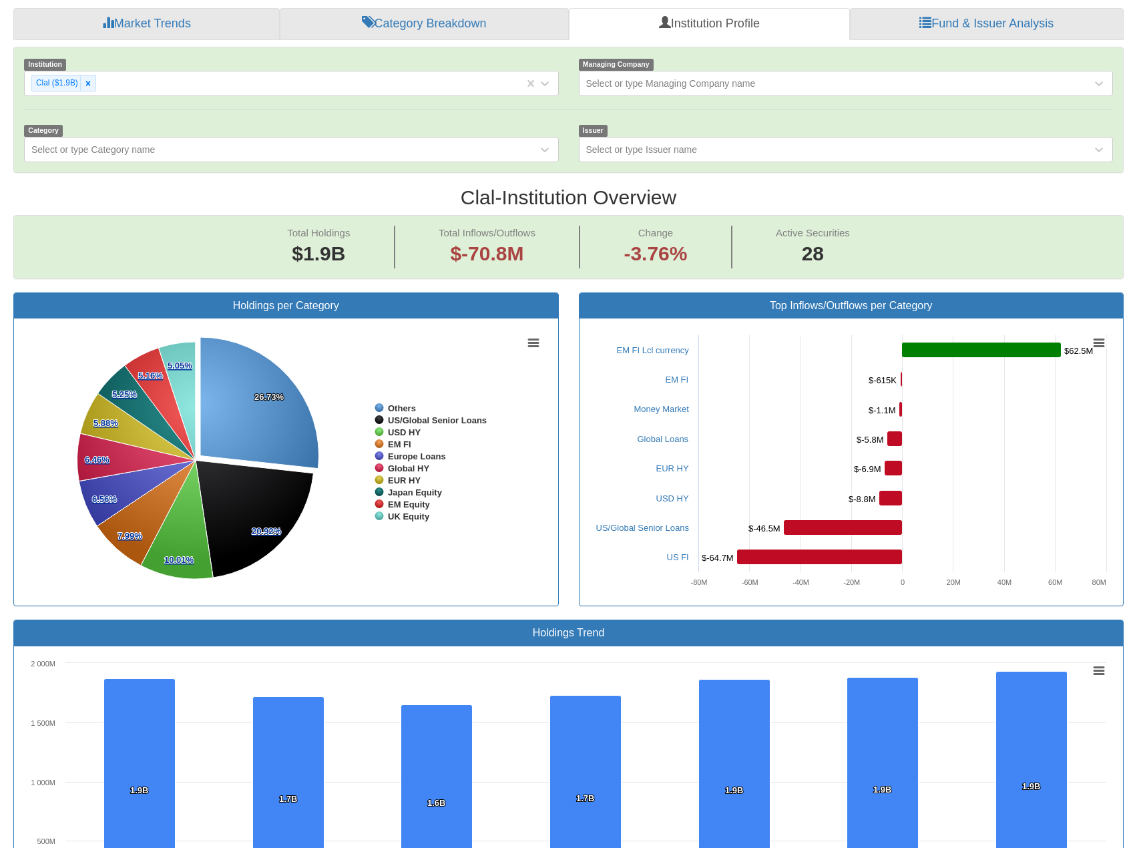
scroll to position [152, 0]
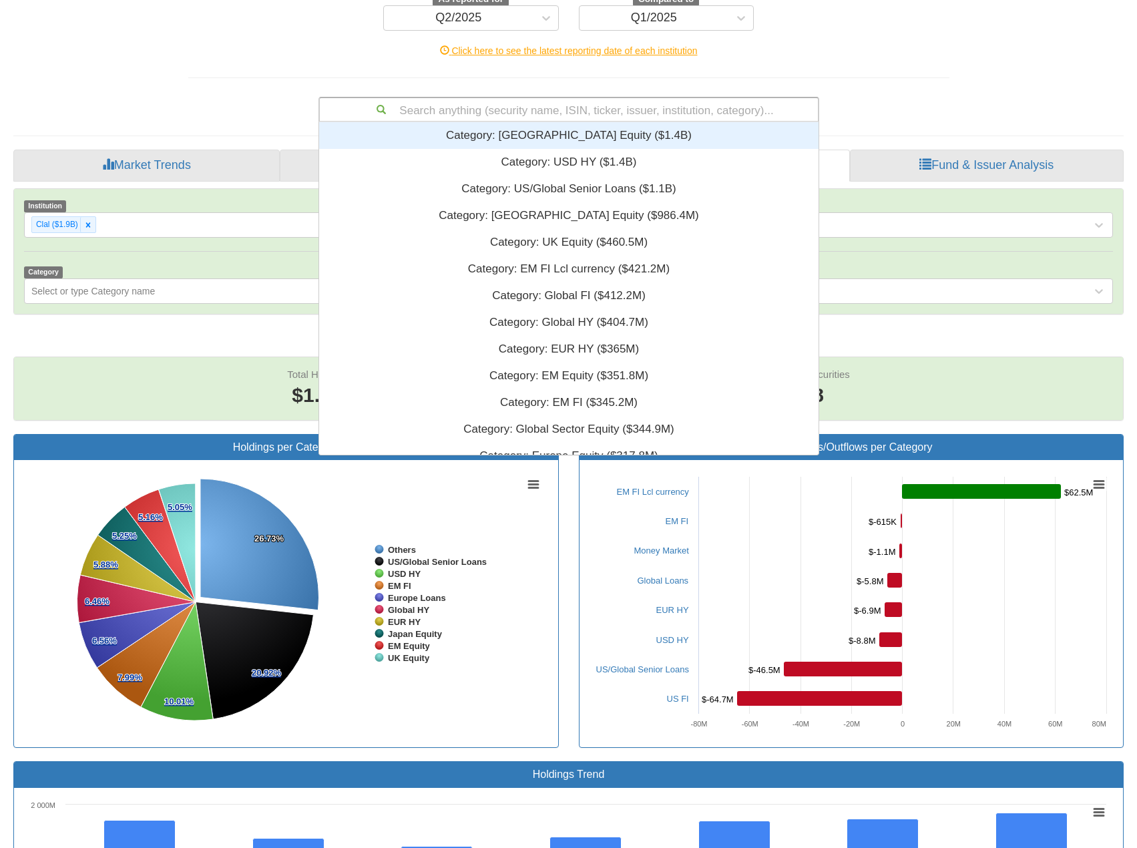
click at [531, 98] on div "Search anything (security name, ISIN, ticker, issuer, institution, category)..." at bounding box center [569, 109] width 498 height 23
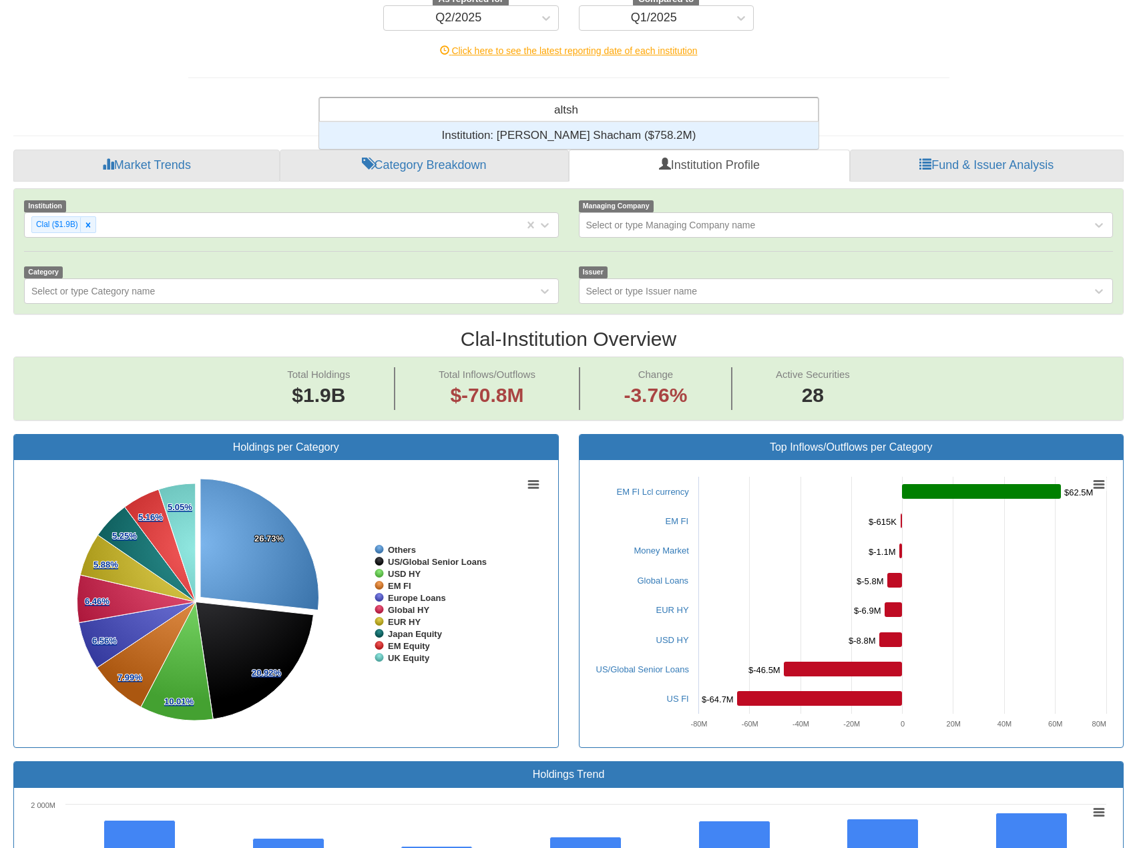
type input "altshu"
click at [541, 122] on div "Institution: ‎[PERSON_NAME] Shacham ‎($758.2M)‏" at bounding box center [568, 135] width 499 height 27
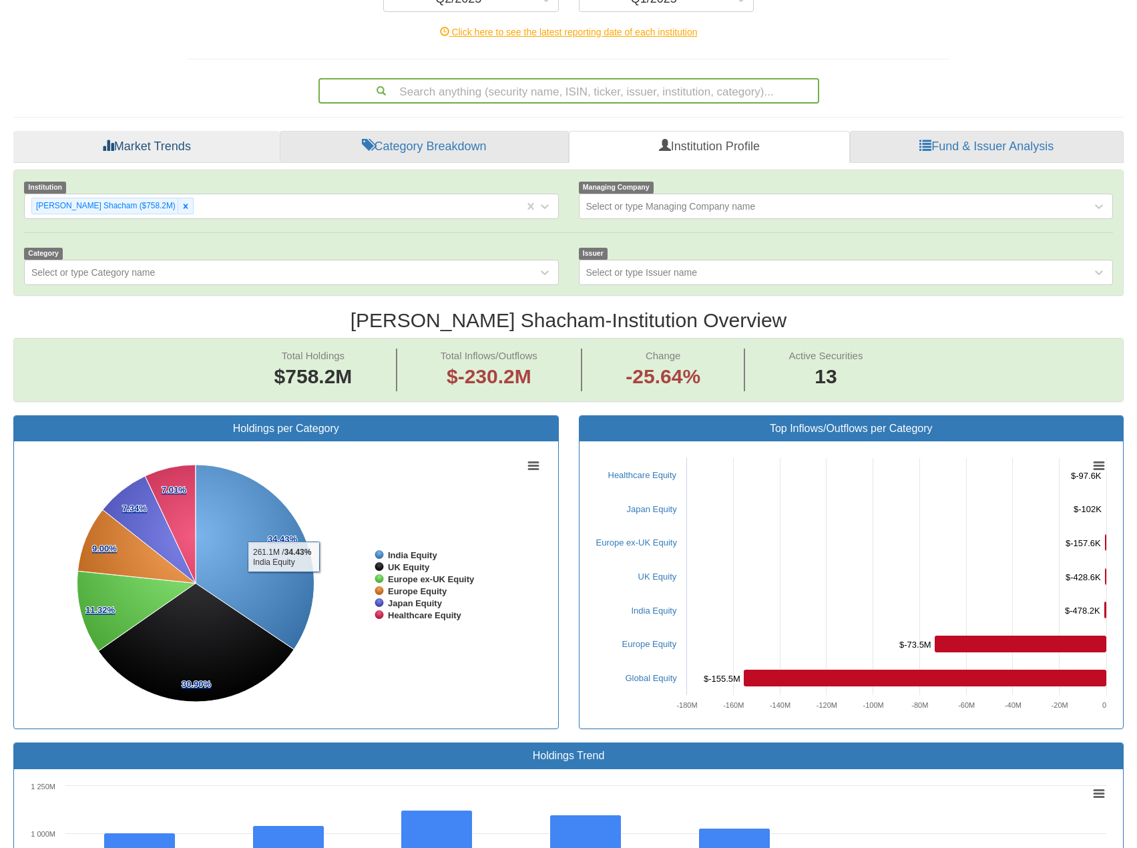
scroll to position [134, 0]
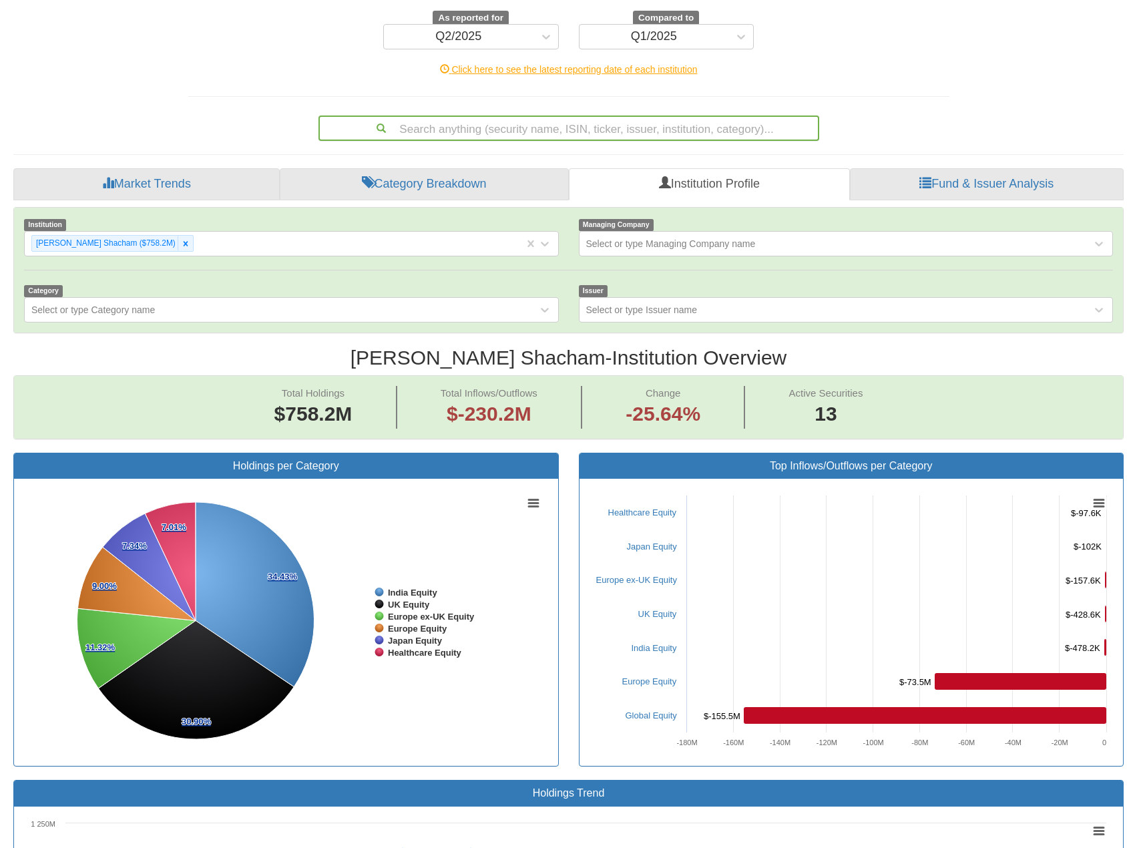
click at [416, 117] on div "Search anything (security name, ISIN, ticker, issuer, institution, category)..." at bounding box center [569, 128] width 498 height 23
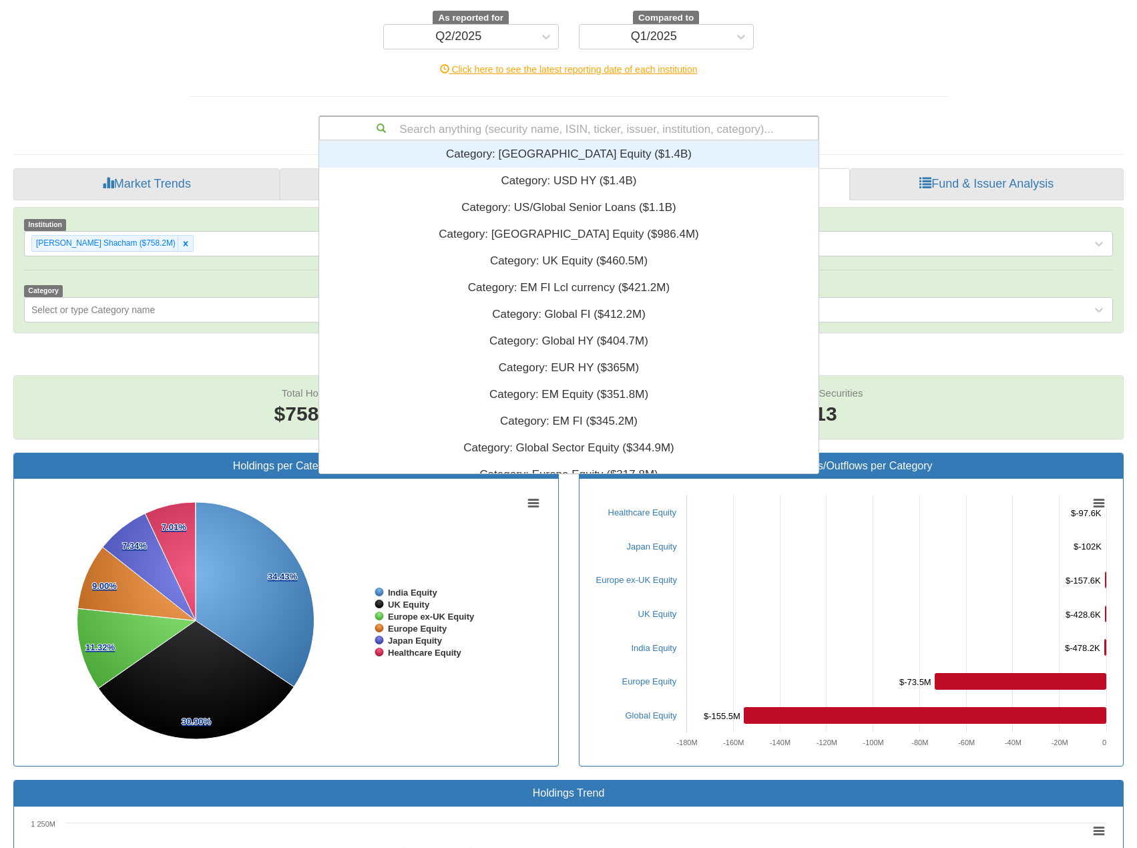
scroll to position [322, 489]
click at [969, 76] on div "Foreign Mutual Funds - Holdings of Long Term Investors As reported for Q2/2025 …" at bounding box center [568, 823] width 1130 height 1750
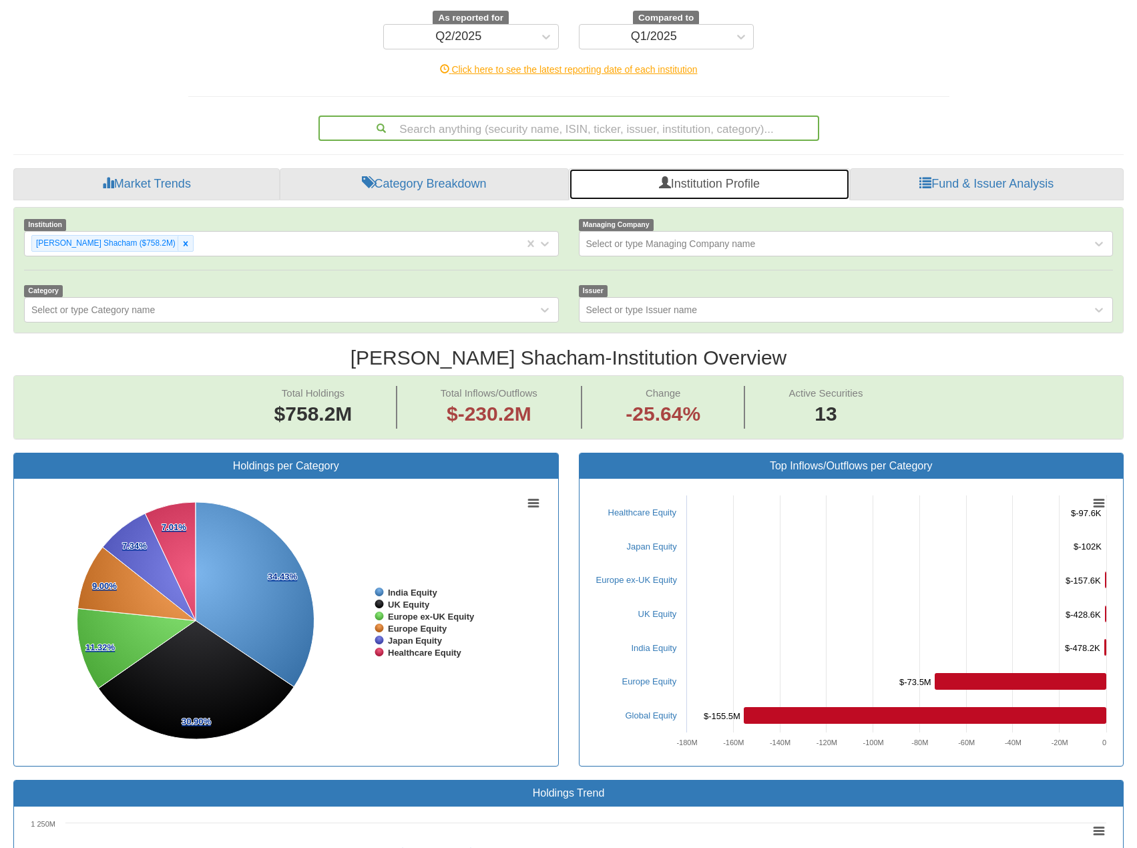
click at [724, 168] on link "Institution Profile" at bounding box center [709, 184] width 280 height 32
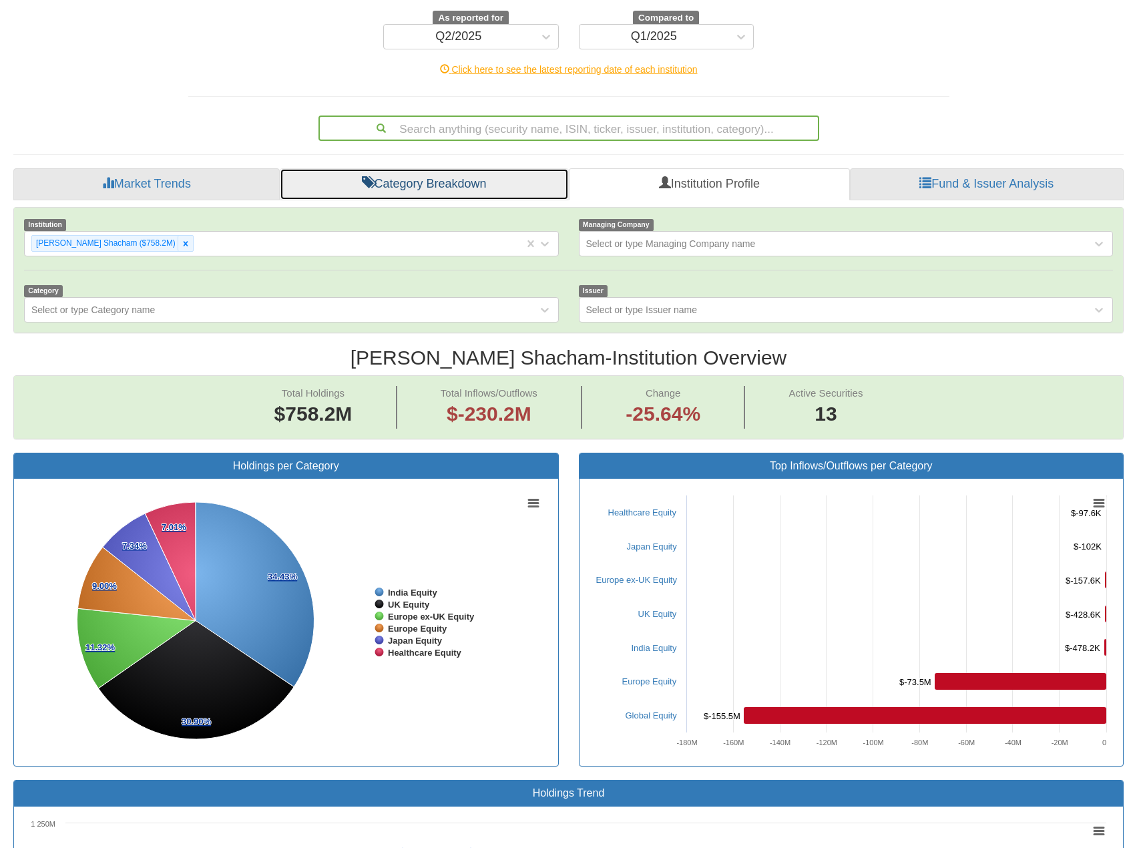
click at [511, 168] on link "Category Breakdown" at bounding box center [424, 184] width 289 height 32
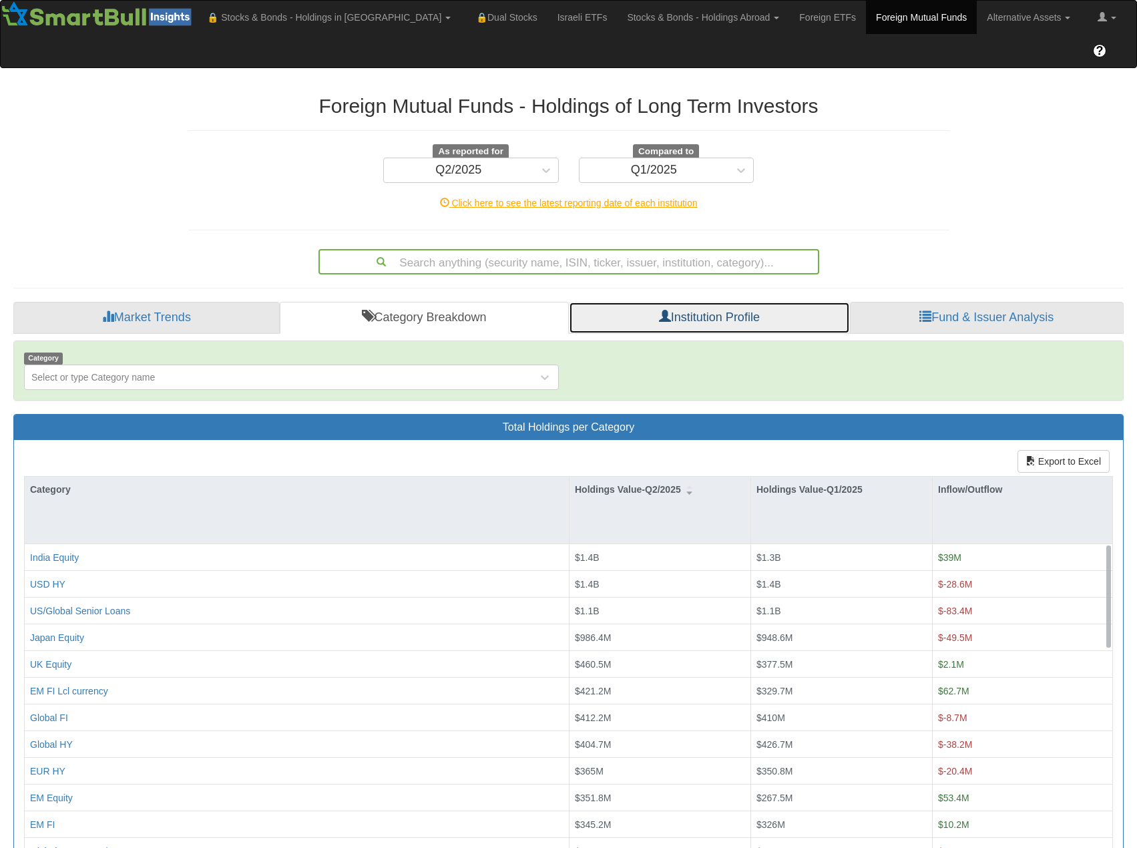
click at [725, 302] on link "Institution Profile" at bounding box center [709, 318] width 280 height 32
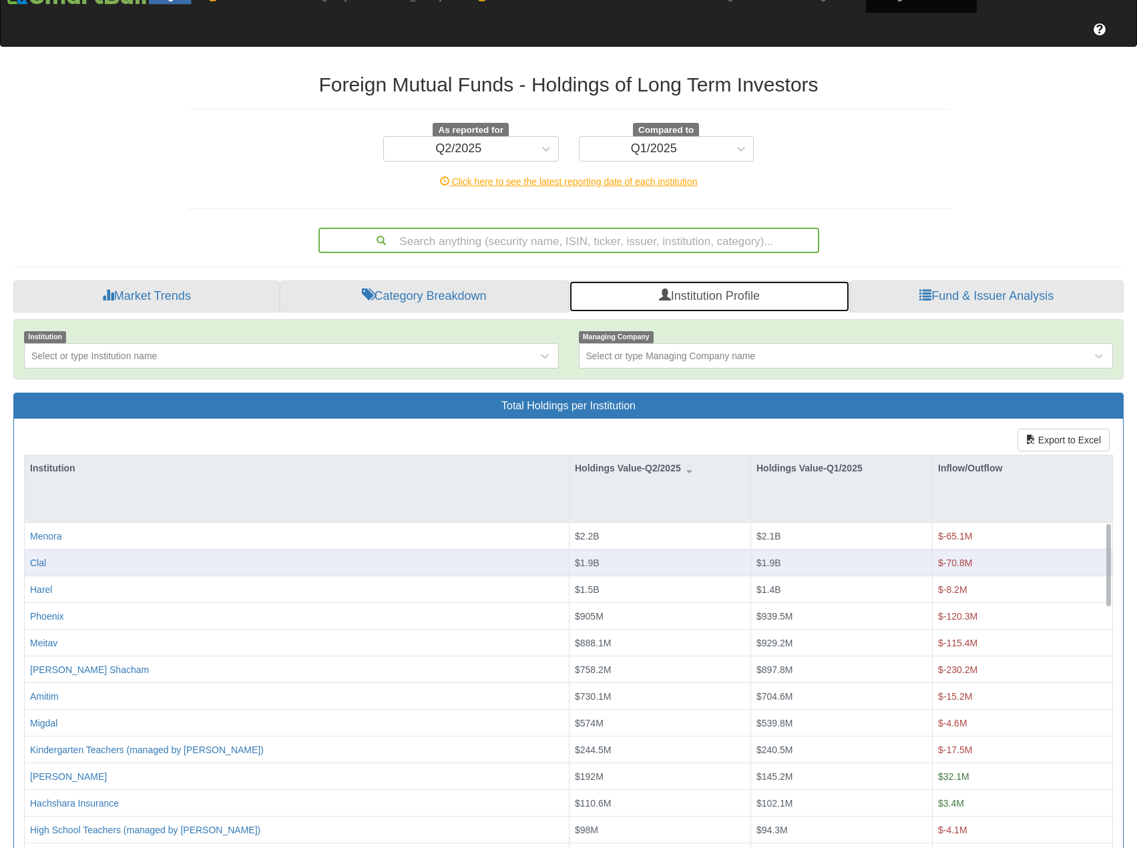
scroll to position [23, 0]
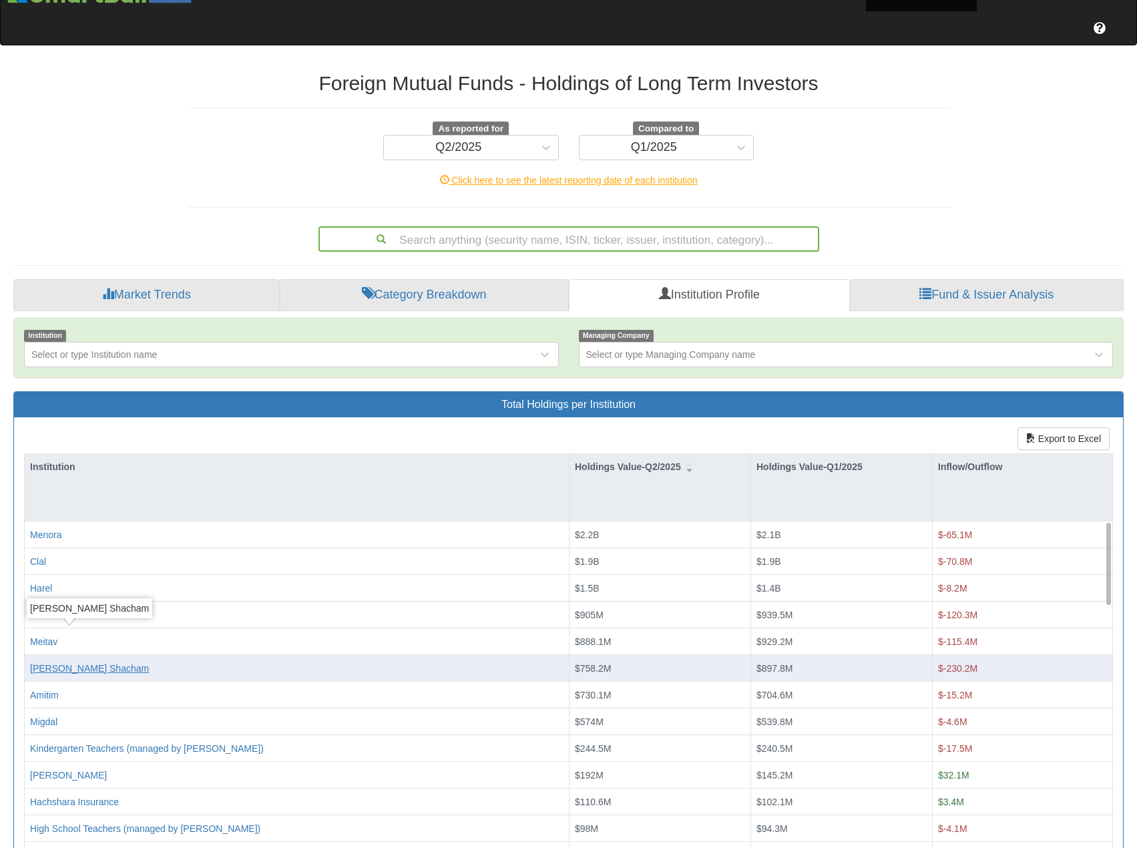
click at [78, 662] on div "[PERSON_NAME] Shacham" at bounding box center [89, 668] width 119 height 13
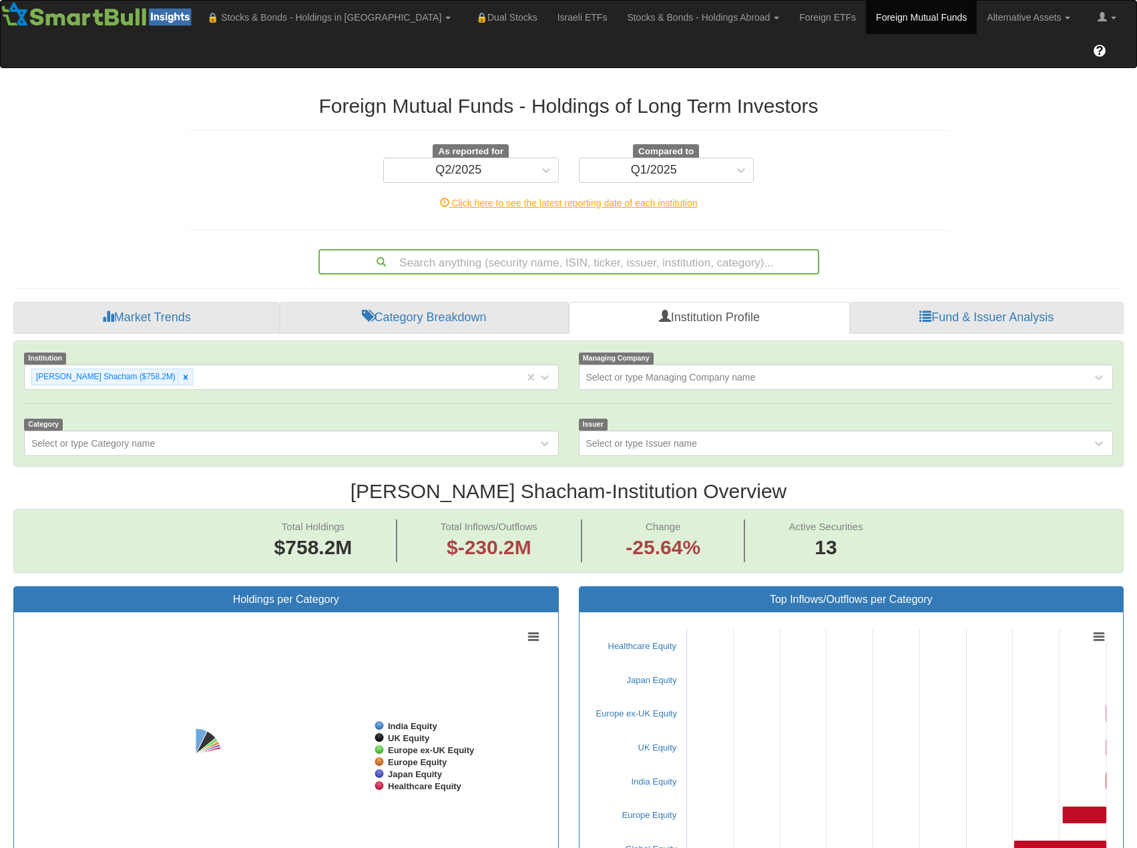
scroll to position [267, 0]
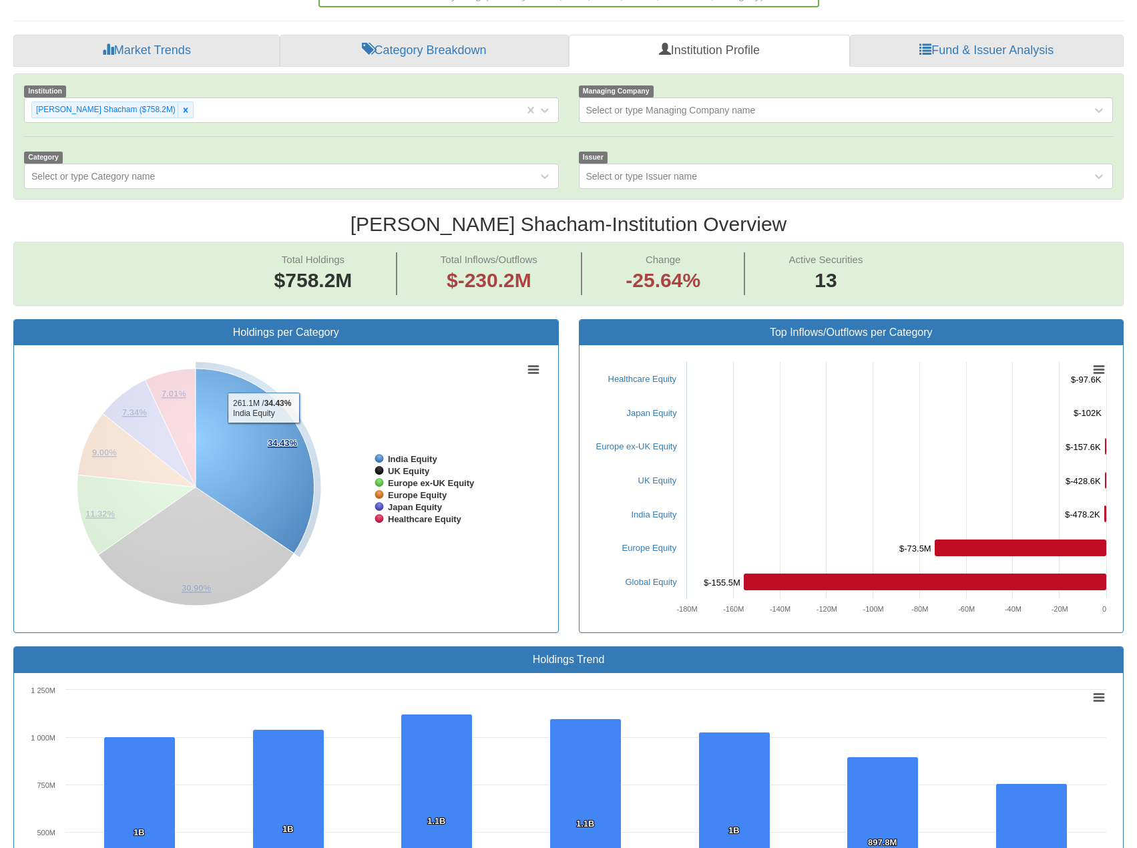
click at [264, 400] on icon at bounding box center [255, 460] width 119 height 185
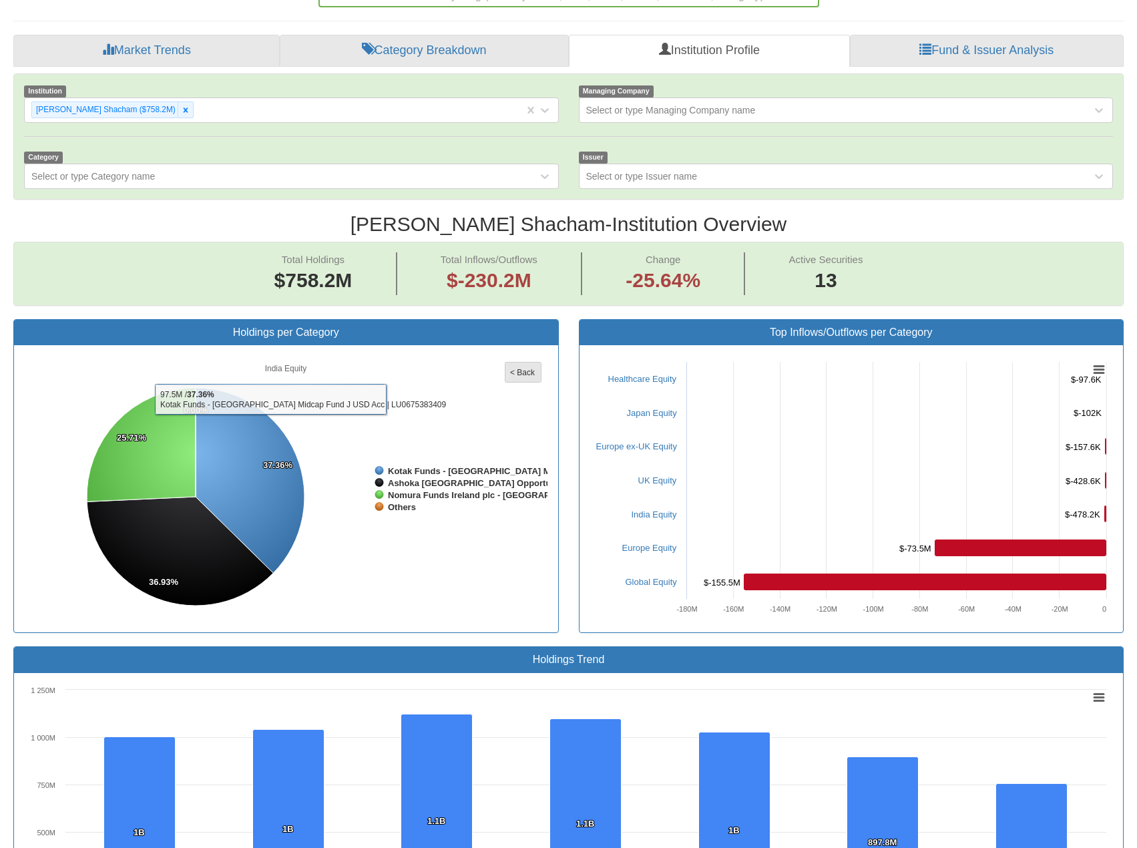
click at [529, 368] on tspan "< Back" at bounding box center [522, 372] width 25 height 9
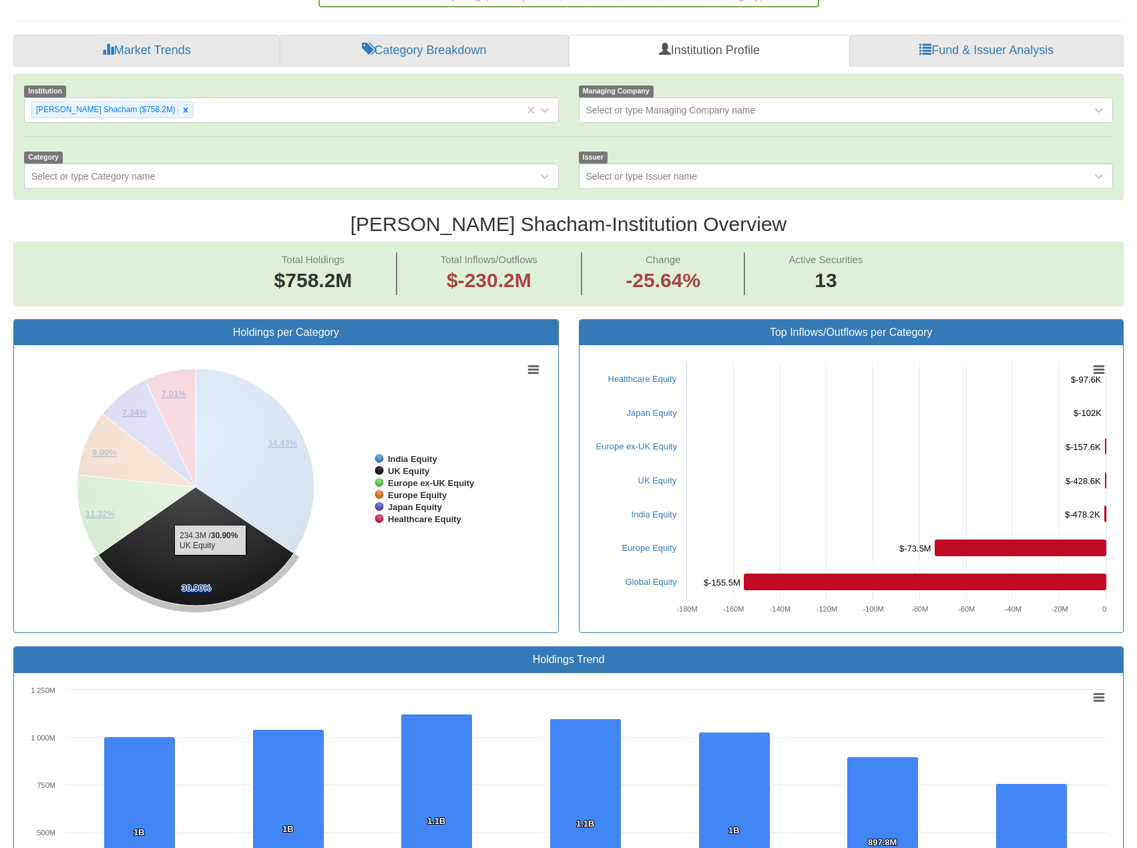
click at [178, 537] on icon at bounding box center [196, 546] width 196 height 119
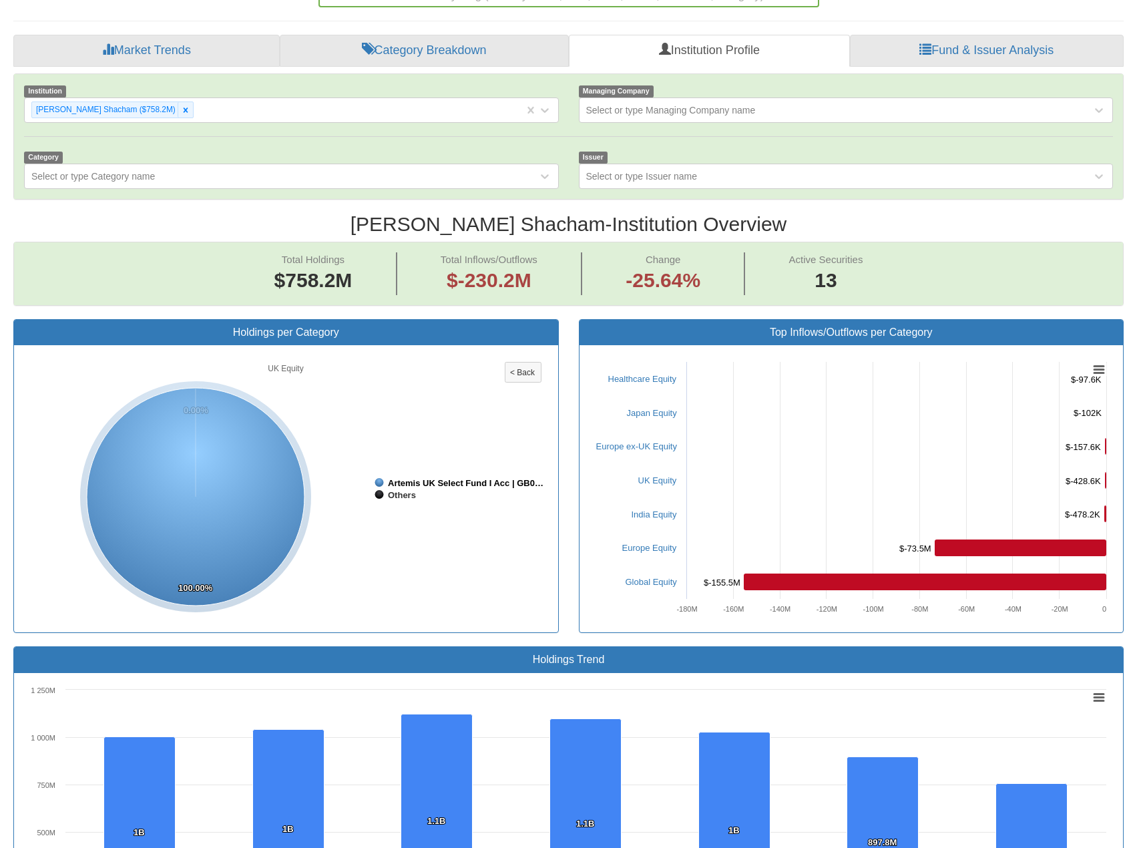
click at [395, 478] on tspan "Artemis UK Select Fund I Acc | GB0…" at bounding box center [466, 483] width 156 height 10
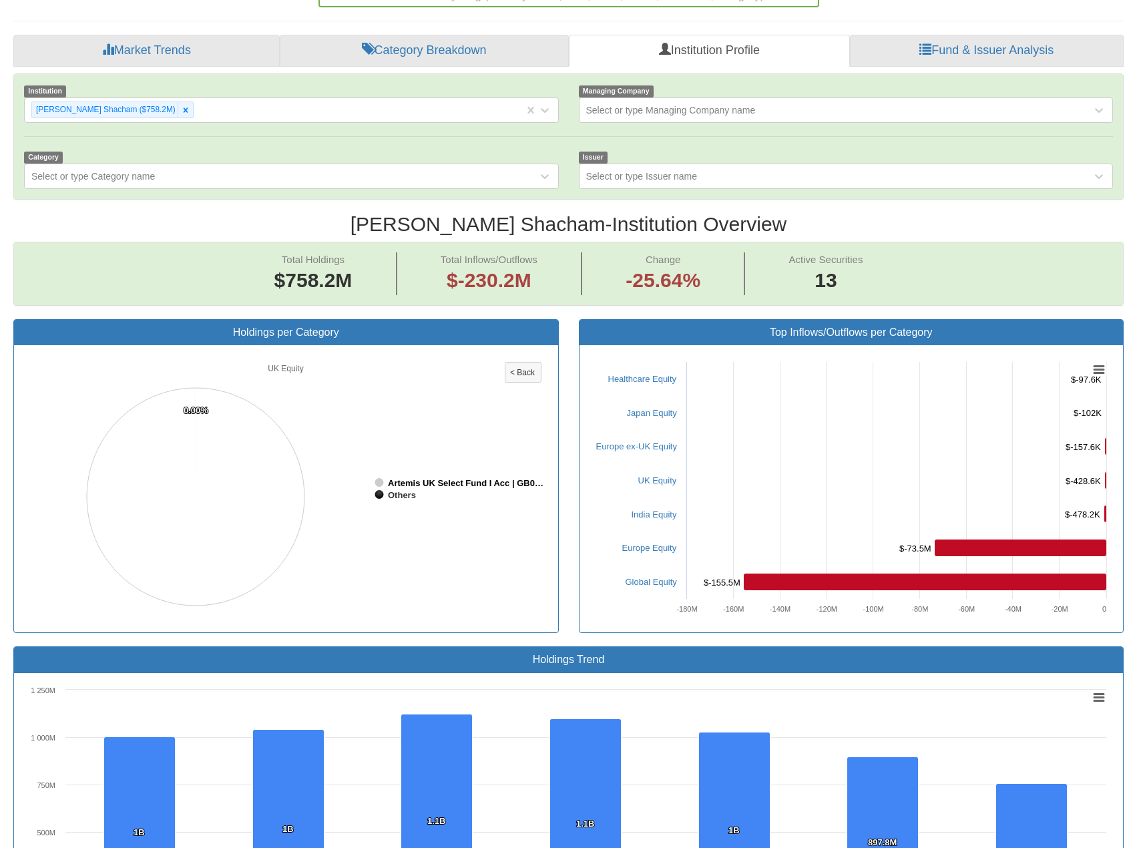
click at [452, 478] on tspan "Artemis UK Select Fund I Acc | GB0…" at bounding box center [466, 483] width 156 height 10
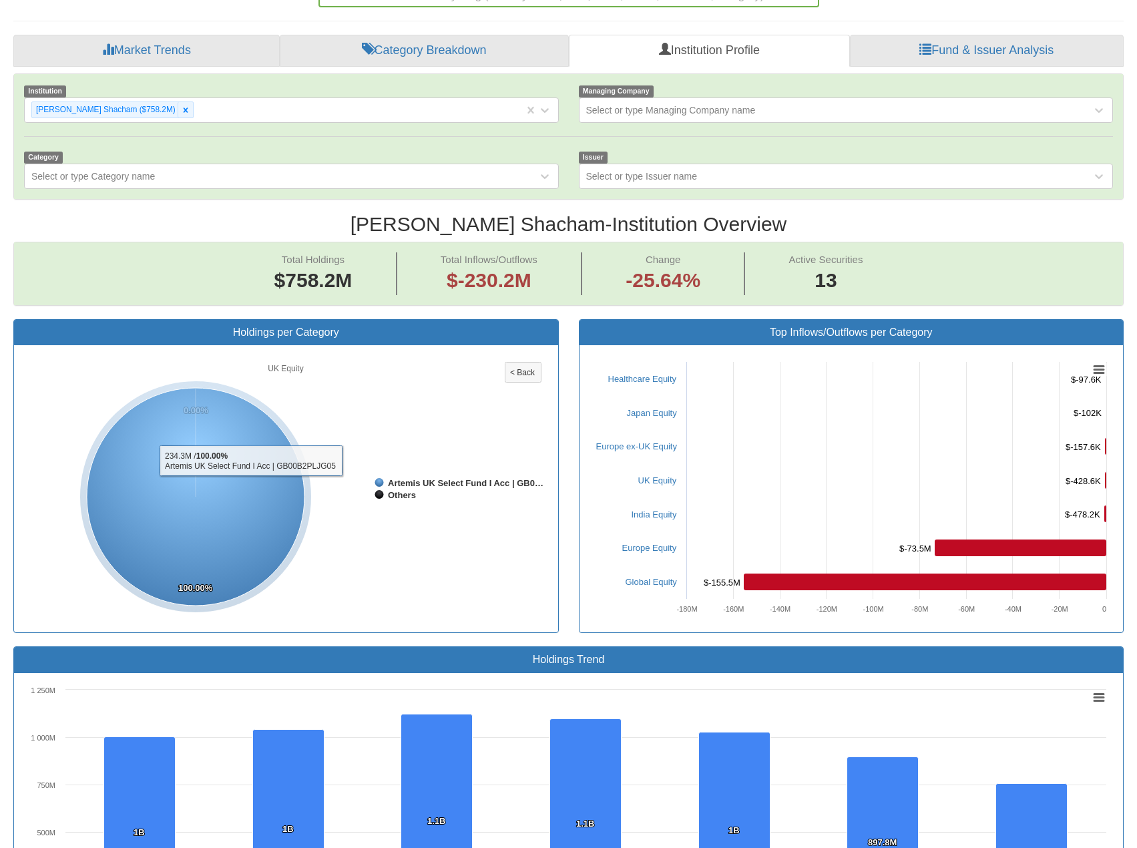
click at [257, 450] on icon at bounding box center [196, 497] width 218 height 218
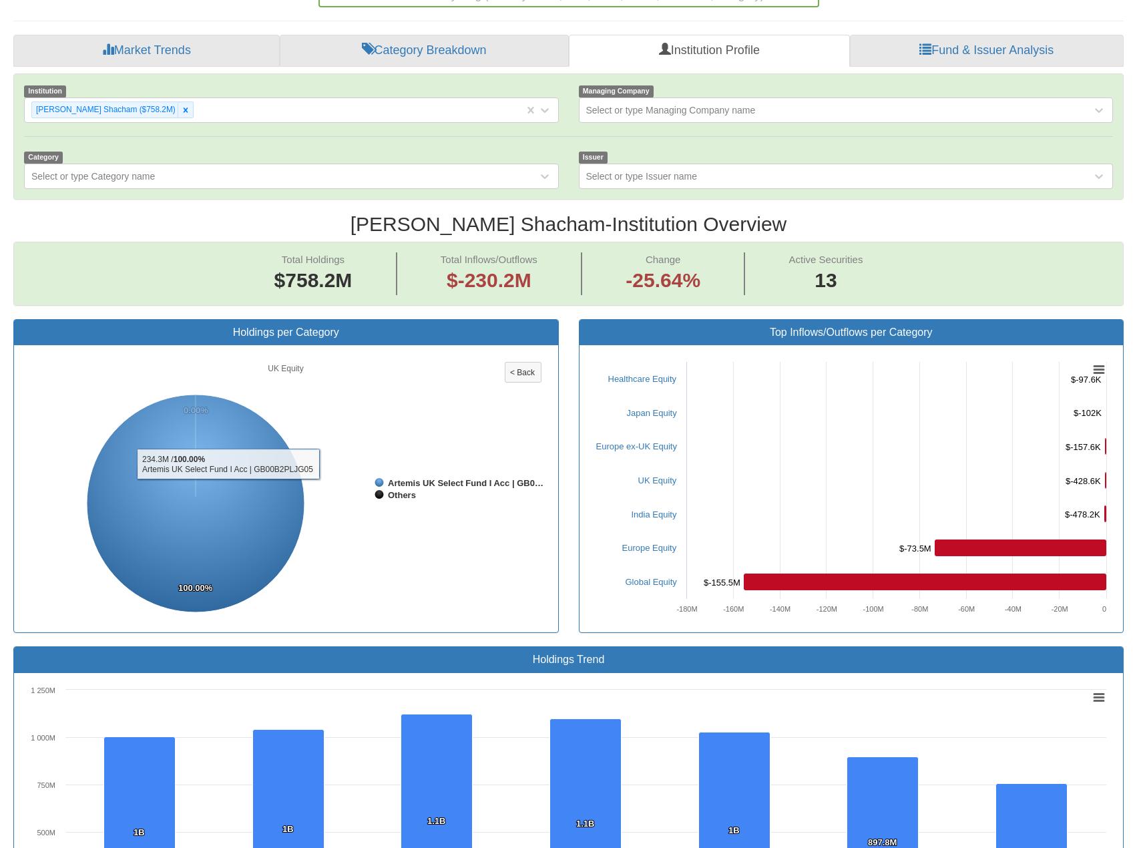
click at [228, 449] on icon at bounding box center [196, 504] width 218 height 218
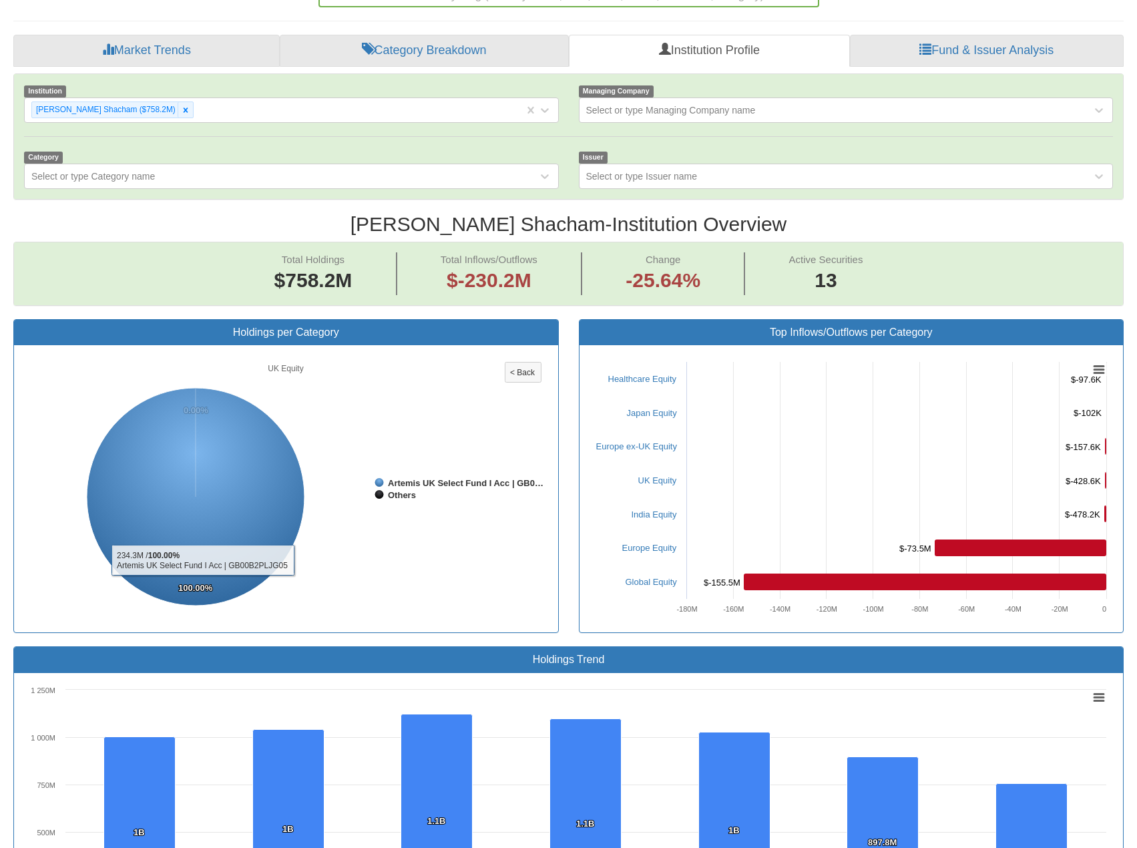
click at [202, 583] on tspan "100.00%" at bounding box center [195, 588] width 35 height 10
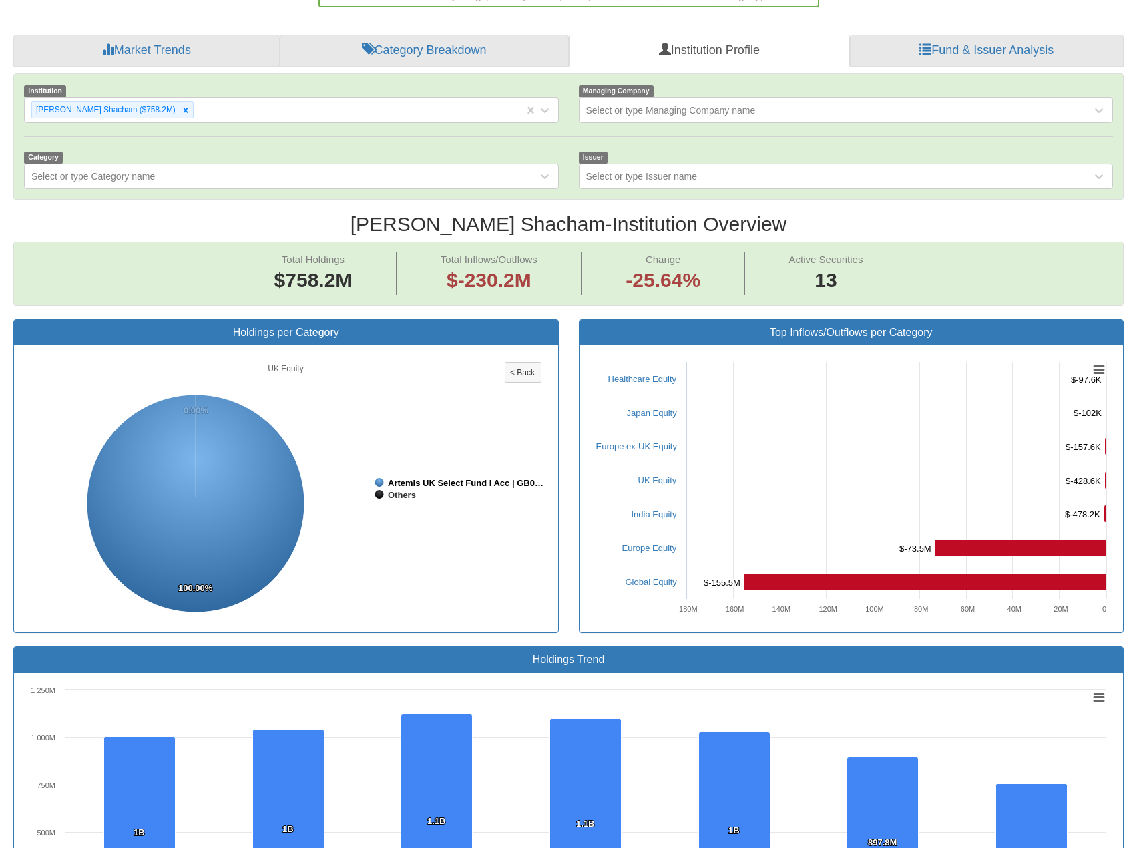
drag, startPoint x: 386, startPoint y: 447, endPoint x: 516, endPoint y: 453, distance: 130.3
click at [516, 453] on icon "Created with Highcharts 8.2.2 Chart context menu UK Equity 0.00% 0.00% 100.00% …" at bounding box center [285, 488] width 523 height 267
drag, startPoint x: 504, startPoint y: 445, endPoint x: 385, endPoint y: 461, distance: 120.0
click at [385, 461] on icon "Created with Highcharts 8.2.2 Chart context menu UK Equity 0.00% 0.00% 100.00% …" at bounding box center [285, 488] width 523 height 267
click at [848, 266] on span "13" at bounding box center [826, 280] width 74 height 29
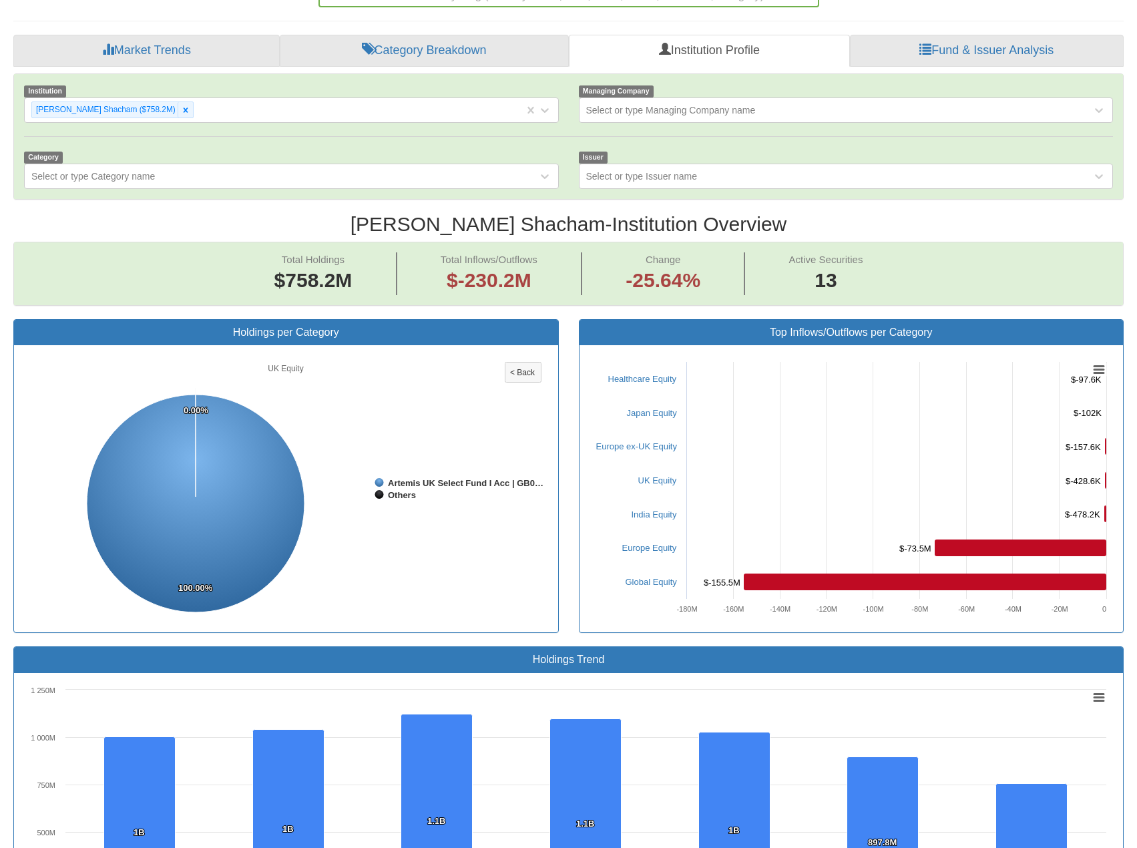
click at [802, 266] on span "13" at bounding box center [826, 280] width 74 height 29
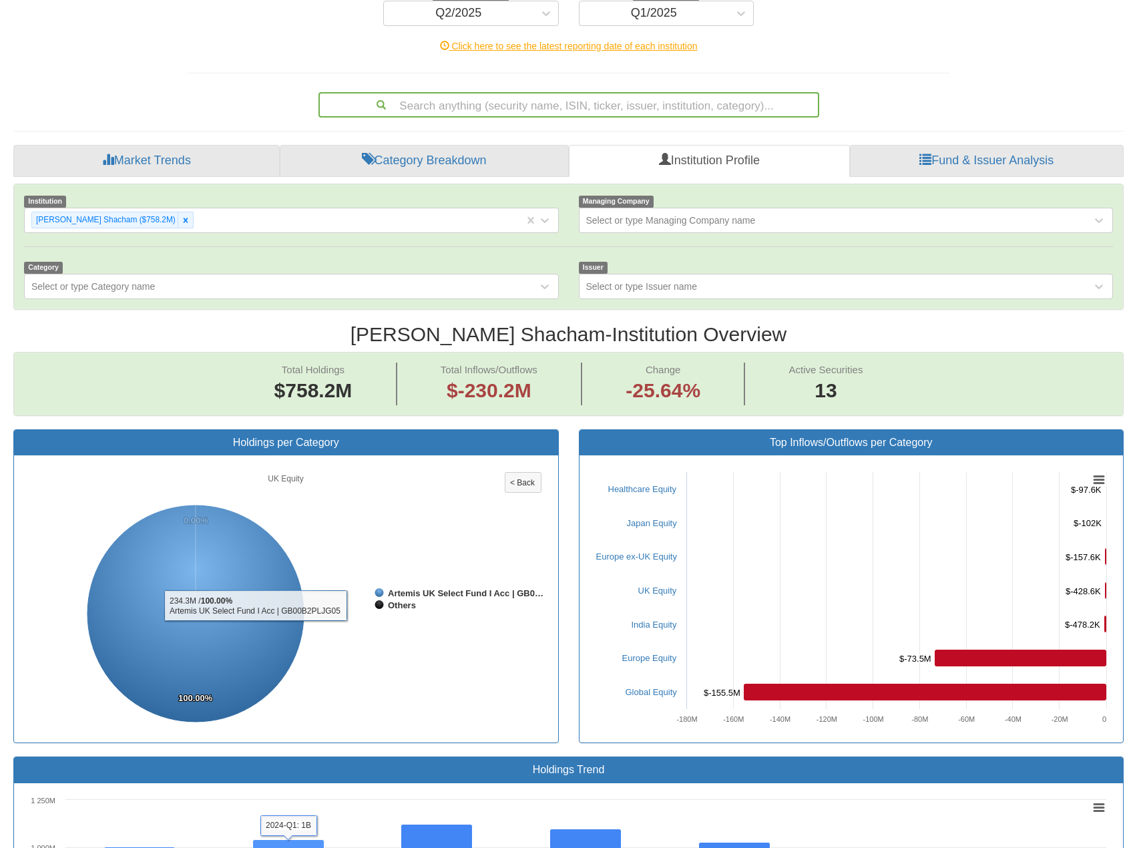
scroll to position [0, 0]
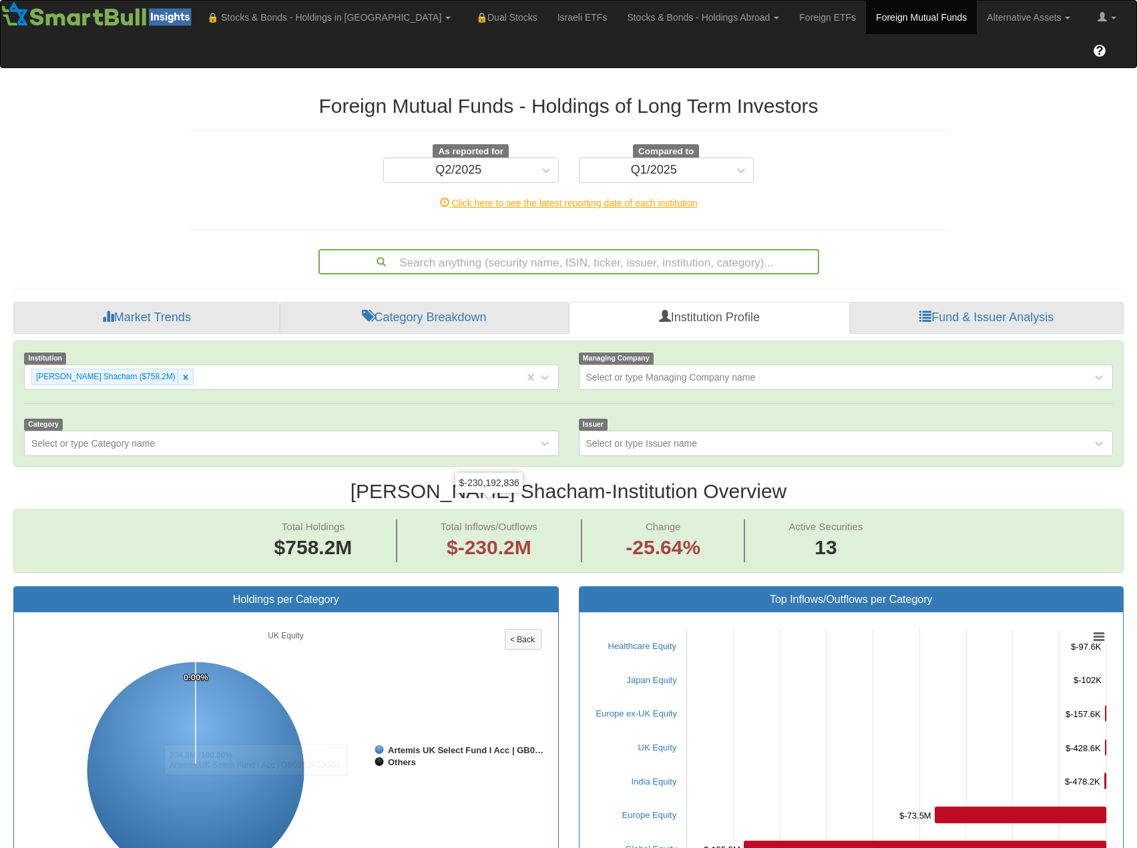
click at [525, 635] on tspan "< Back" at bounding box center [522, 639] width 25 height 9
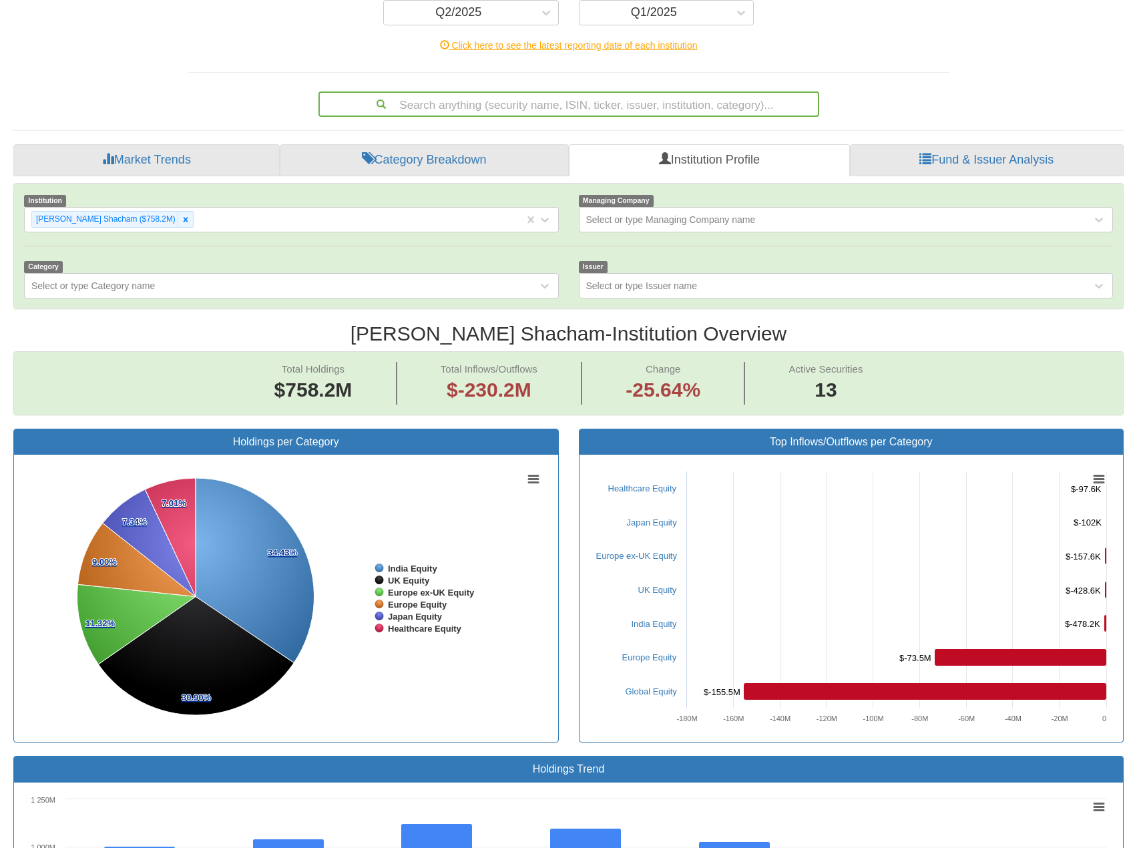
scroll to position [67, 0]
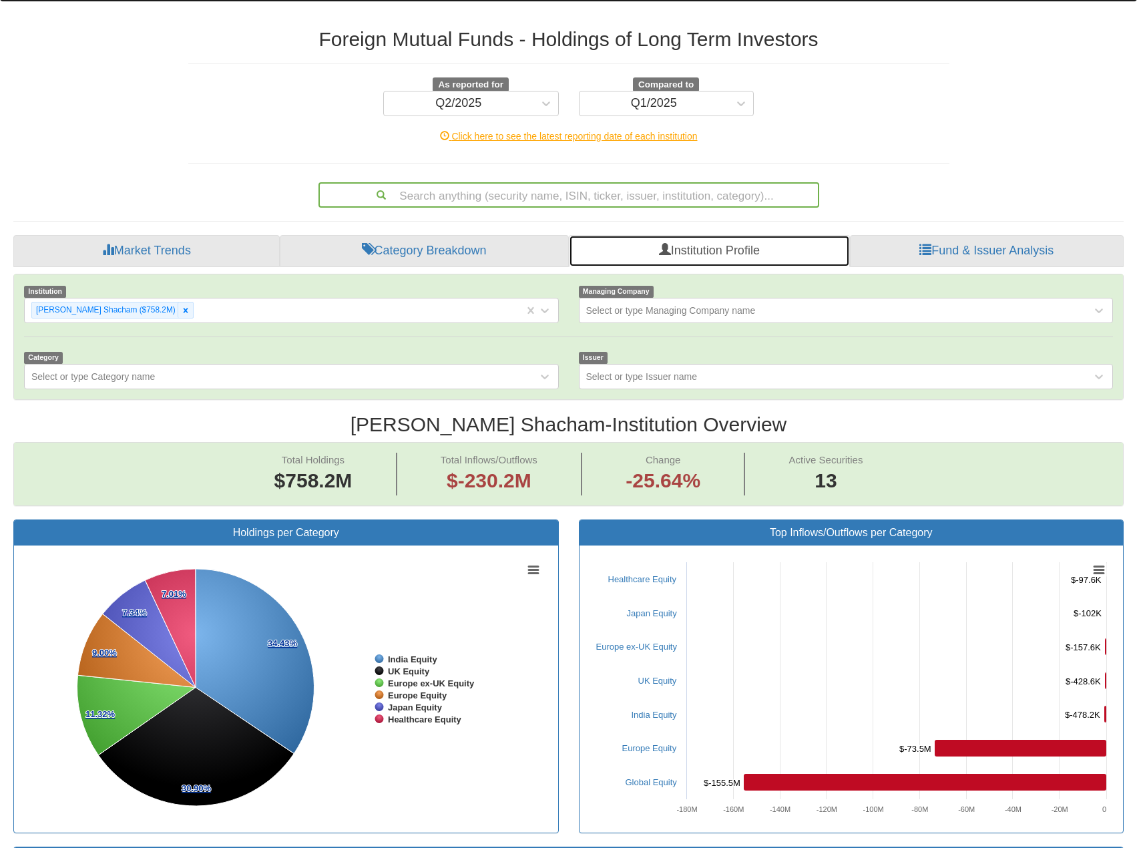
click at [650, 235] on link "Institution Profile" at bounding box center [709, 251] width 280 height 32
click at [705, 235] on link "Institution Profile" at bounding box center [709, 251] width 280 height 32
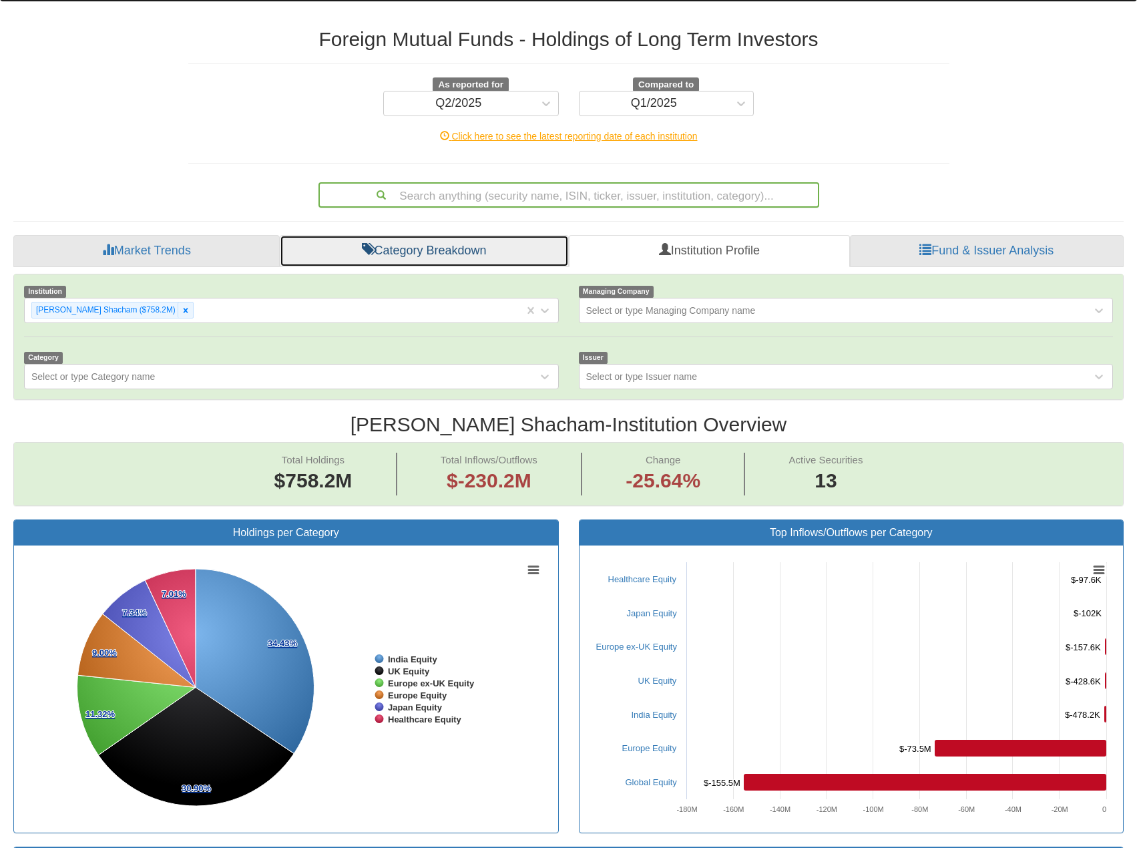
click at [451, 235] on link "Category Breakdown" at bounding box center [424, 251] width 289 height 32
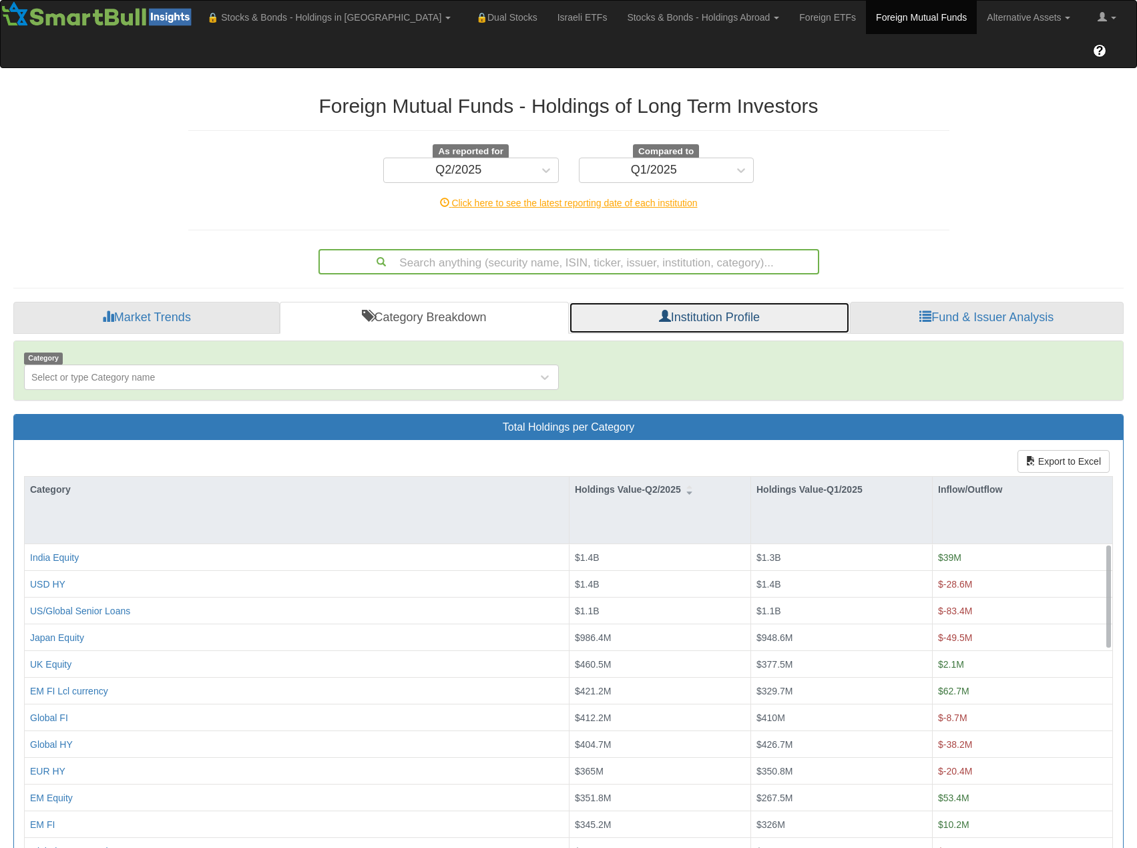
click at [676, 302] on link "Institution Profile" at bounding box center [709, 318] width 280 height 32
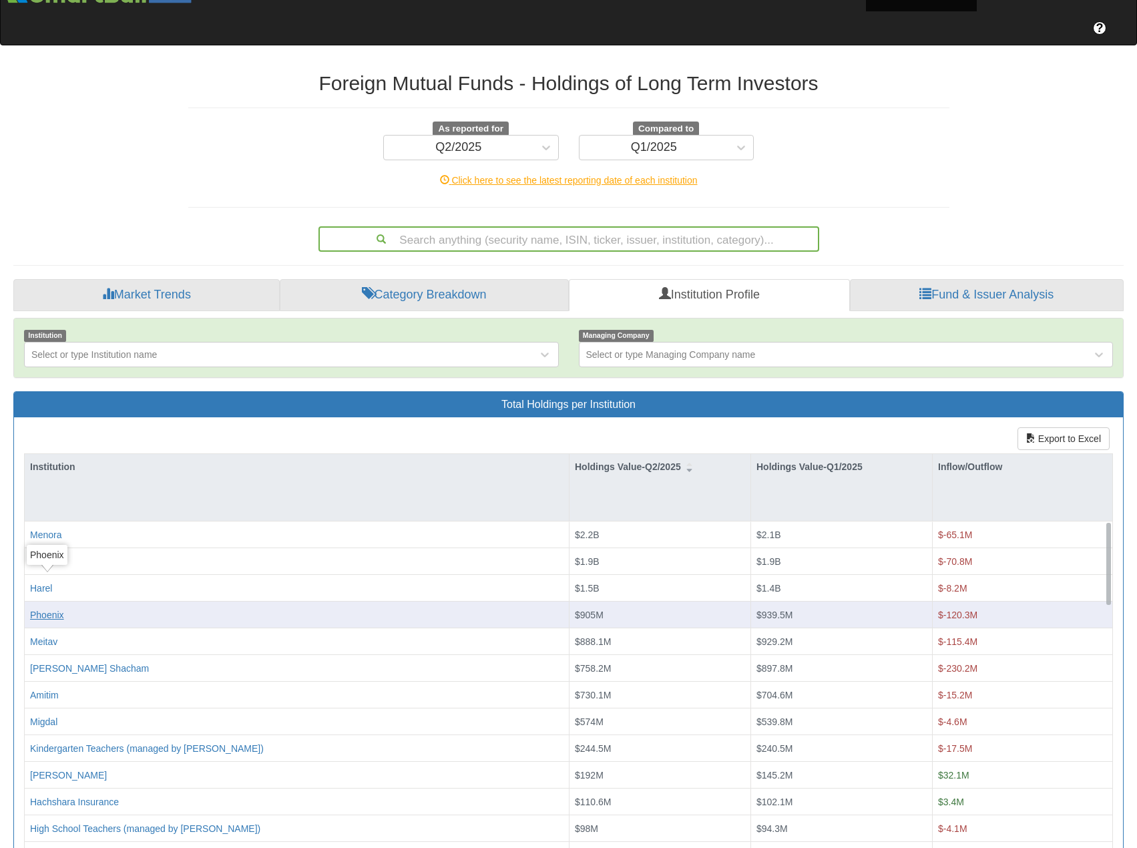
click at [34, 608] on div "Phoenix" at bounding box center [47, 614] width 34 height 13
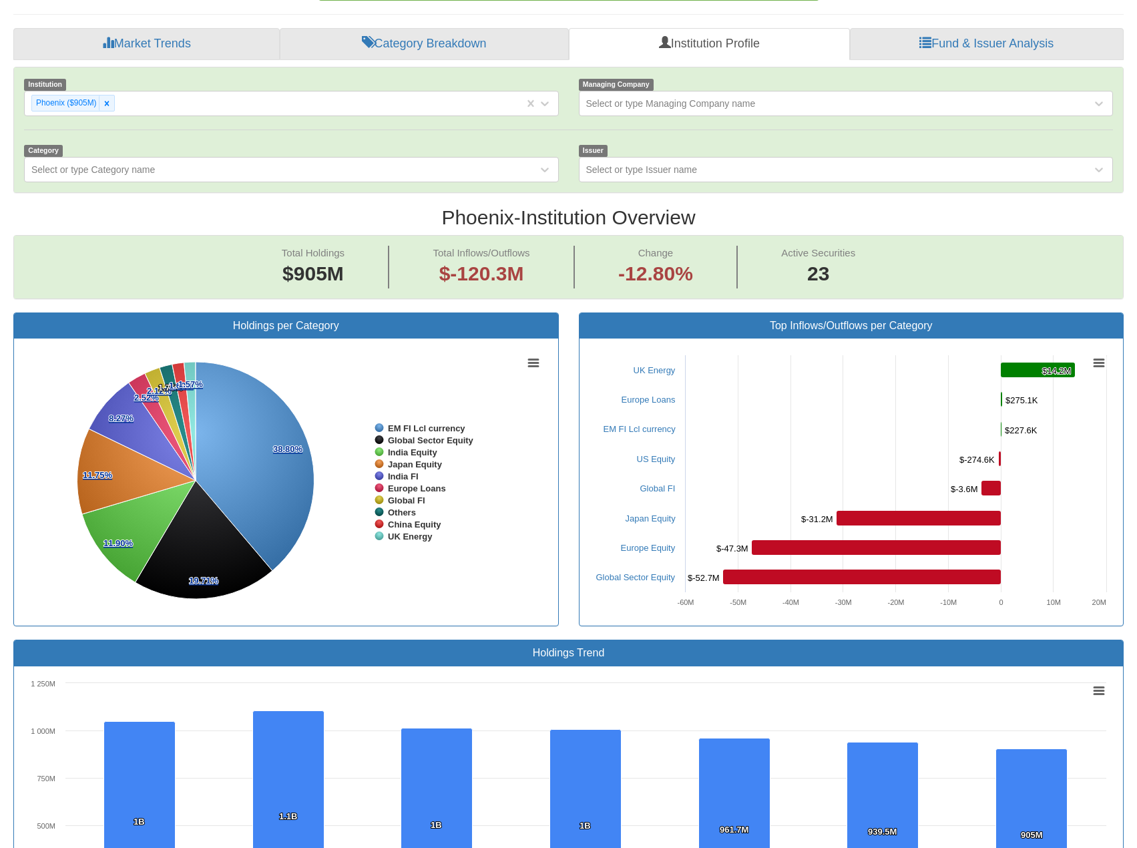
scroll to position [334, 0]
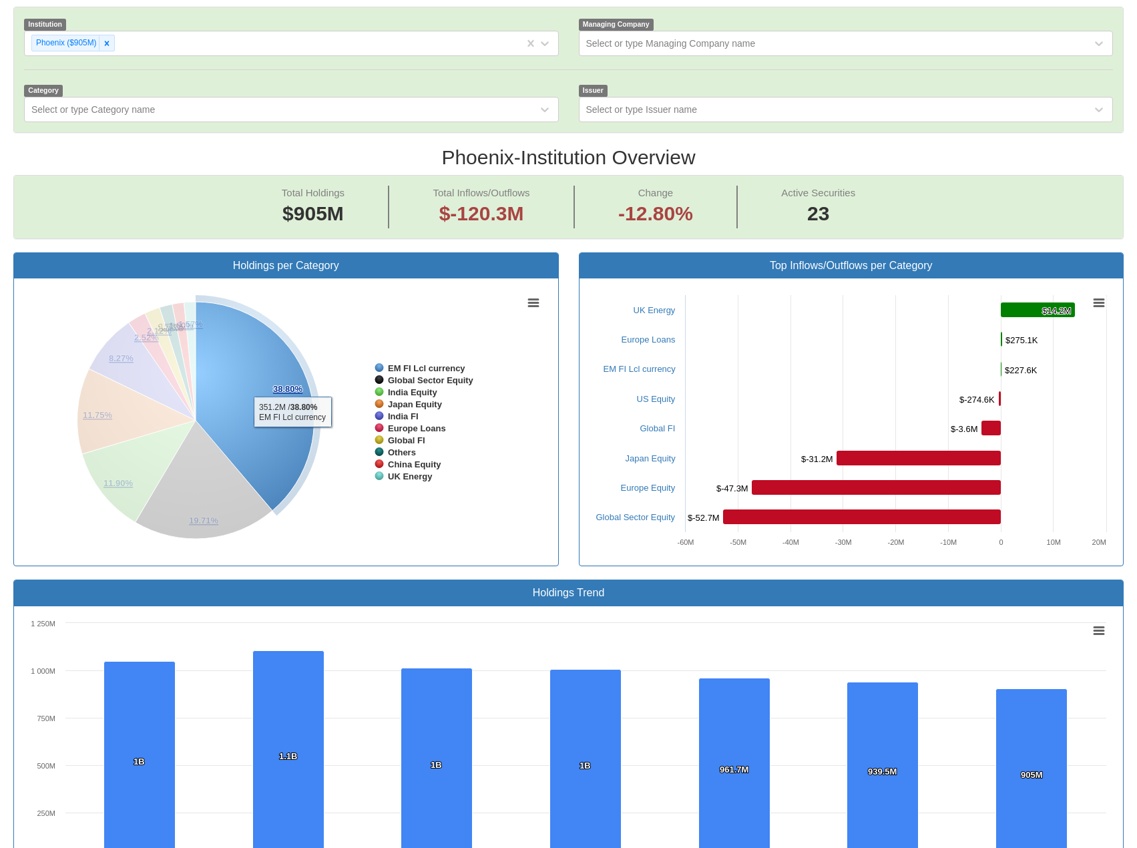
click at [292, 404] on icon at bounding box center [255, 406] width 119 height 209
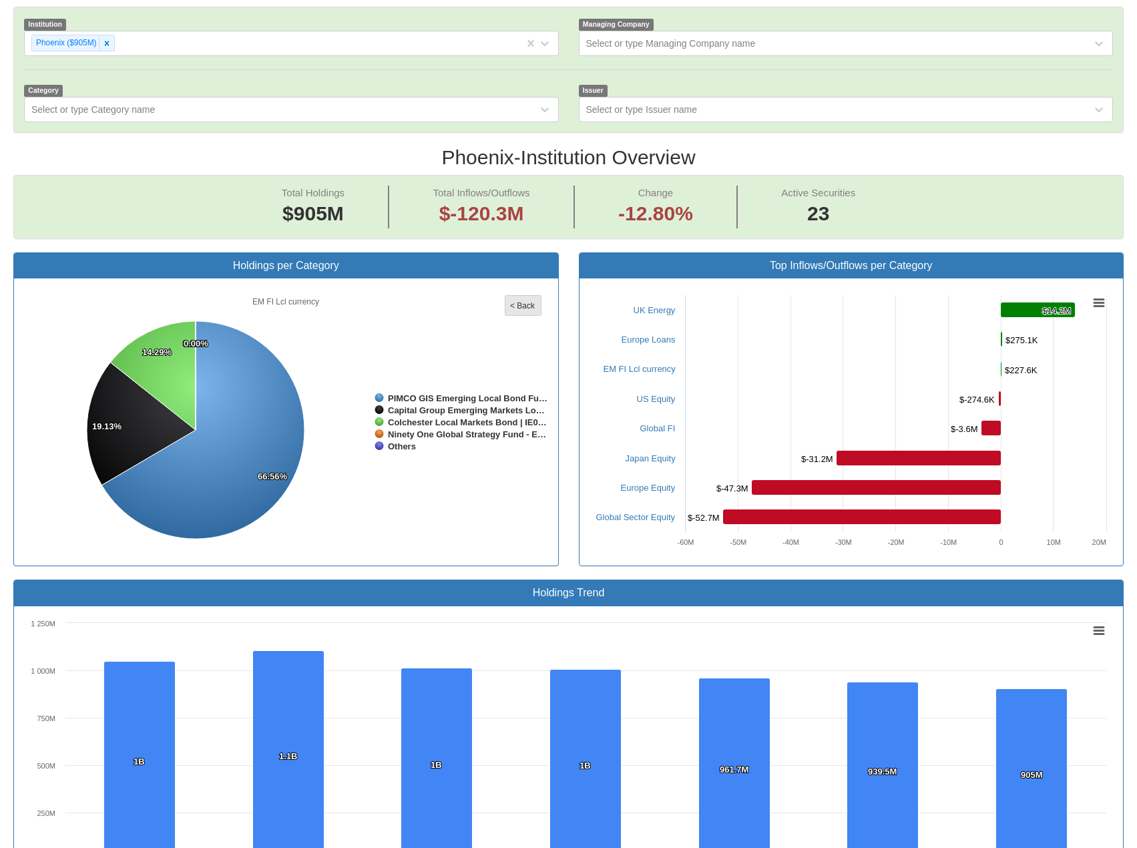
click at [538, 296] on rect at bounding box center [523, 306] width 36 height 20
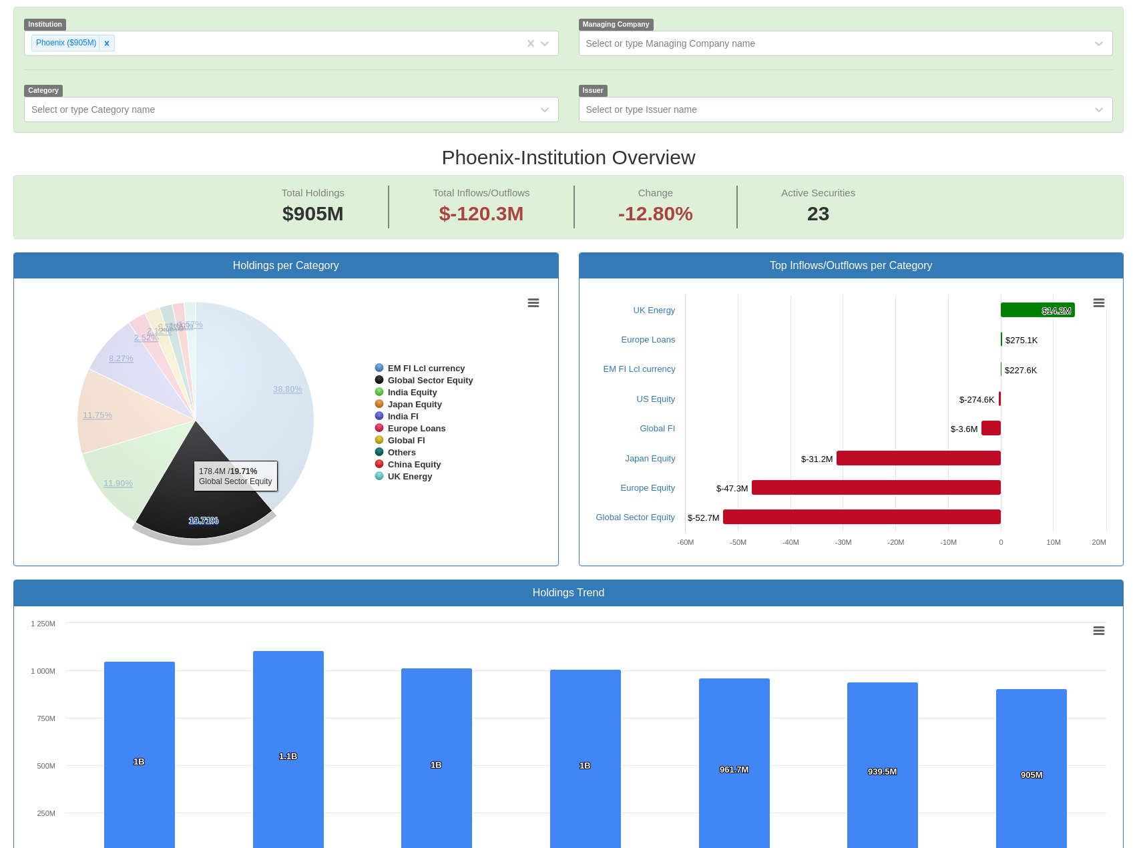
click at [235, 468] on icon at bounding box center [204, 480] width 137 height 119
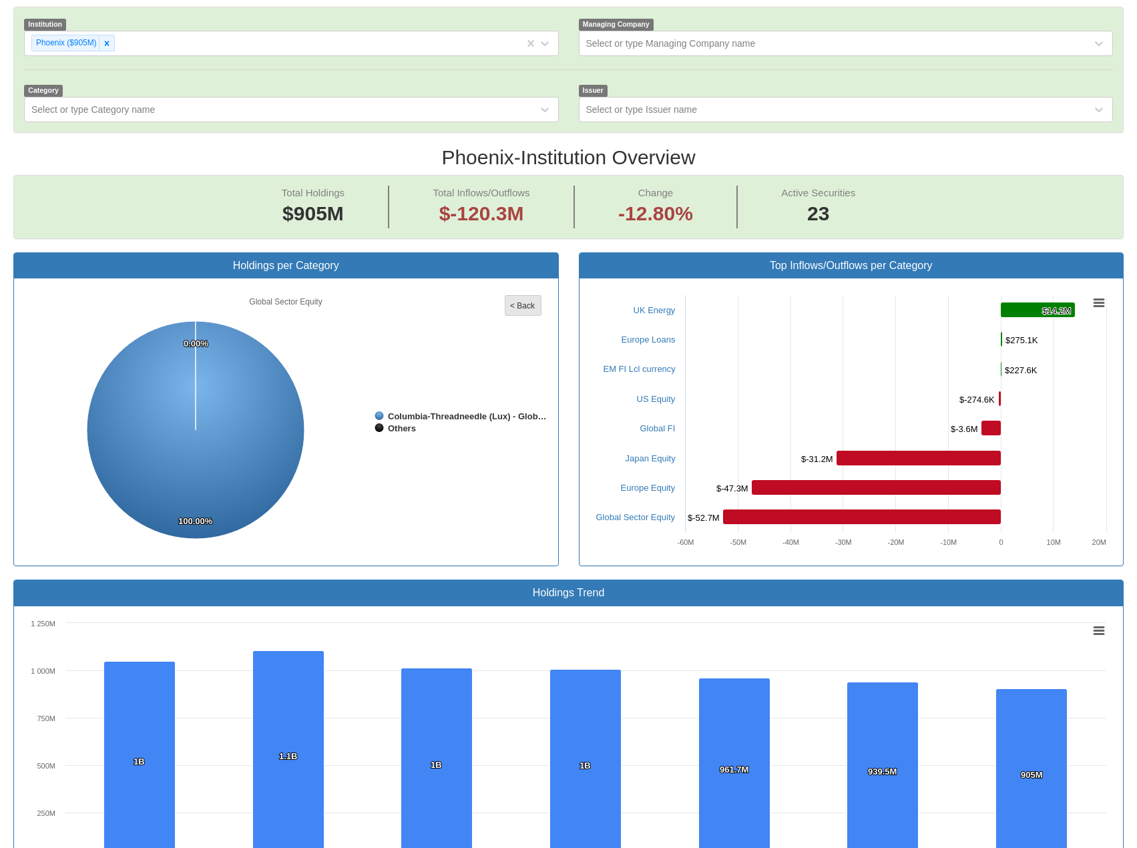
click at [524, 301] on tspan "< Back" at bounding box center [522, 305] width 25 height 9
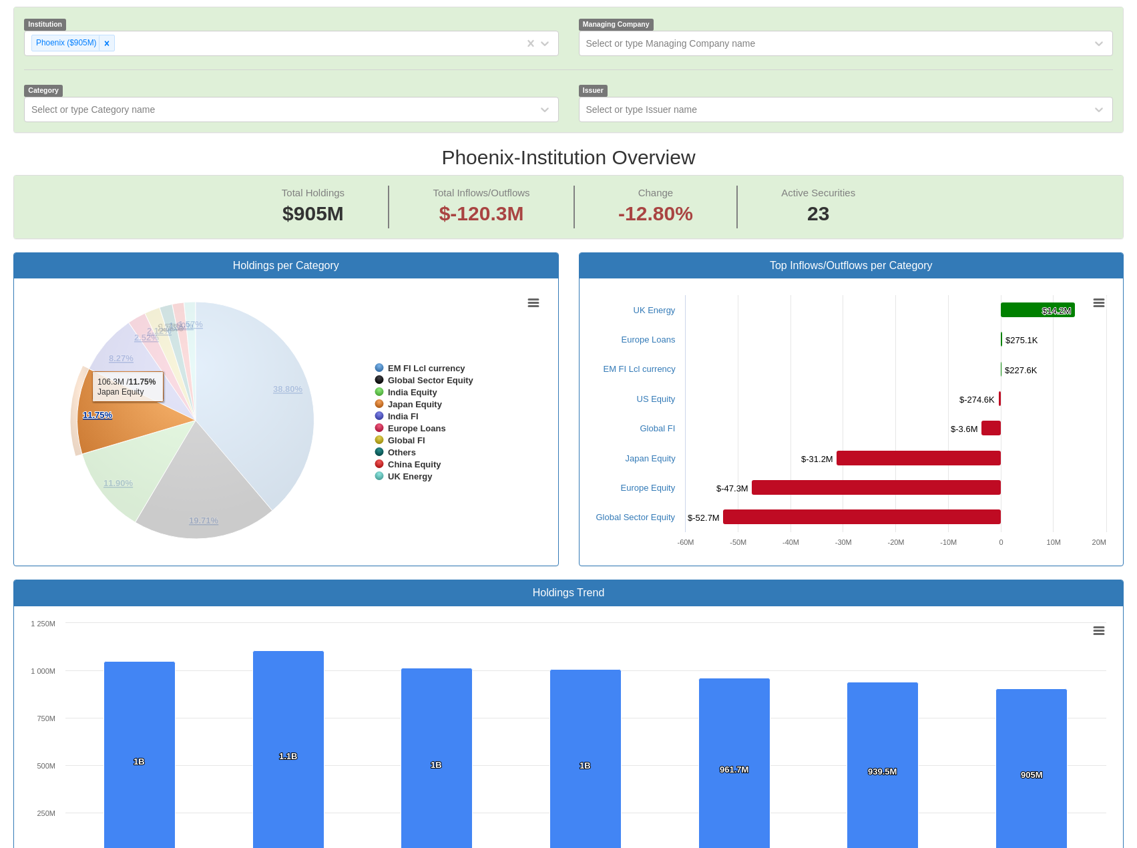
click at [129, 379] on icon at bounding box center [136, 411] width 119 height 85
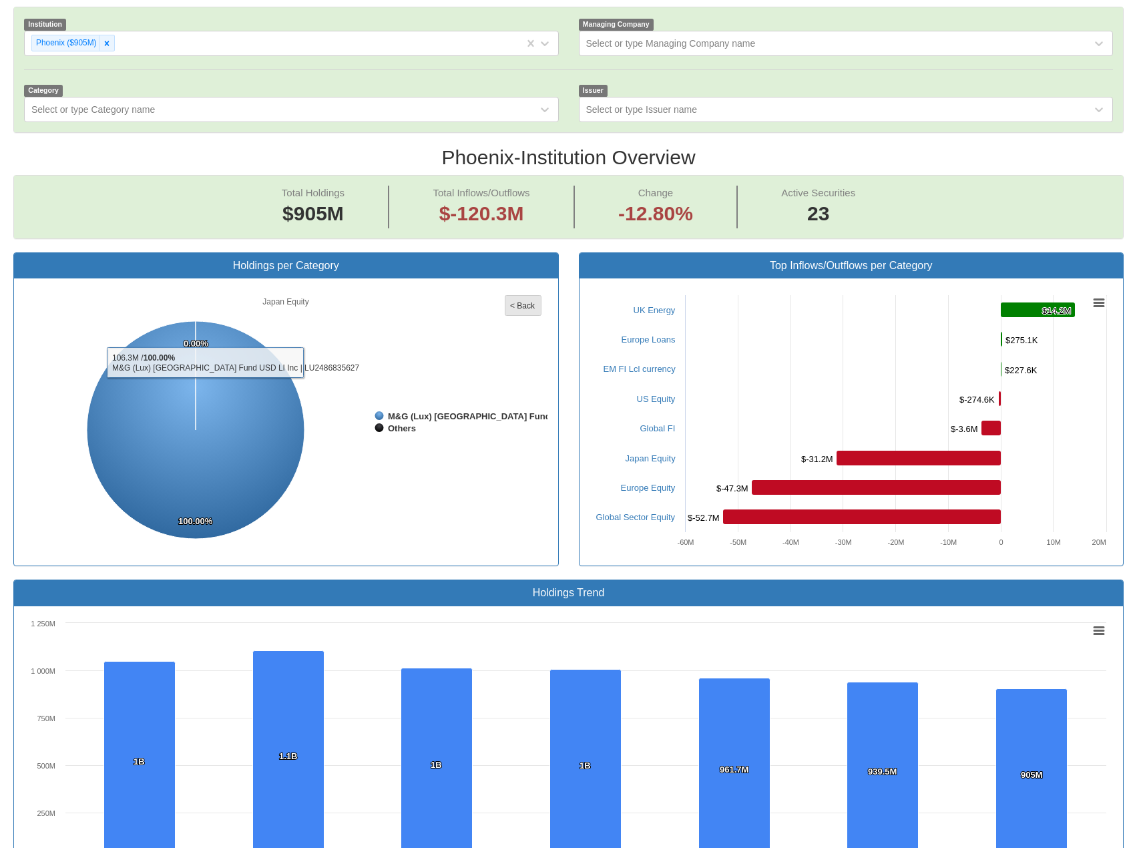
click at [535, 296] on rect at bounding box center [523, 306] width 36 height 20
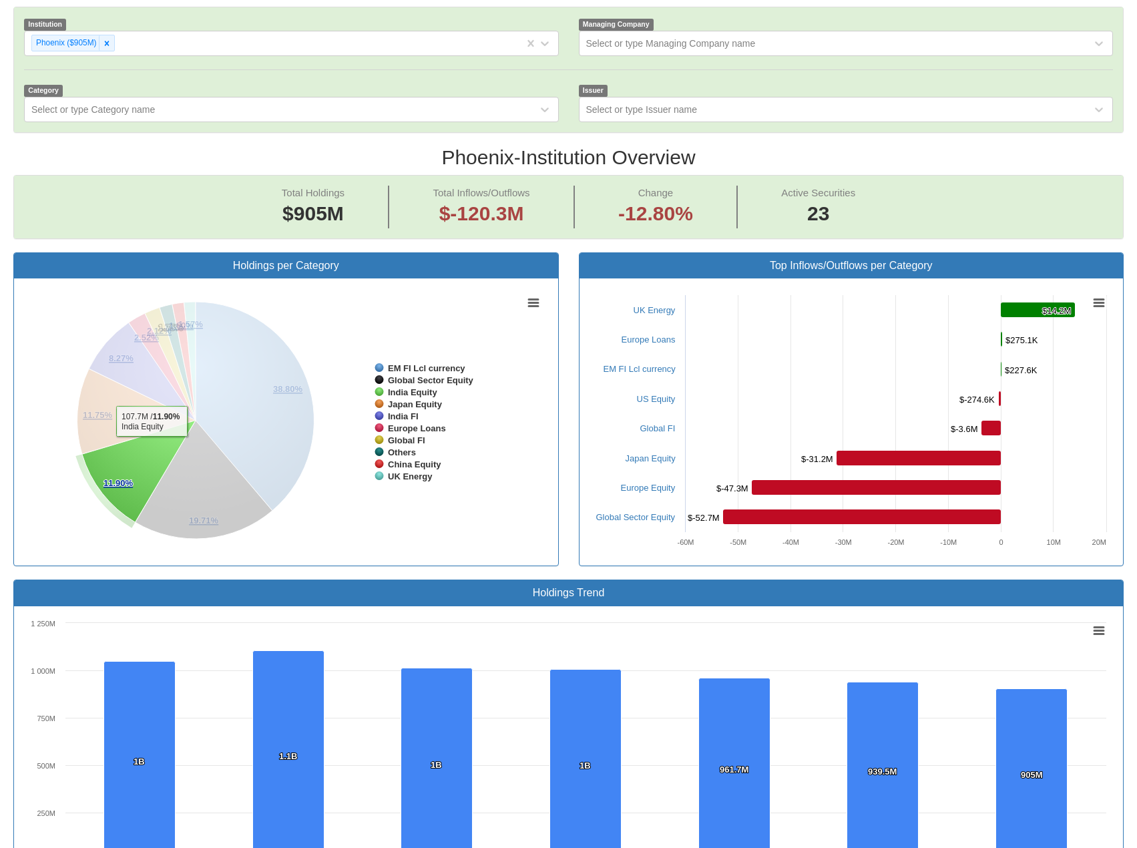
click at [152, 421] on icon at bounding box center [138, 472] width 113 height 102
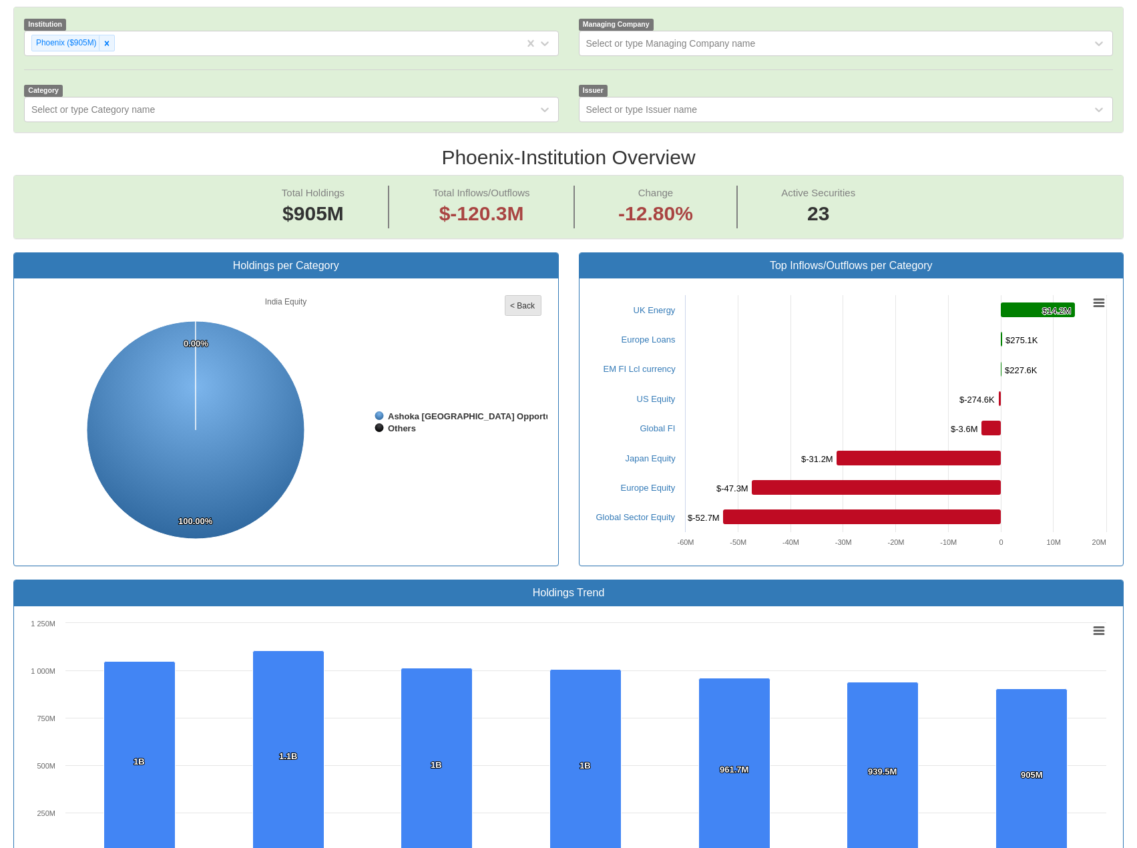
click at [524, 296] on rect at bounding box center [523, 306] width 36 height 20
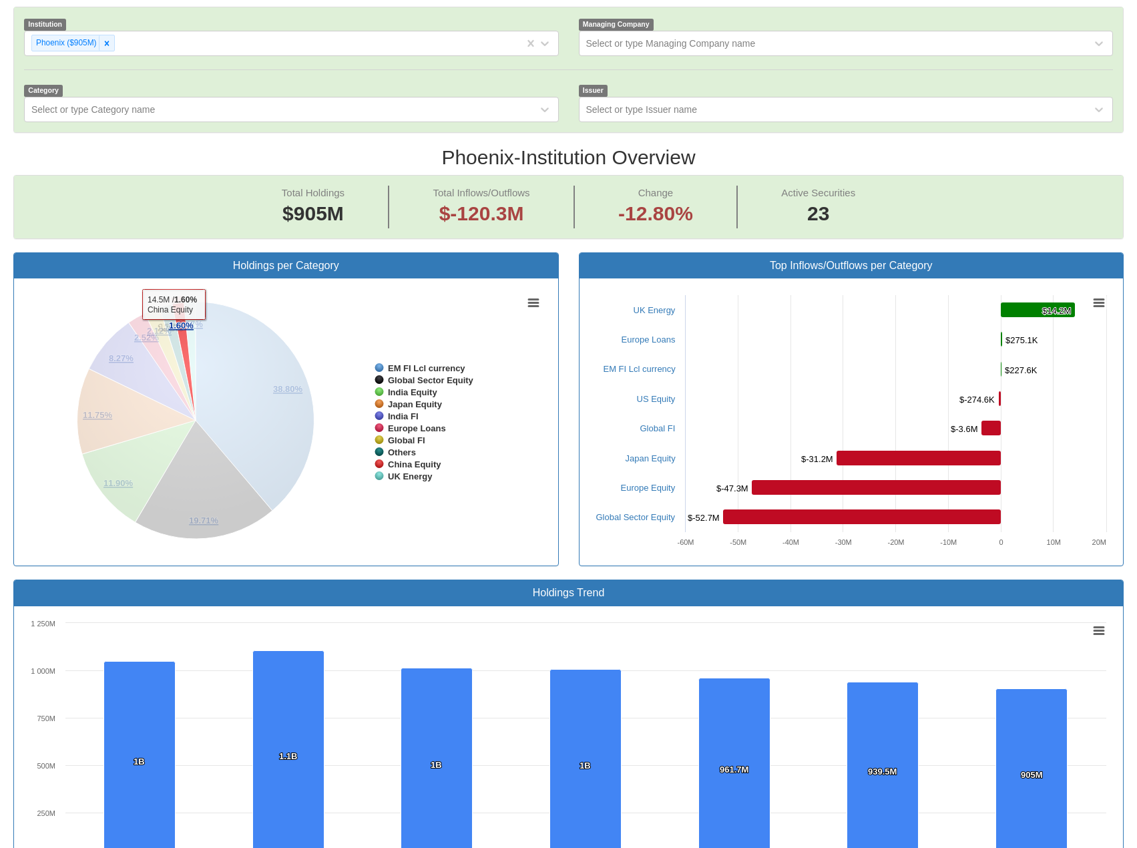
click at [174, 320] on tspan "1.60%" at bounding box center [181, 325] width 25 height 10
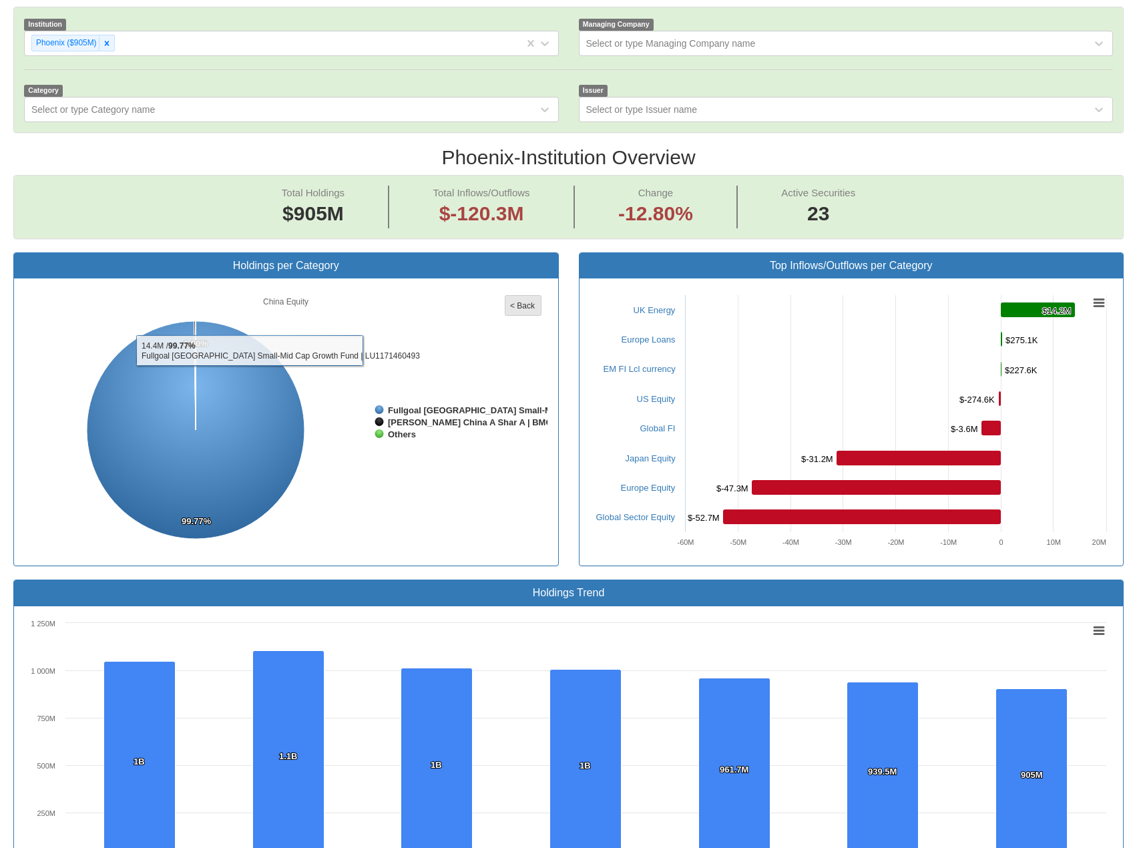
click at [517, 301] on tspan "< Back" at bounding box center [522, 305] width 25 height 9
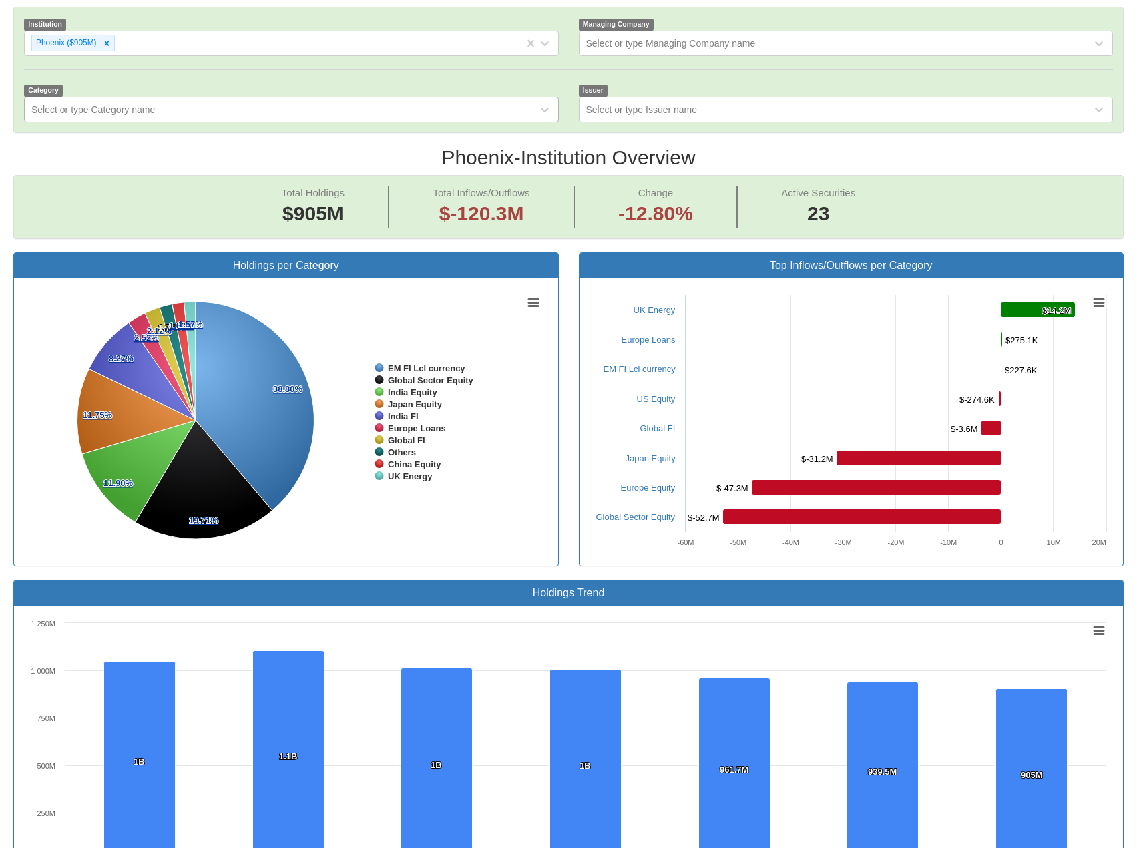
click at [481, 99] on div "Select or type Category name" at bounding box center [281, 109] width 513 height 21
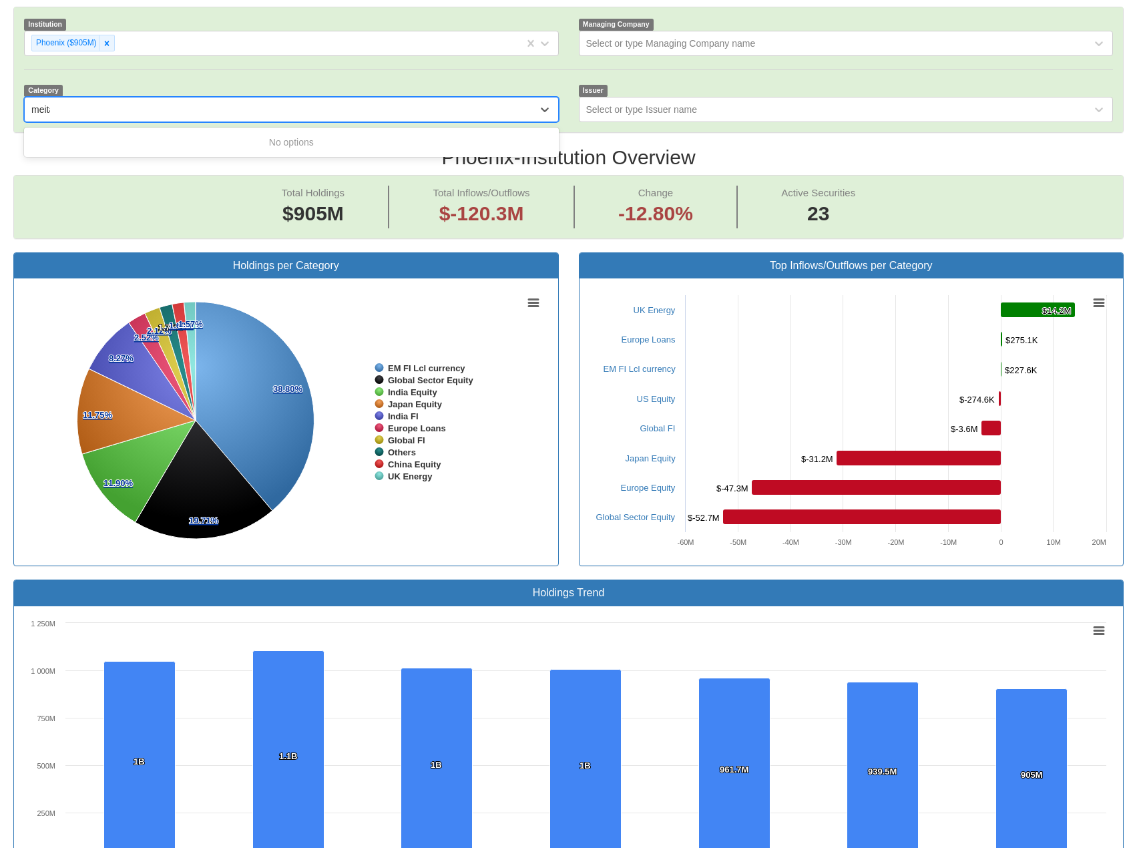
type input "meitav"
click at [101, 99] on div "meitav" at bounding box center [281, 109] width 513 height 21
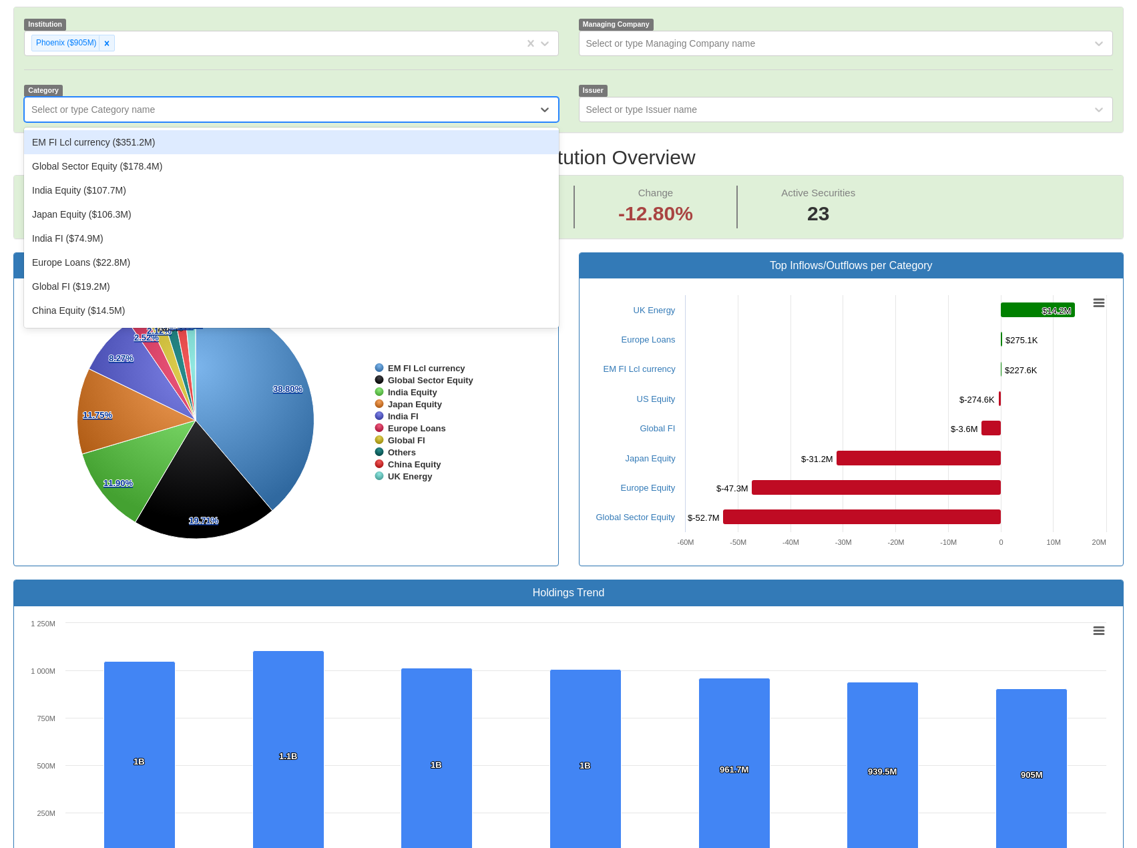
click at [85, 103] on div "Select or type Category name" at bounding box center [92, 109] width 123 height 13
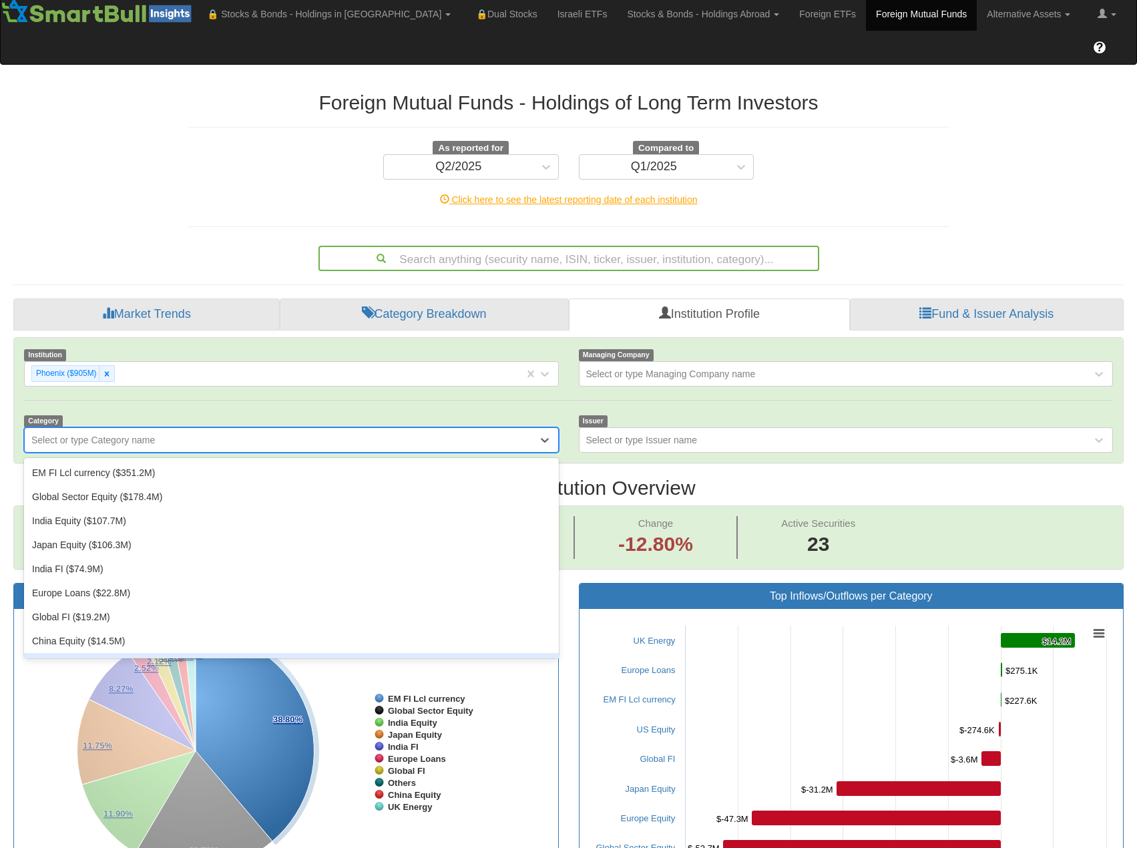
scroll to position [0, 0]
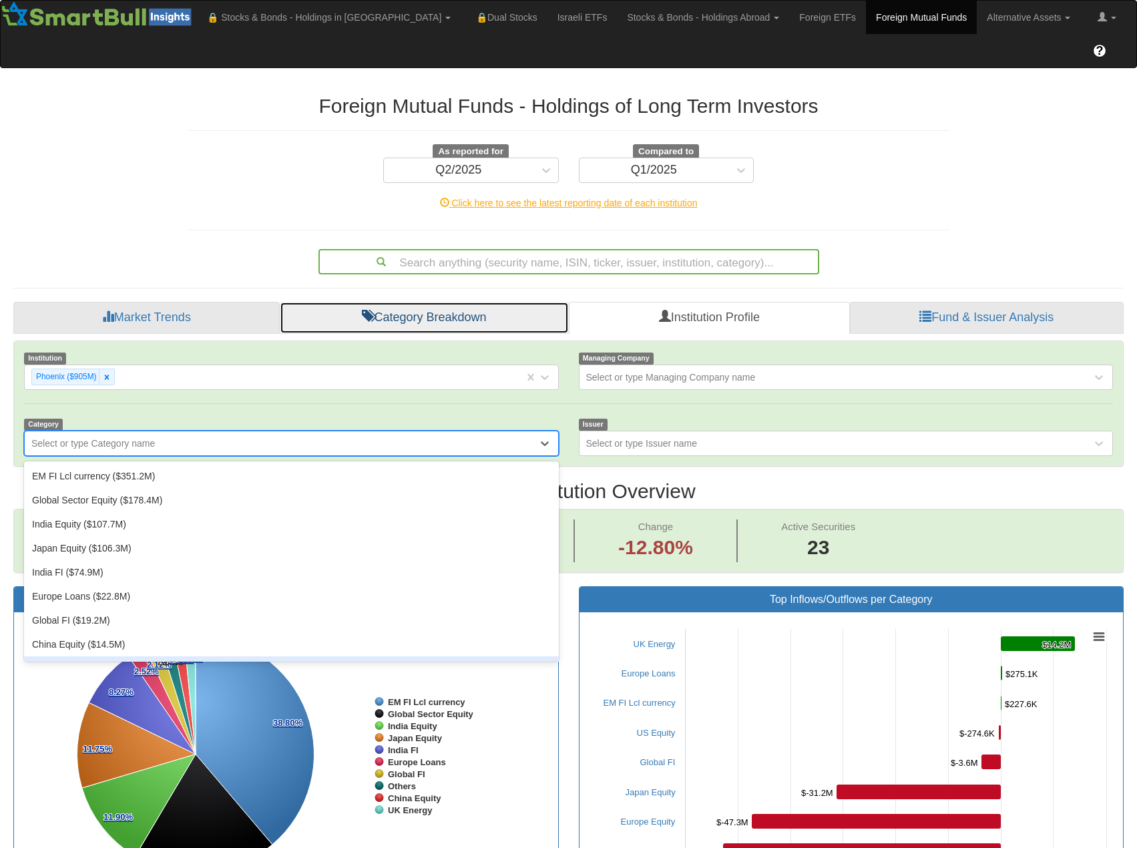
click at [493, 302] on link "Category Breakdown" at bounding box center [424, 318] width 289 height 32
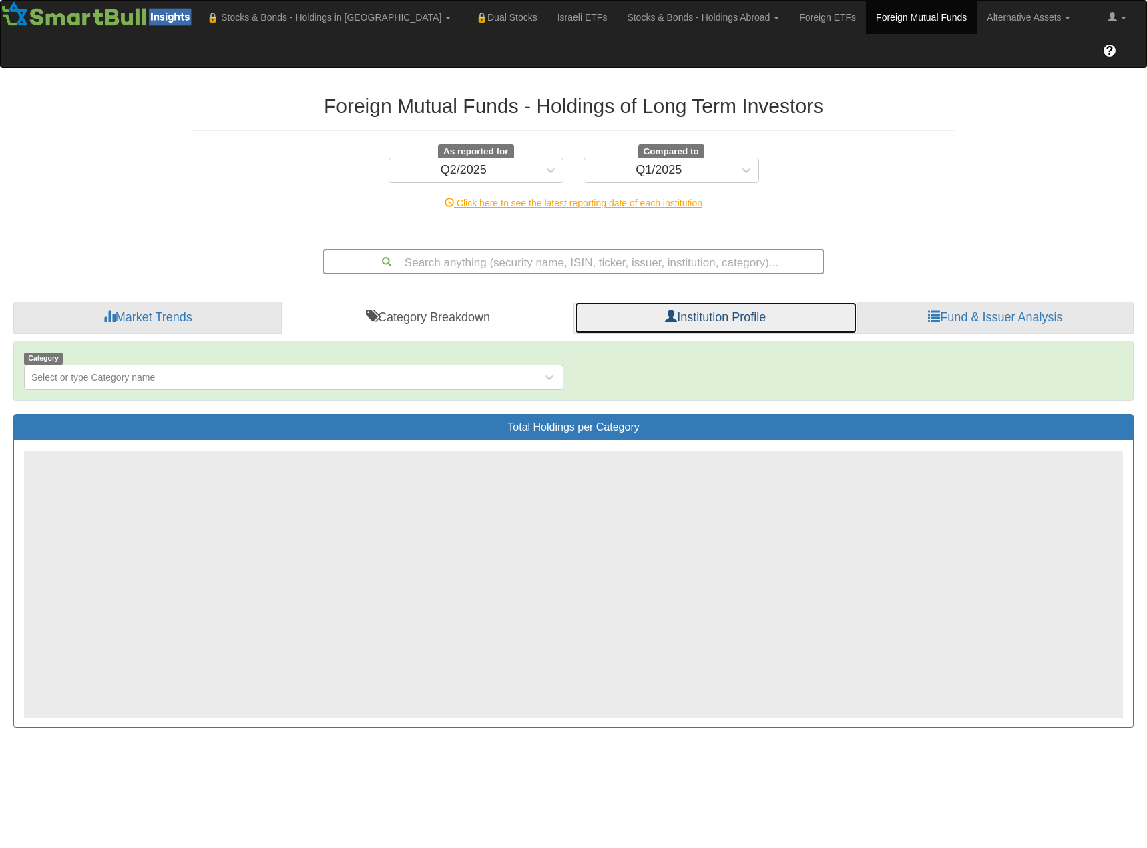
click at [697, 302] on link "Institution Profile" at bounding box center [715, 318] width 283 height 32
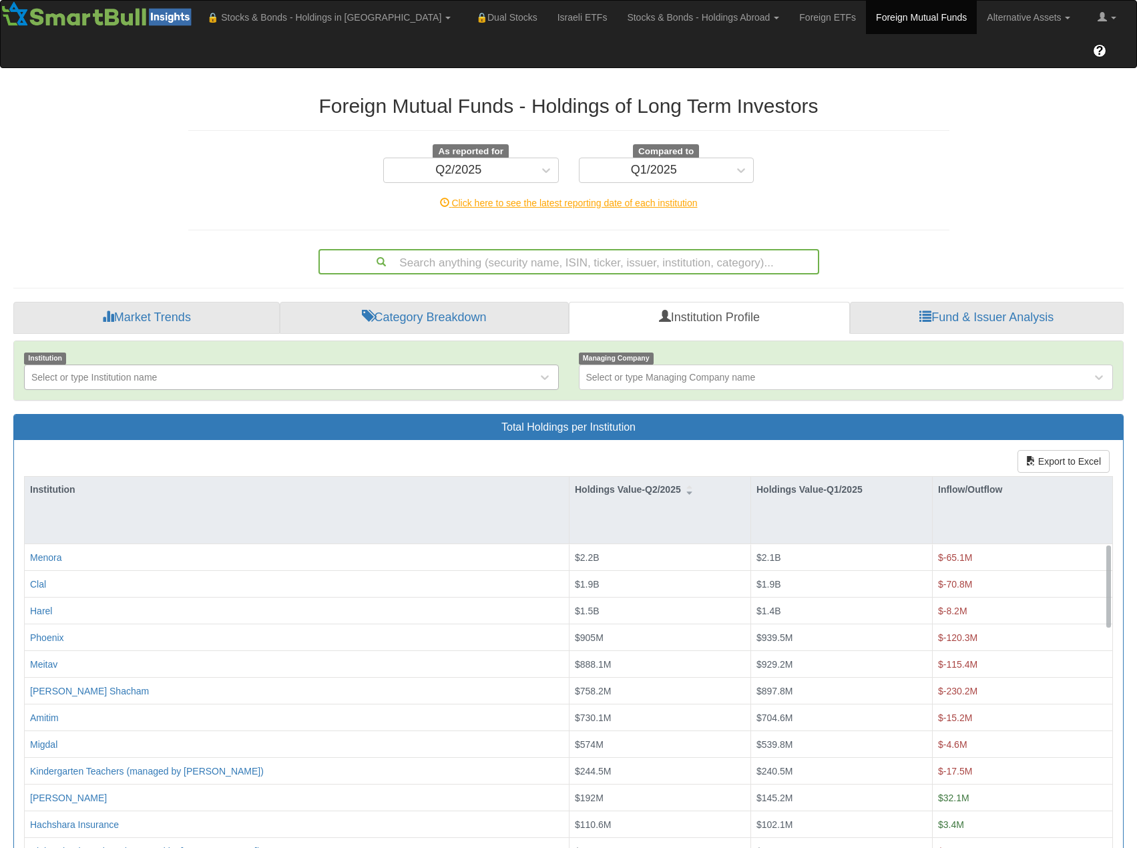
click at [247, 364] on div "Select or type Institution name" at bounding box center [291, 376] width 535 height 25
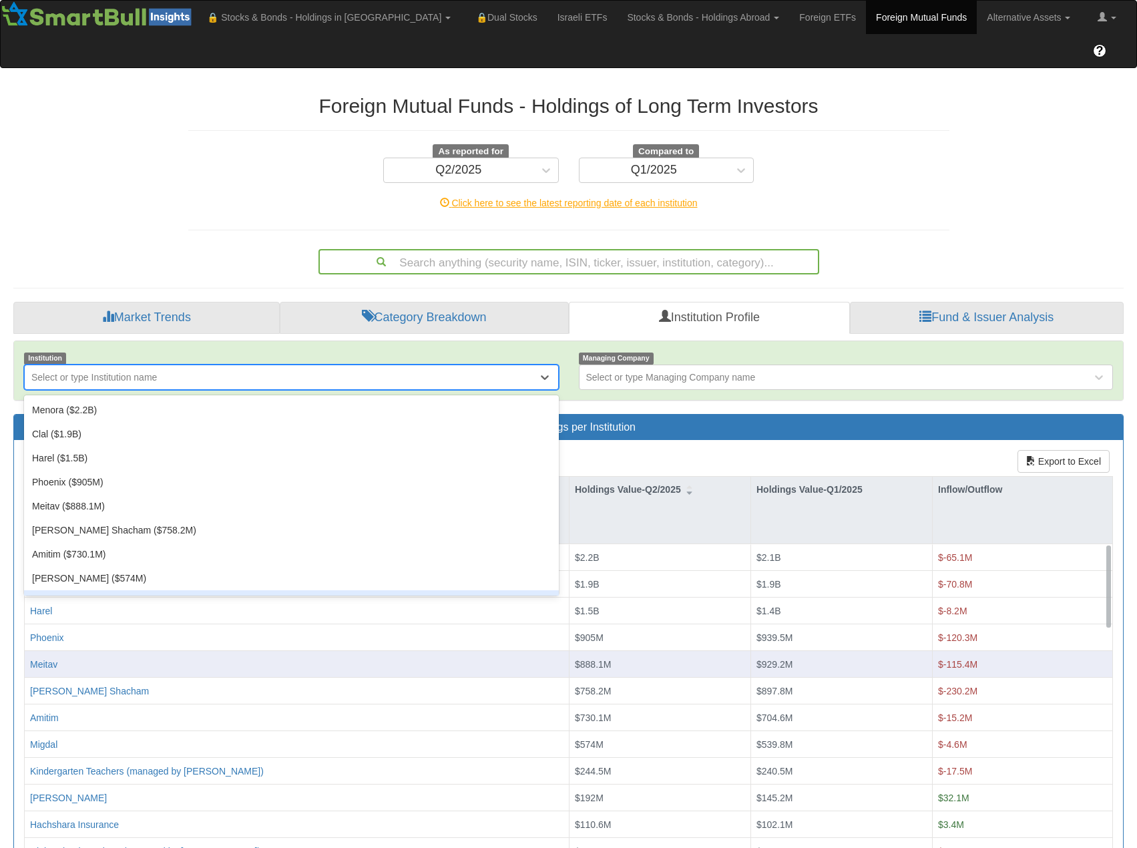
click at [168, 658] on div "Meitav" at bounding box center [296, 664] width 533 height 13
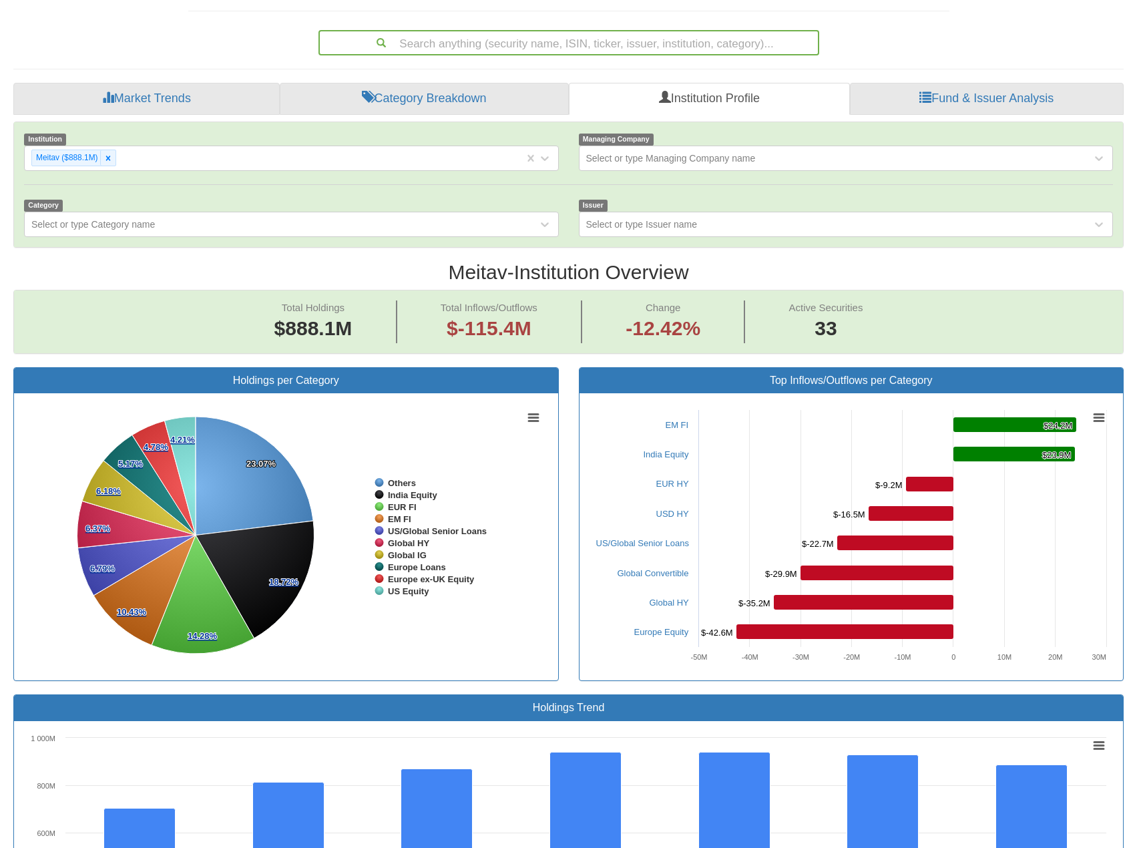
scroll to position [200, 0]
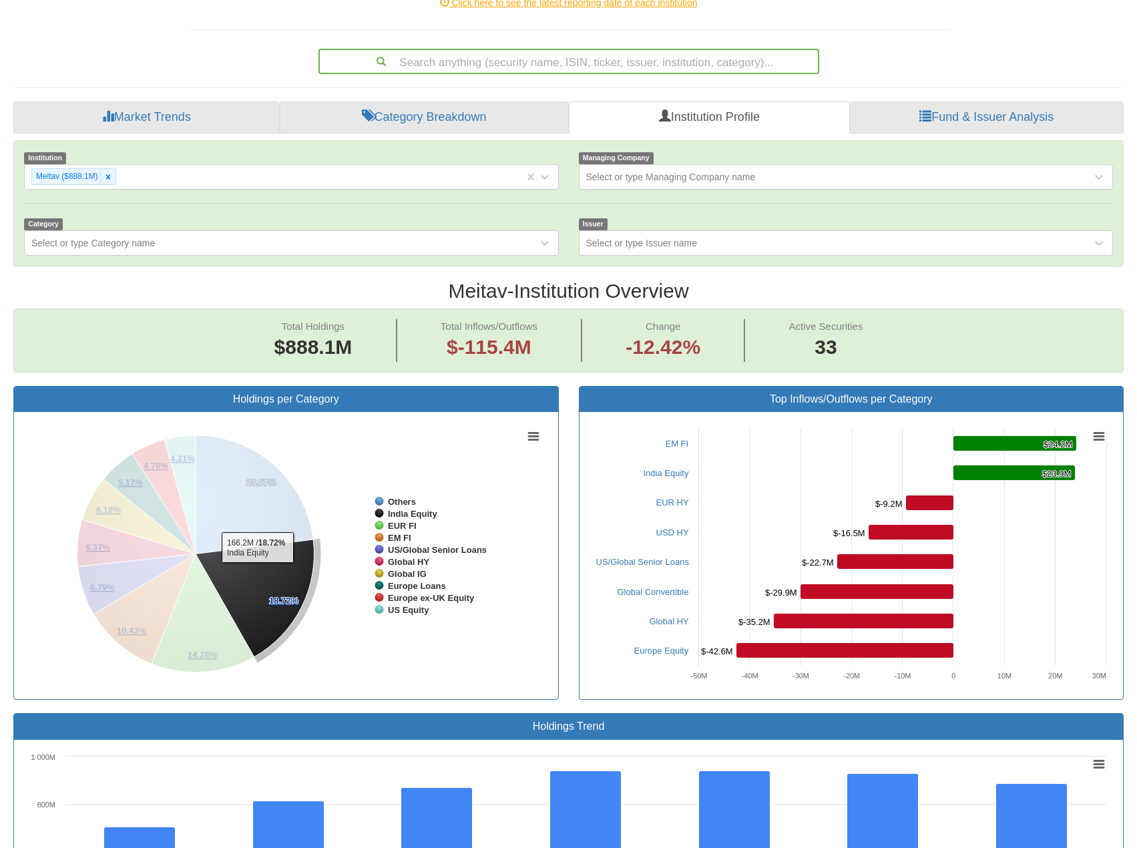
click at [258, 539] on icon at bounding box center [255, 597] width 119 height 117
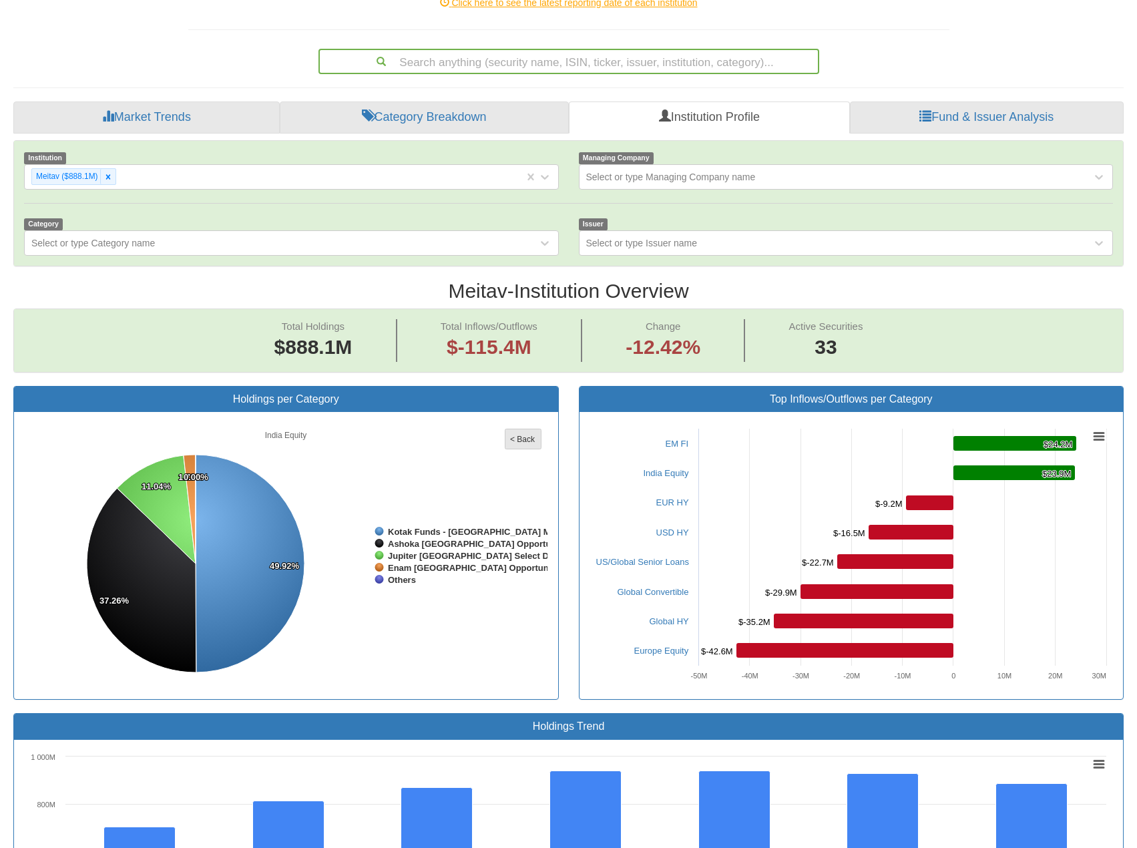
click at [525, 435] on tspan "< Back" at bounding box center [522, 439] width 25 height 9
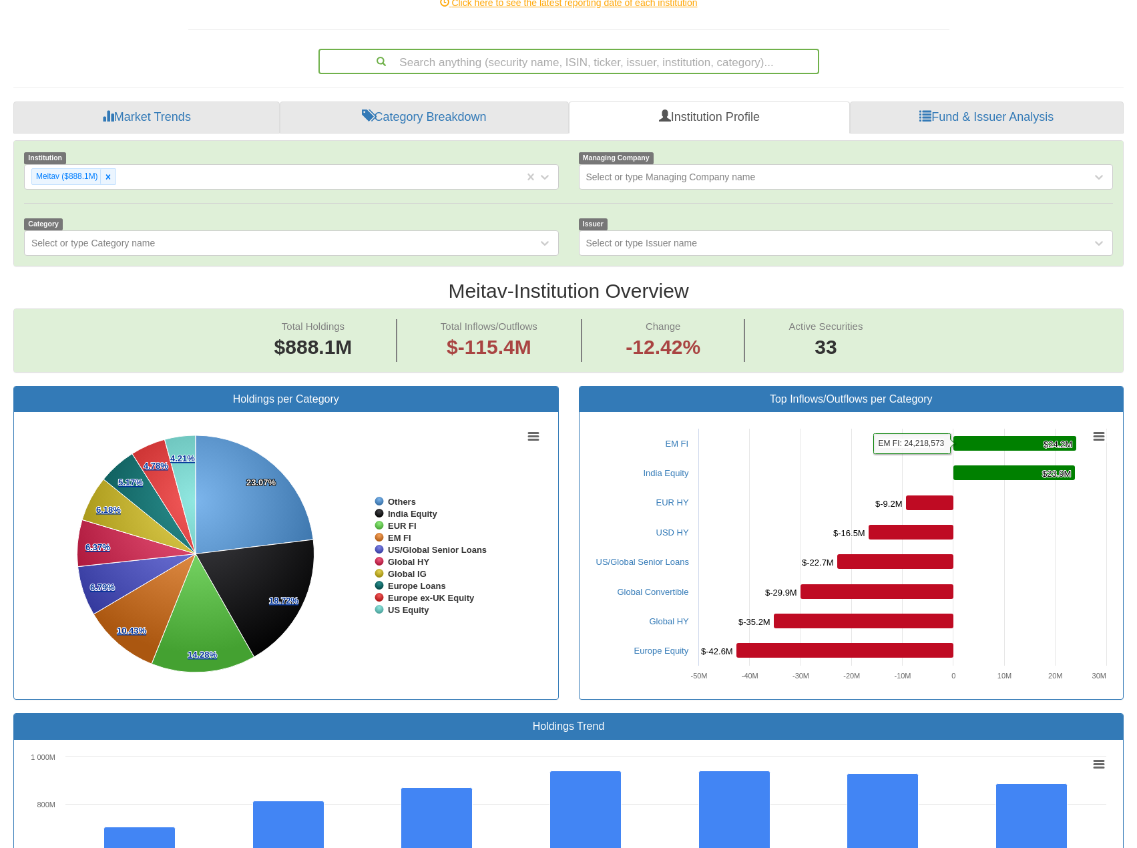
click at [1022, 436] on rect at bounding box center [1014, 443] width 123 height 15
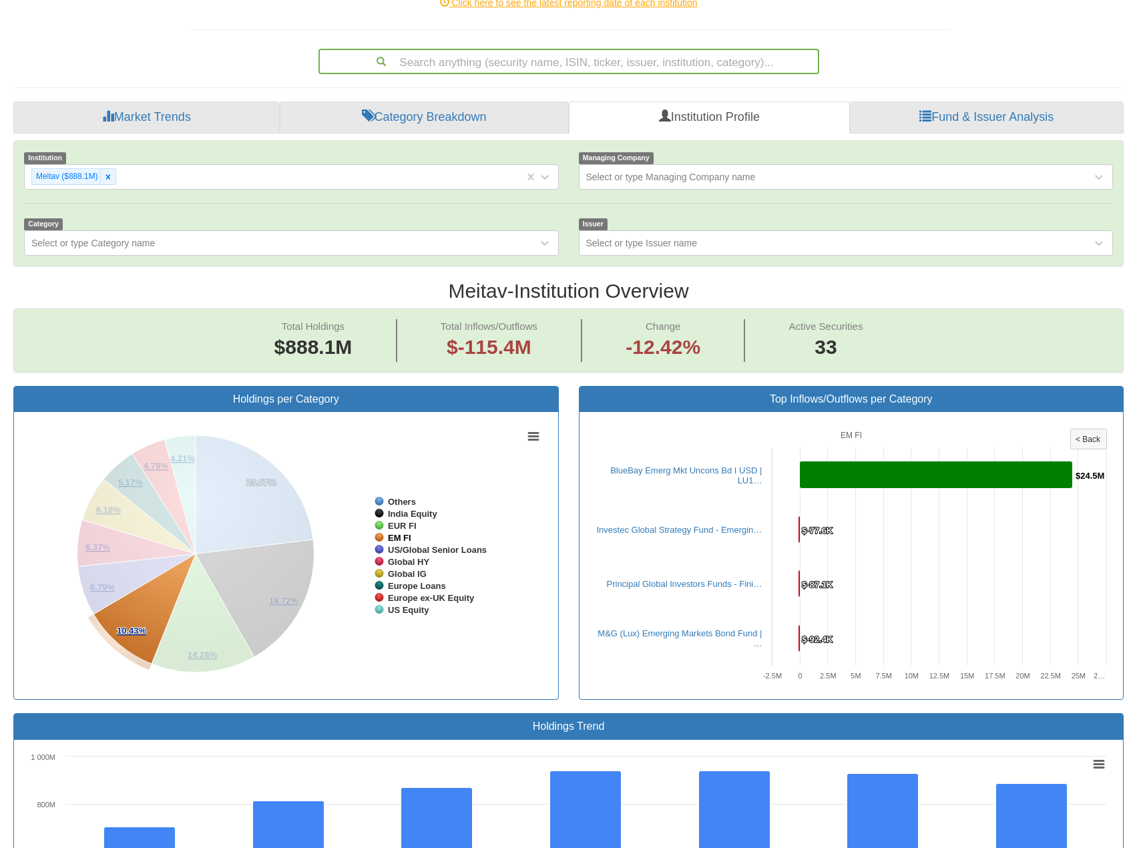
click at [392, 533] on tspan "EM FI" at bounding box center [399, 538] width 23 height 10
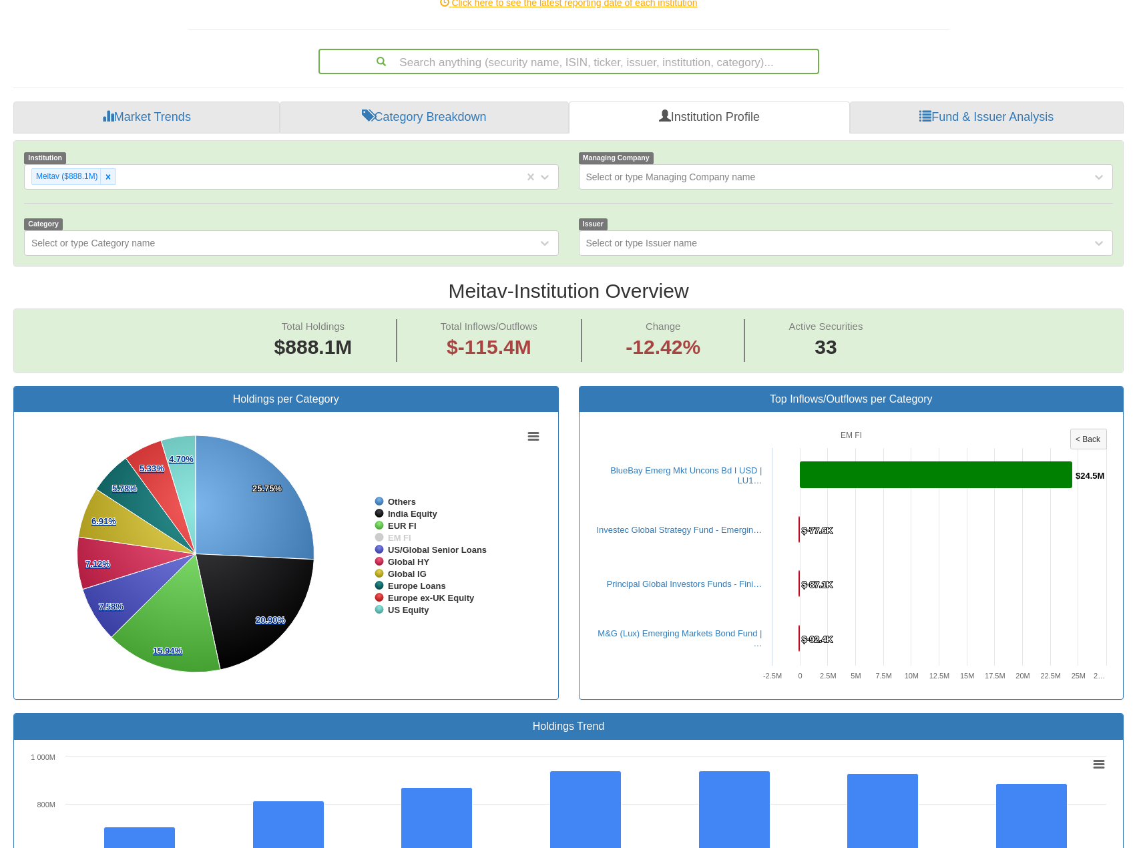
click at [393, 533] on tspan "EM FI" at bounding box center [399, 538] width 23 height 10
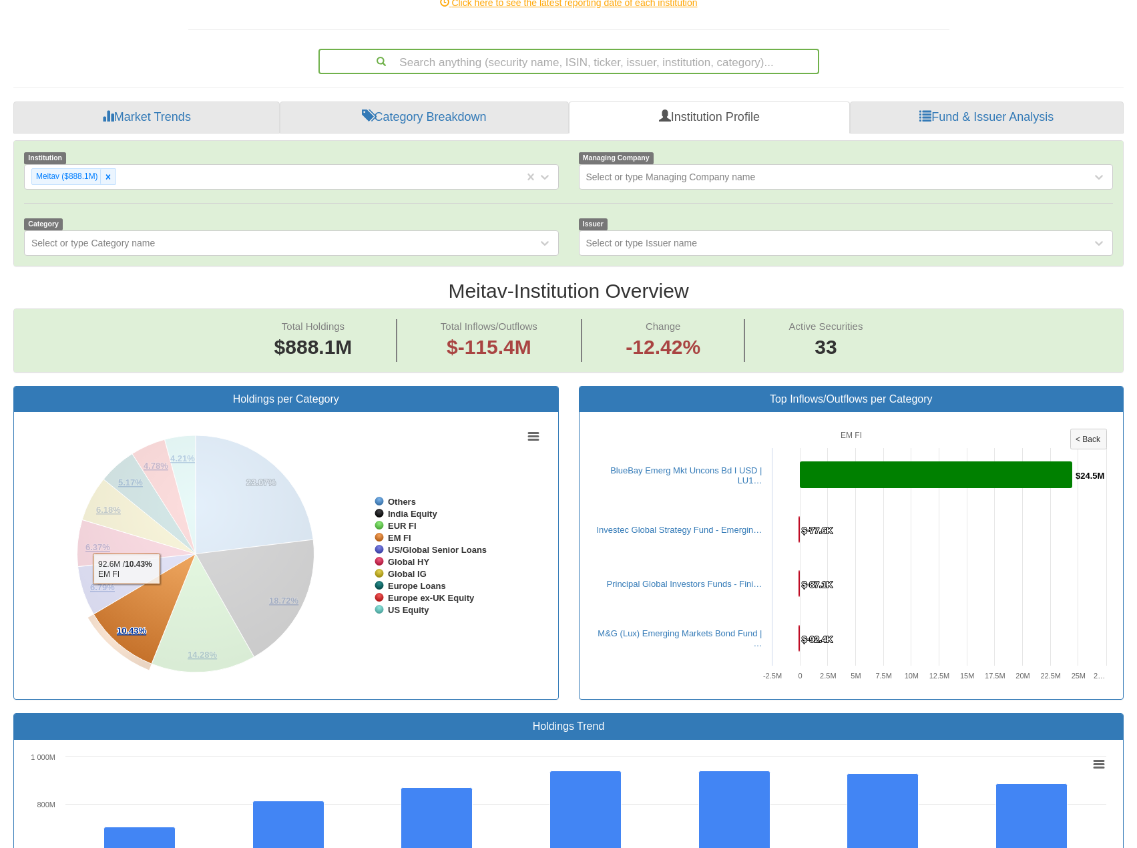
click at [150, 575] on icon at bounding box center [144, 609] width 102 height 110
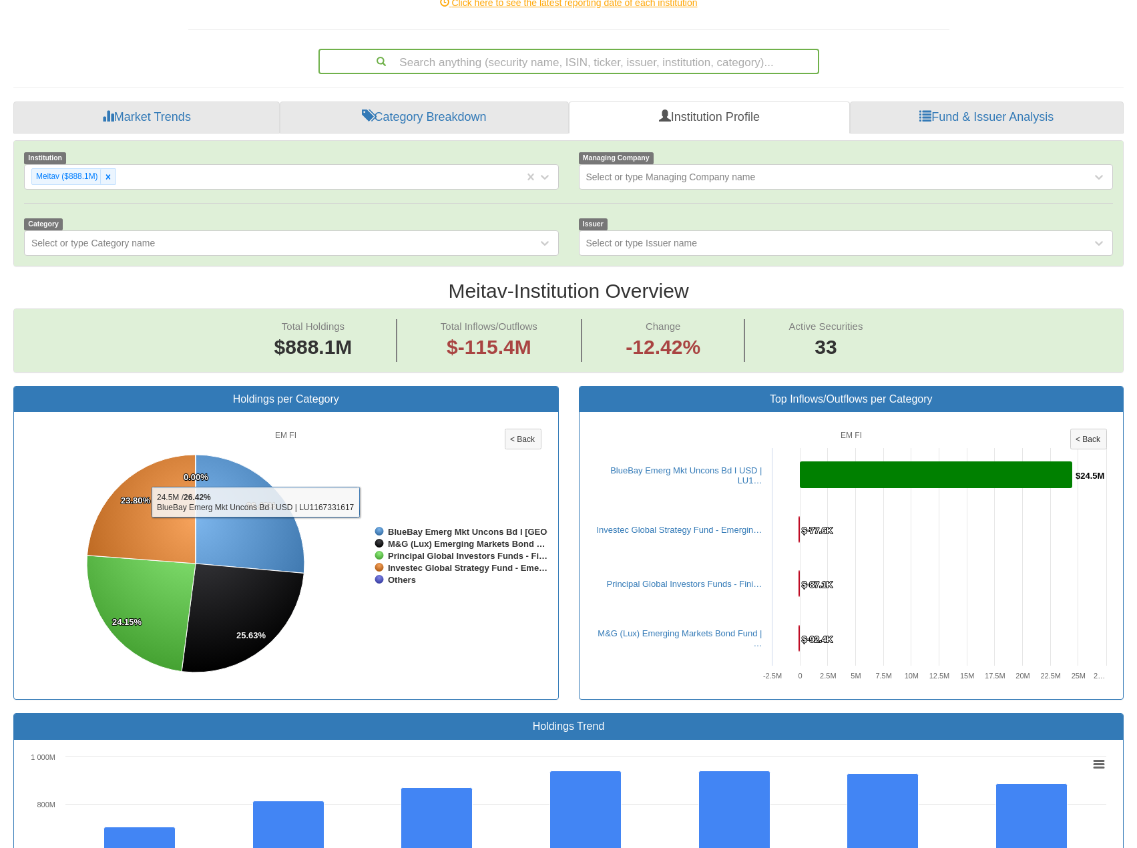
click at [529, 429] on rect at bounding box center [523, 439] width 36 height 20
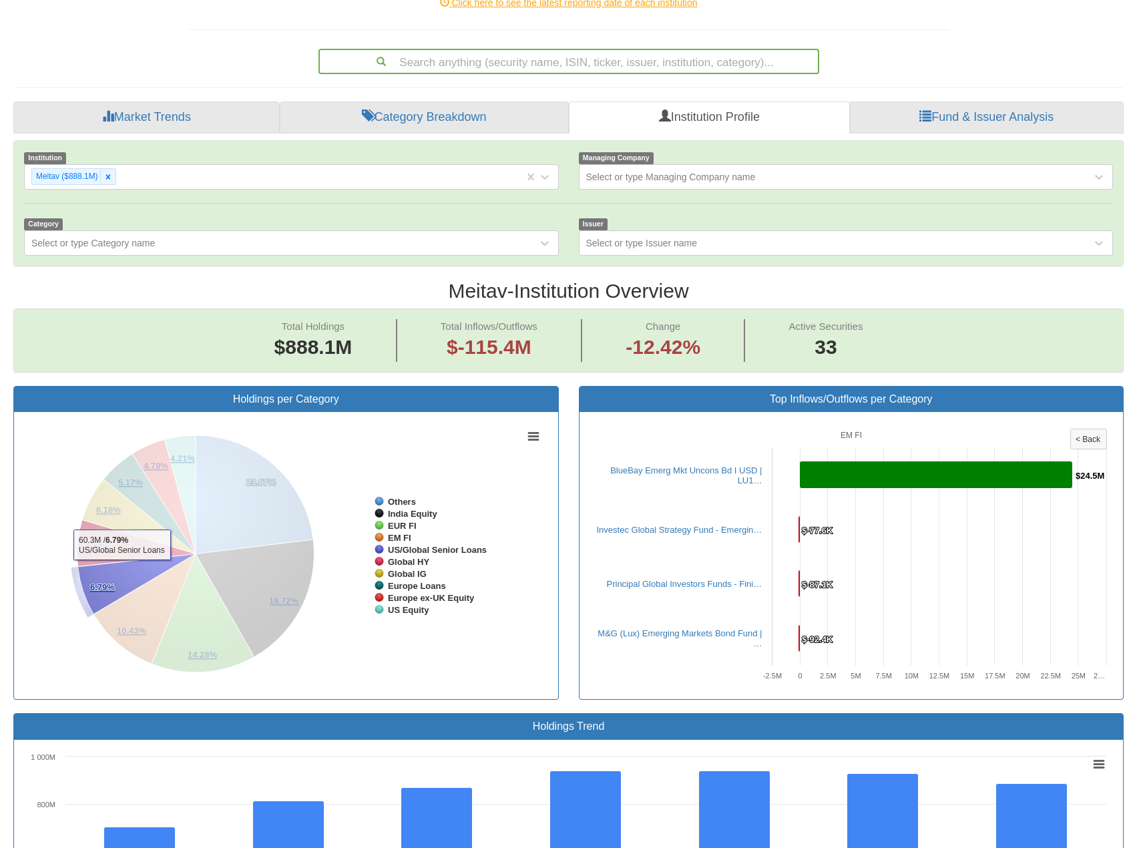
click at [116, 554] on icon at bounding box center [136, 584] width 117 height 60
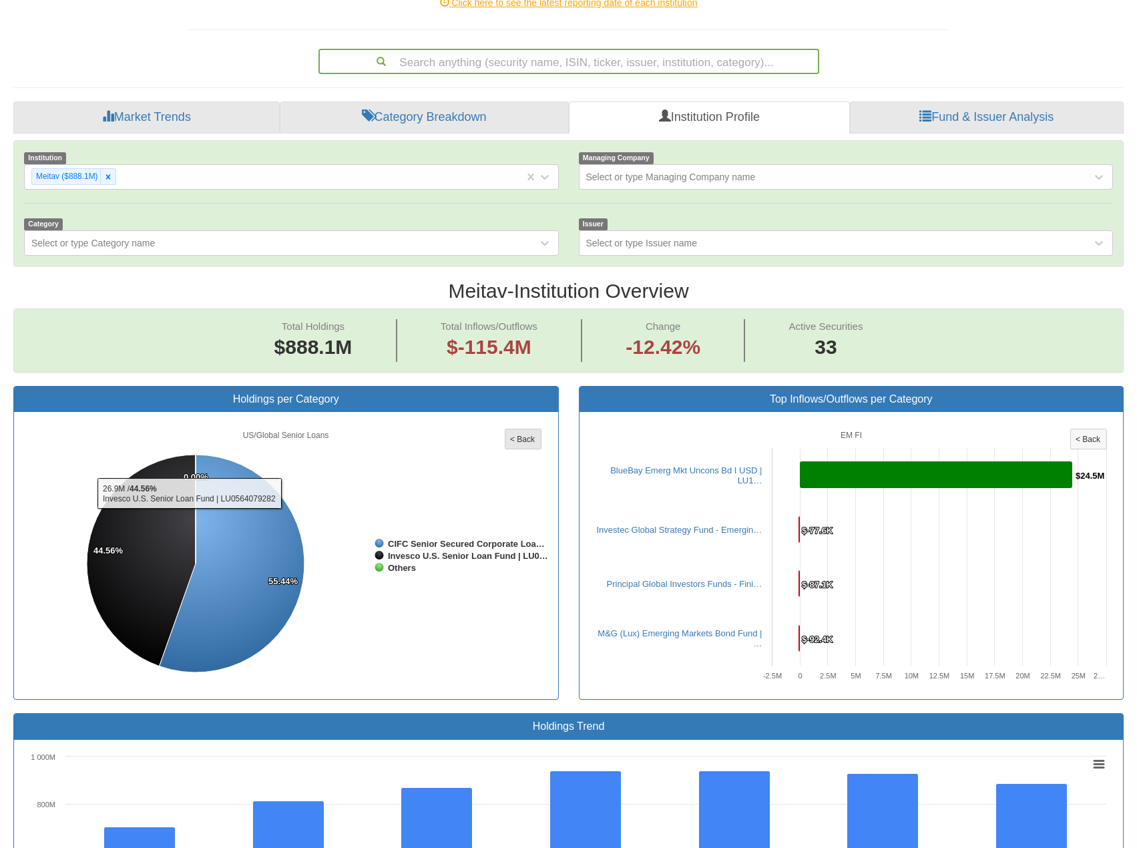
click at [529, 435] on tspan "< Back" at bounding box center [522, 439] width 25 height 9
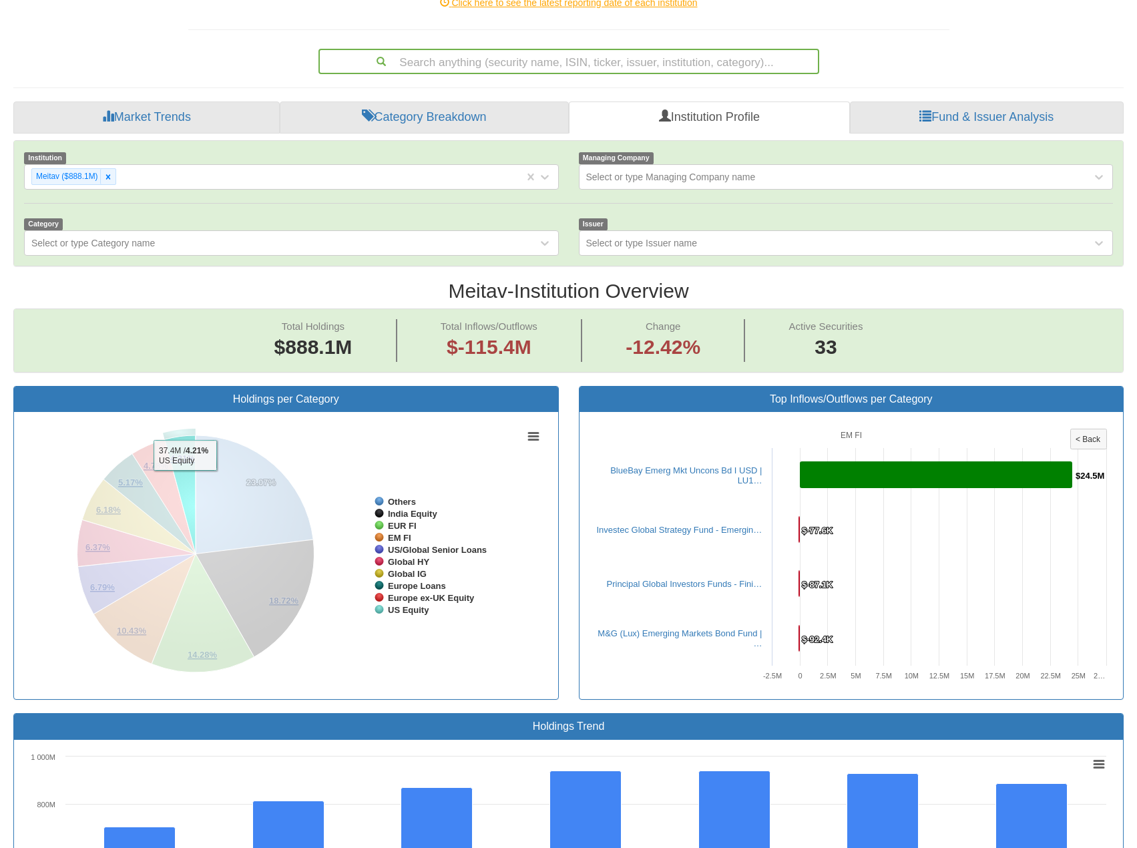
click at [185, 447] on icon at bounding box center [180, 494] width 31 height 118
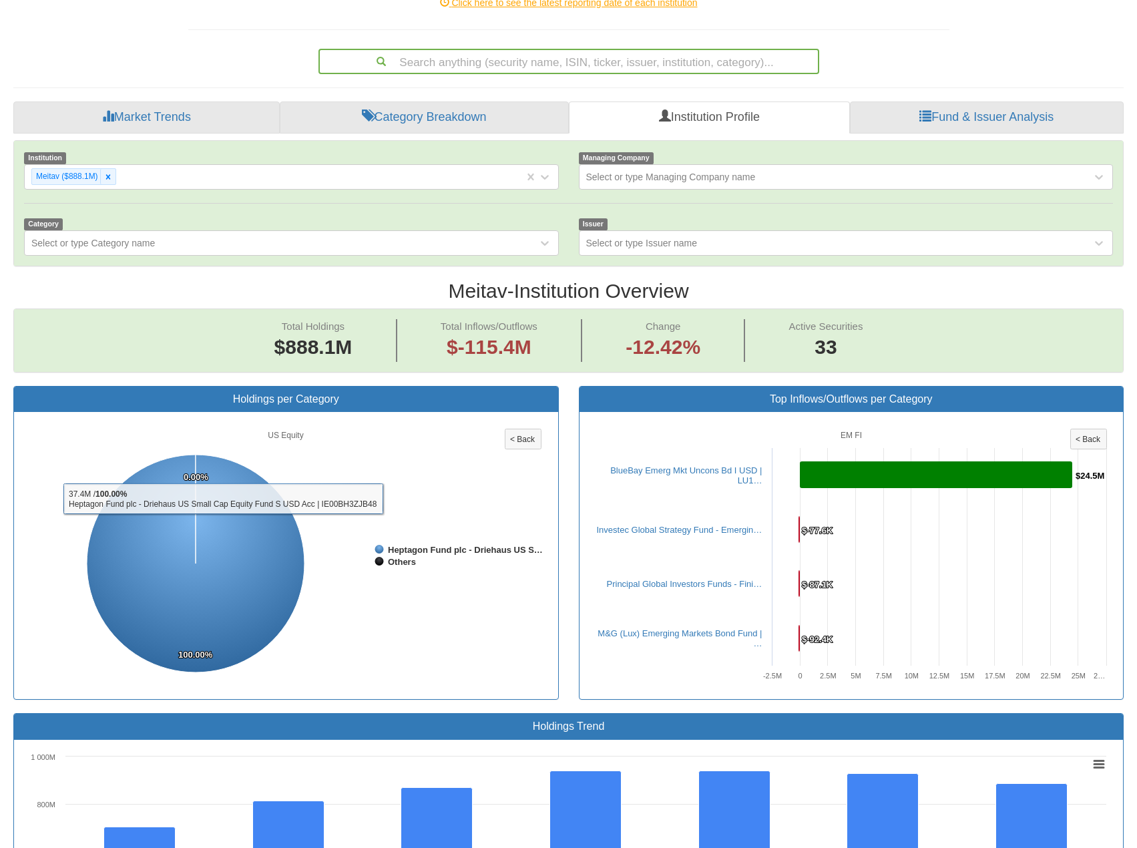
click at [556, 412] on div "Created with Highcharts 8.2.2 Chart context menu US Equity 100.00% 100.00% 0.00…" at bounding box center [286, 555] width 544 height 287
click at [528, 435] on tspan "< Back" at bounding box center [522, 439] width 25 height 9
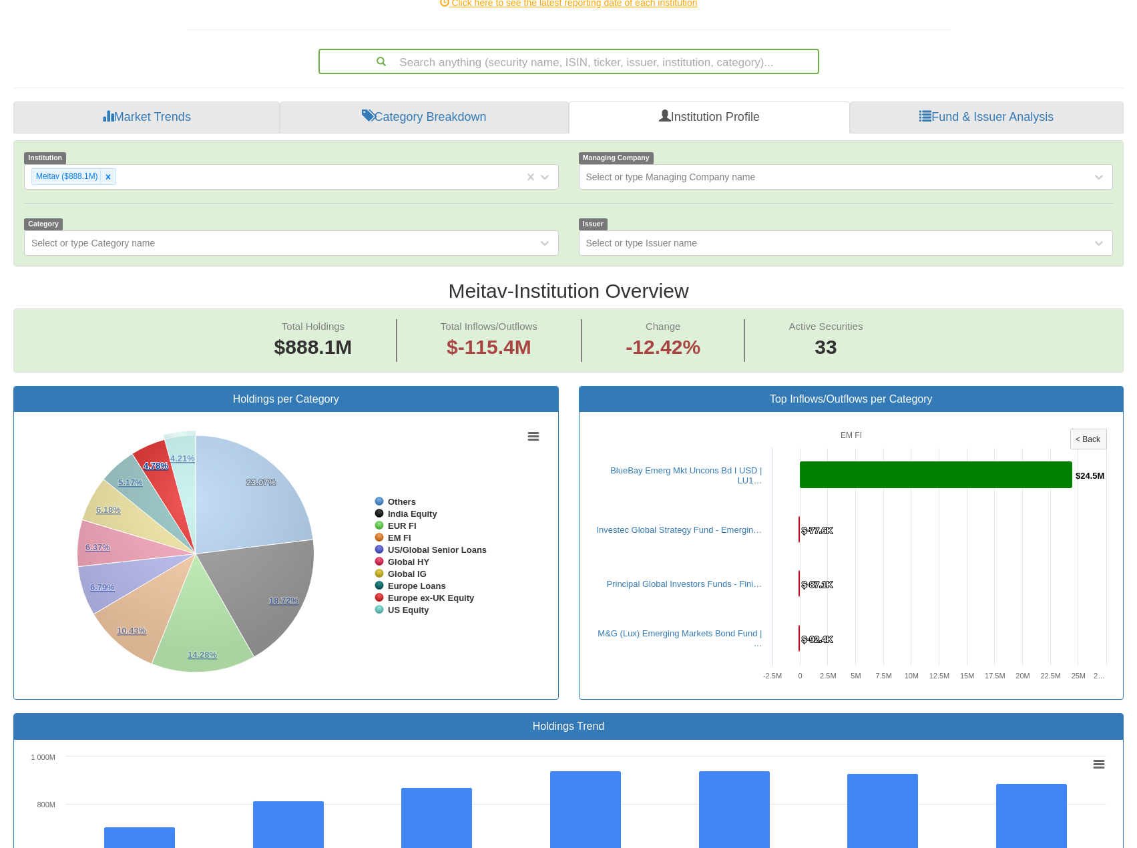
click at [363, 634] on rect at bounding box center [285, 555] width 523 height 267
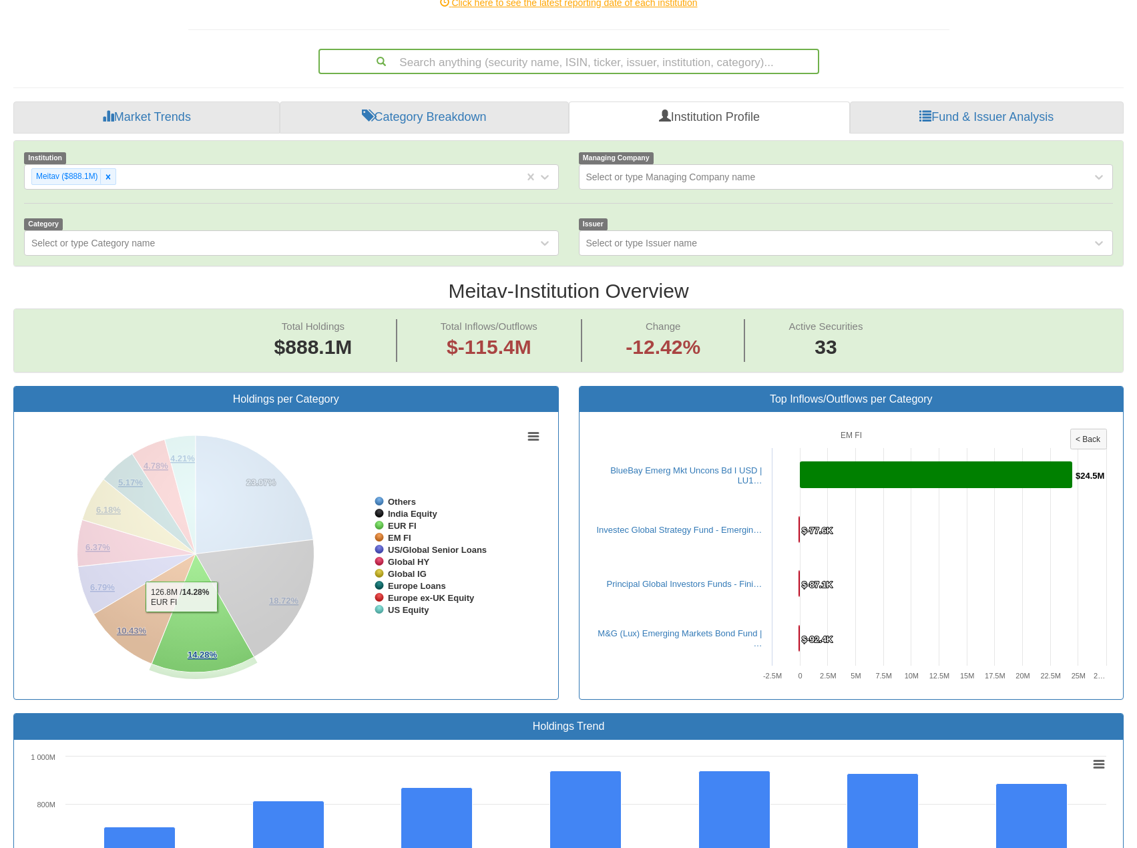
click at [201, 588] on icon at bounding box center [203, 613] width 102 height 119
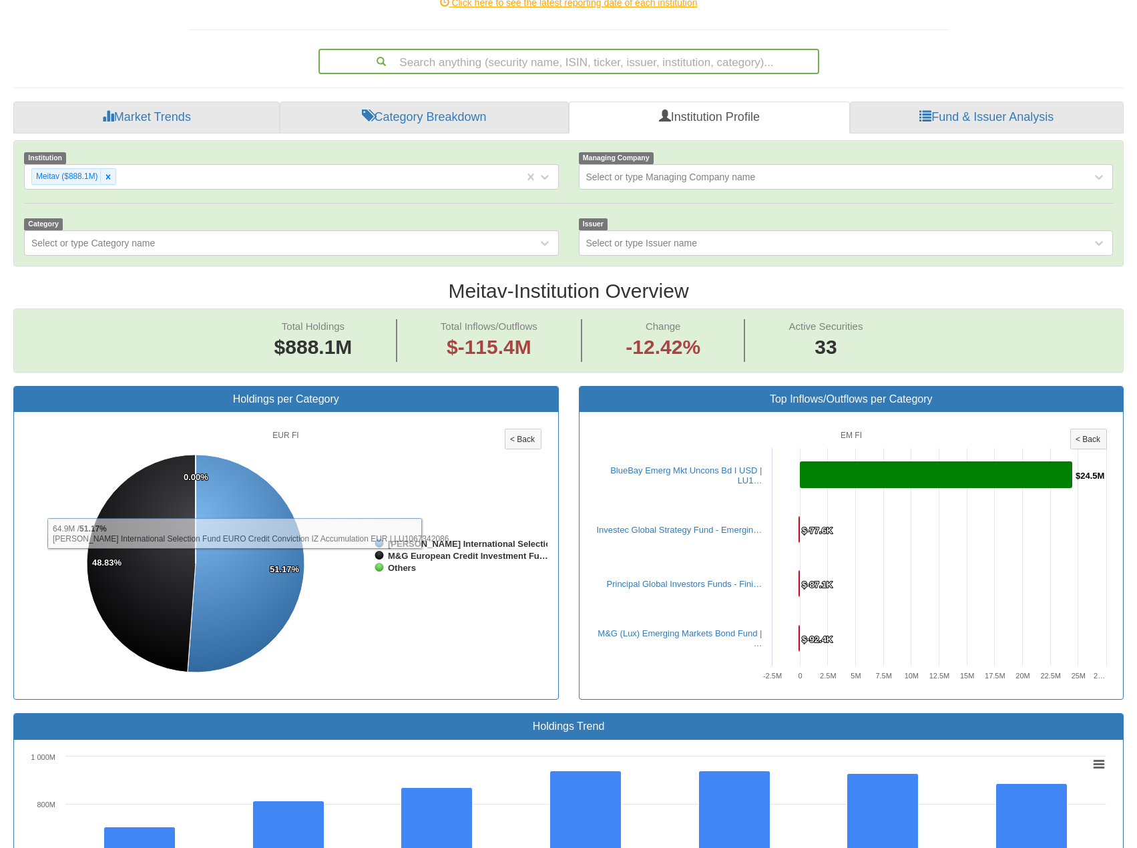
click at [519, 429] on rect at bounding box center [523, 439] width 36 height 20
